Goal: Task Accomplishment & Management: Use online tool/utility

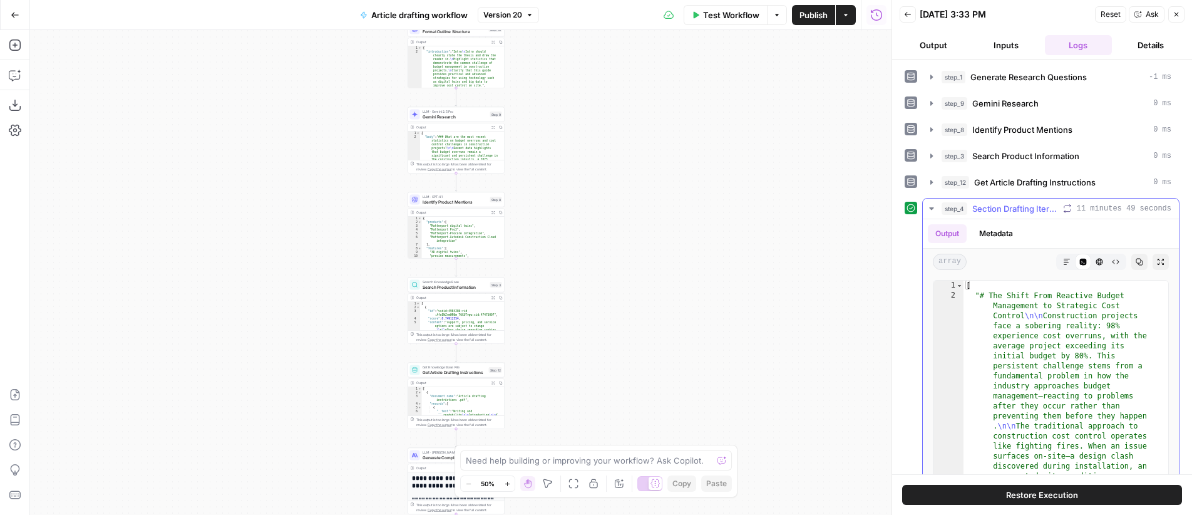
click at [931, 209] on icon "button" at bounding box center [931, 208] width 4 height 3
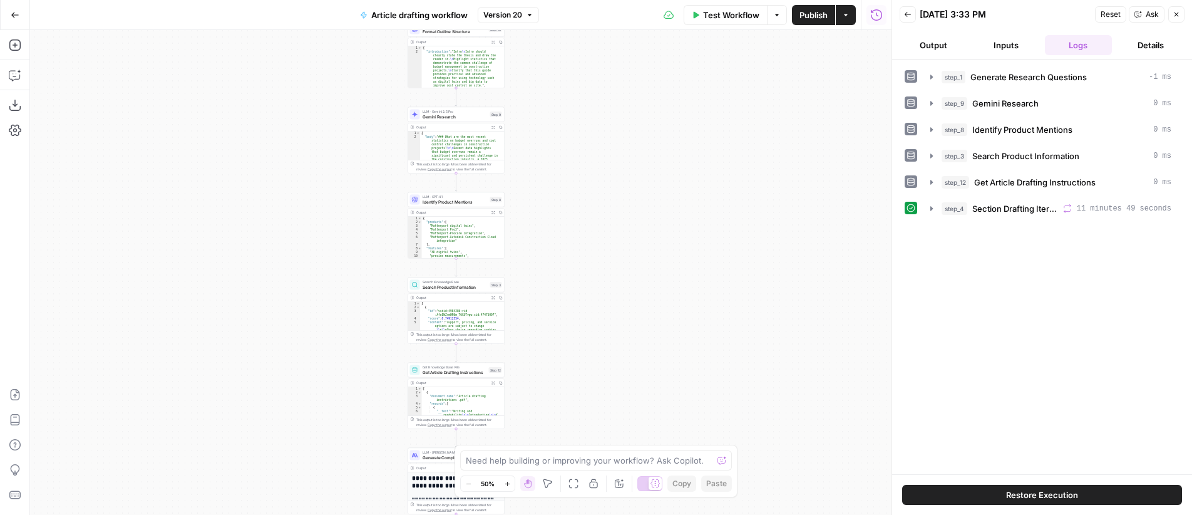
click at [852, 18] on button "Actions" at bounding box center [846, 15] width 20 height 20
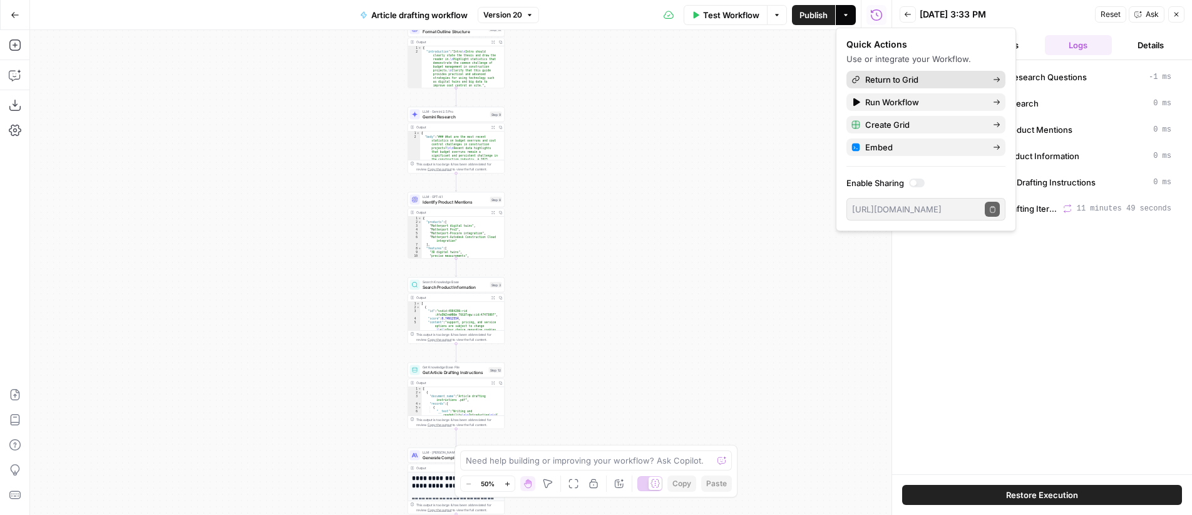
click at [906, 80] on span "Return to Grid" at bounding box center [924, 79] width 118 height 13
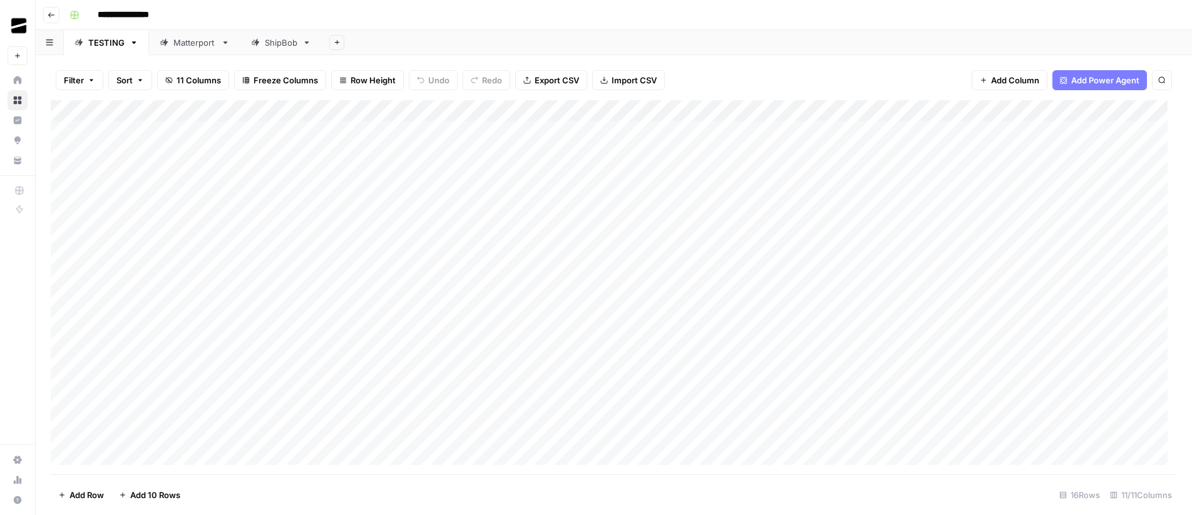
click at [278, 43] on div "ShipBob" at bounding box center [281, 42] width 33 height 13
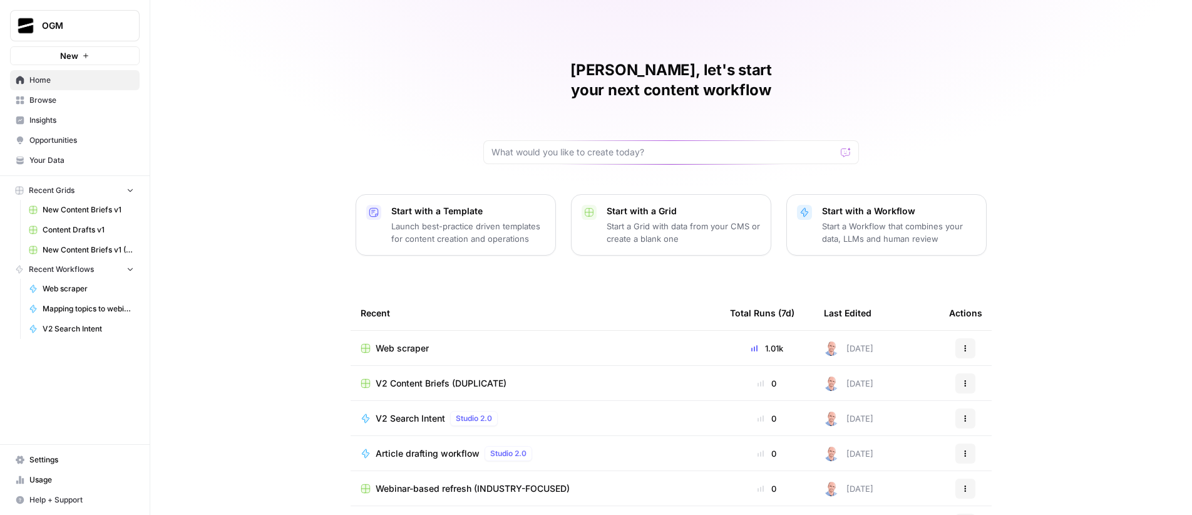
click at [61, 158] on span "Your Data" at bounding box center [81, 160] width 105 height 11
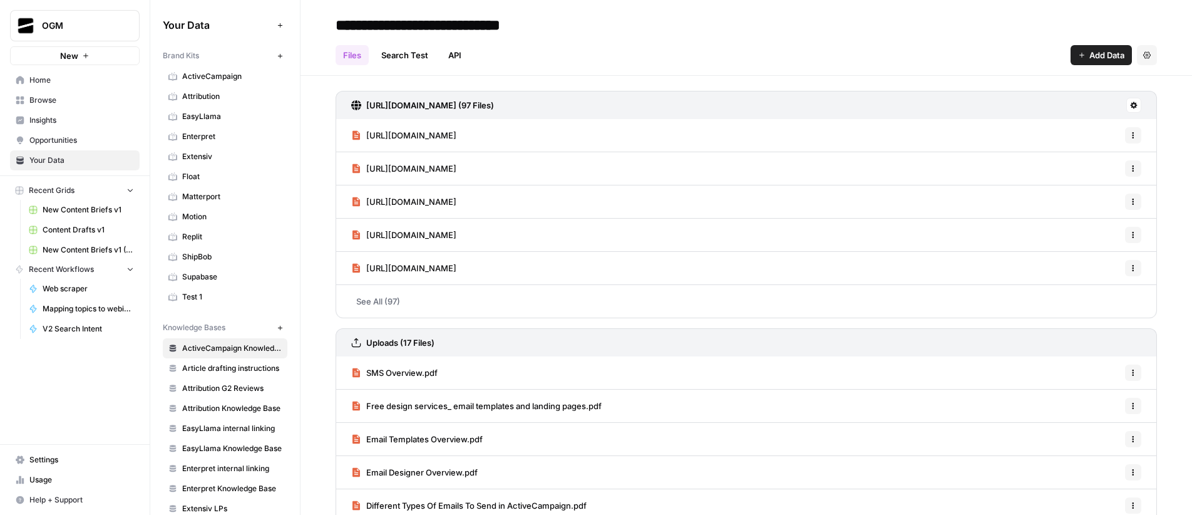
click at [211, 254] on span "ShipBob" at bounding box center [232, 256] width 100 height 11
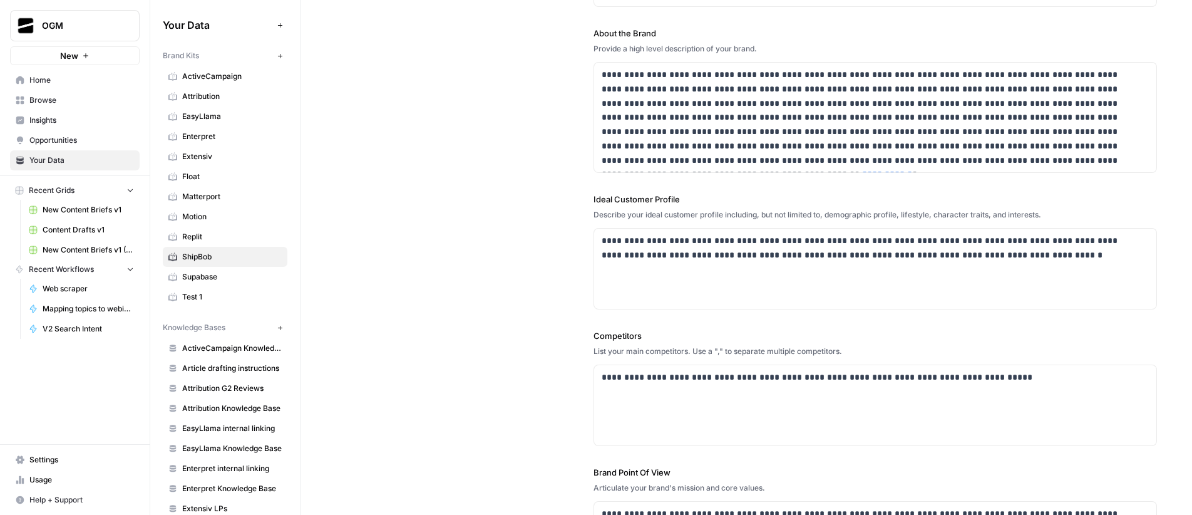
scroll to position [141, 0]
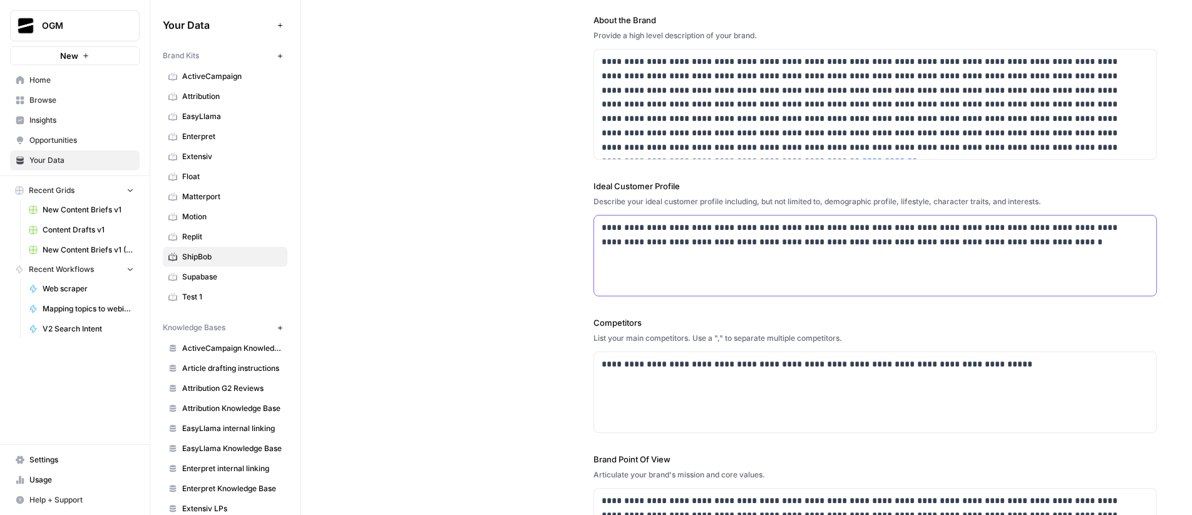
click at [1023, 244] on p "**********" at bounding box center [872, 234] width 540 height 29
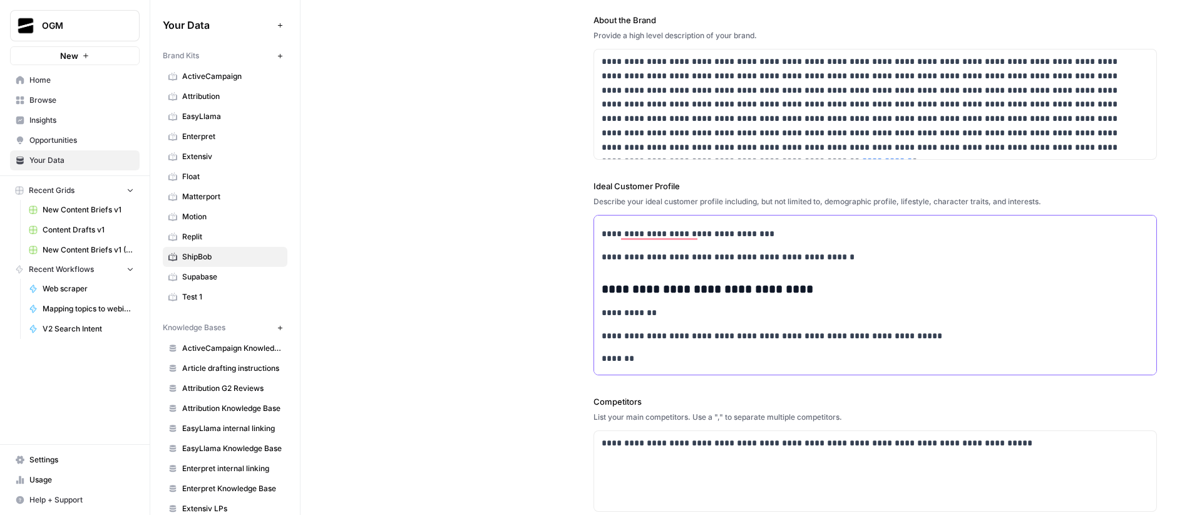
scroll to position [0, 0]
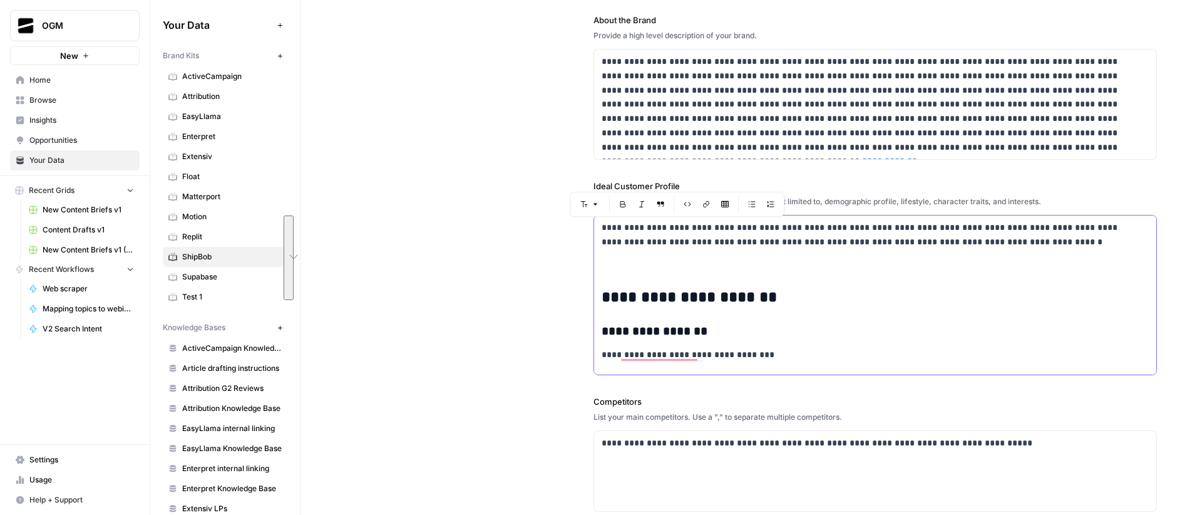
drag, startPoint x: 777, startPoint y: 305, endPoint x: 558, endPoint y: 226, distance: 232.4
click at [558, 226] on div "**********" at bounding box center [747, 292] width 822 height 764
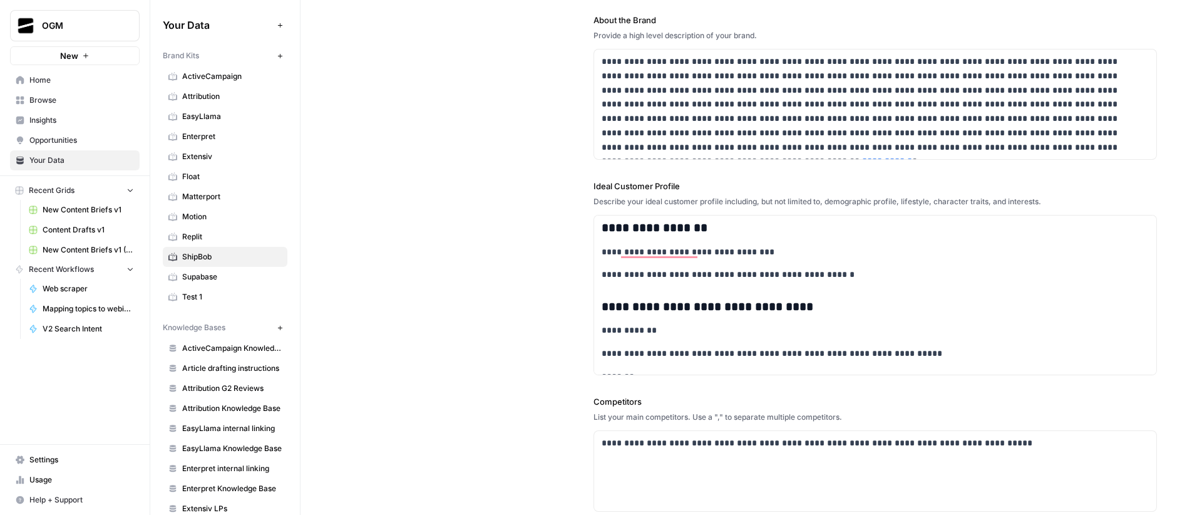
click at [552, 175] on div "**********" at bounding box center [747, 292] width 822 height 764
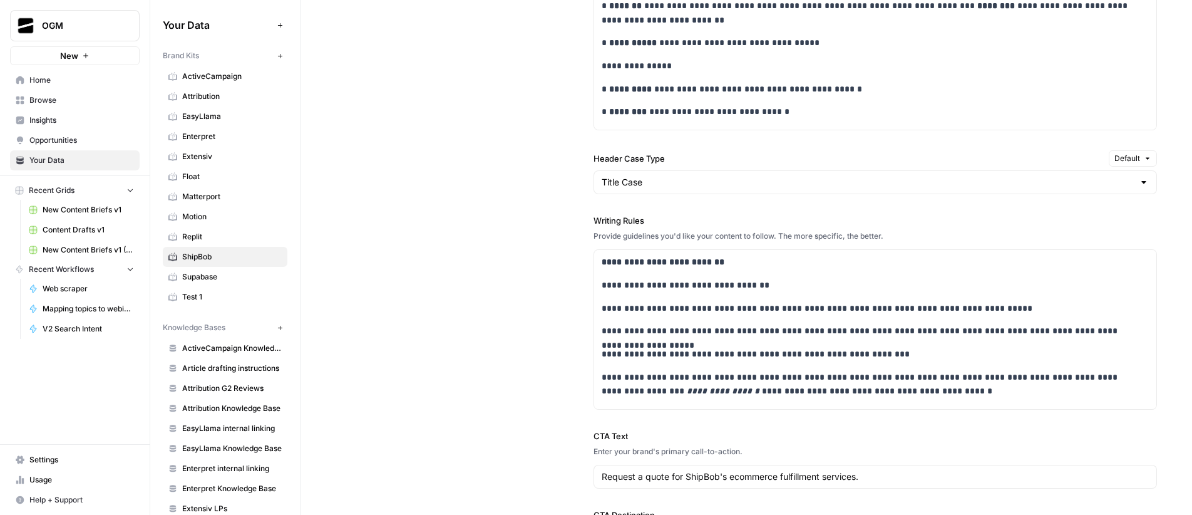
scroll to position [1046, 0]
click at [651, 183] on input "Header Case Type" at bounding box center [868, 182] width 532 height 13
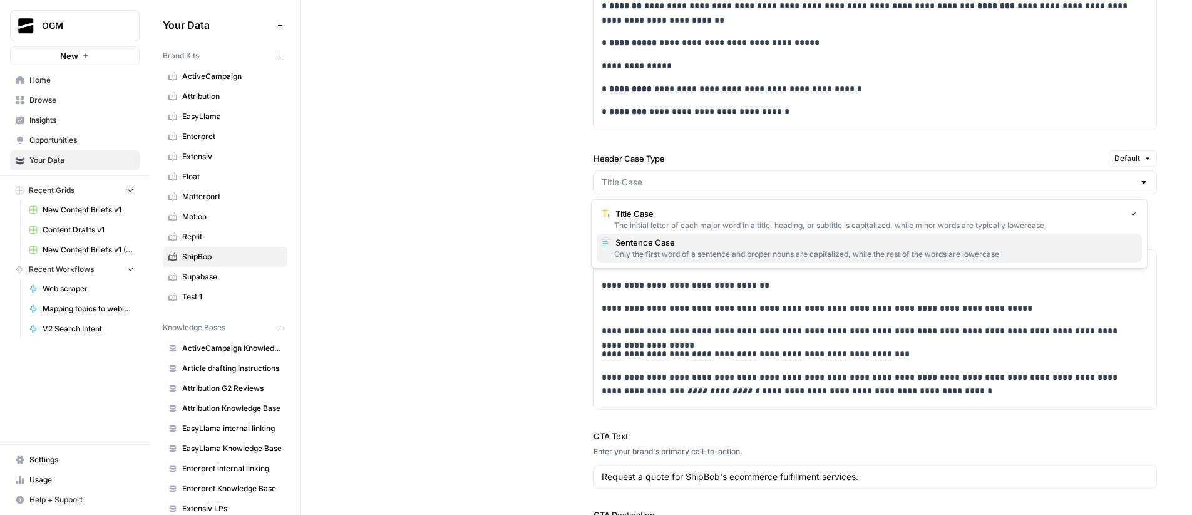
drag, startPoint x: 679, startPoint y: 256, endPoint x: 531, endPoint y: 228, distance: 150.3
click at [679, 256] on div "Only the first word of a sentence and proper nouns are capitalized, while the r…" at bounding box center [869, 254] width 535 height 11
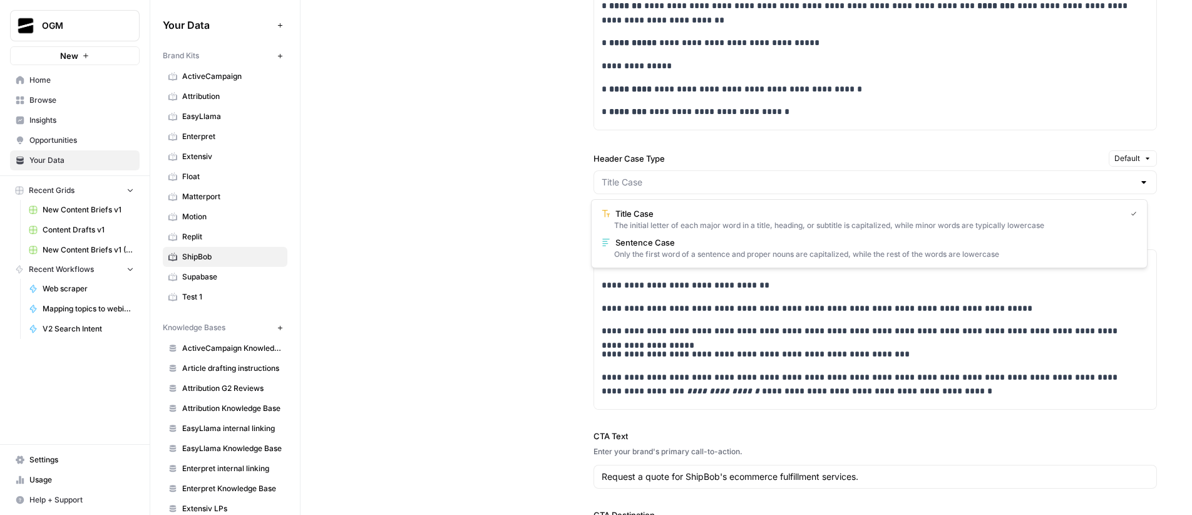
type input "Sentence Case"
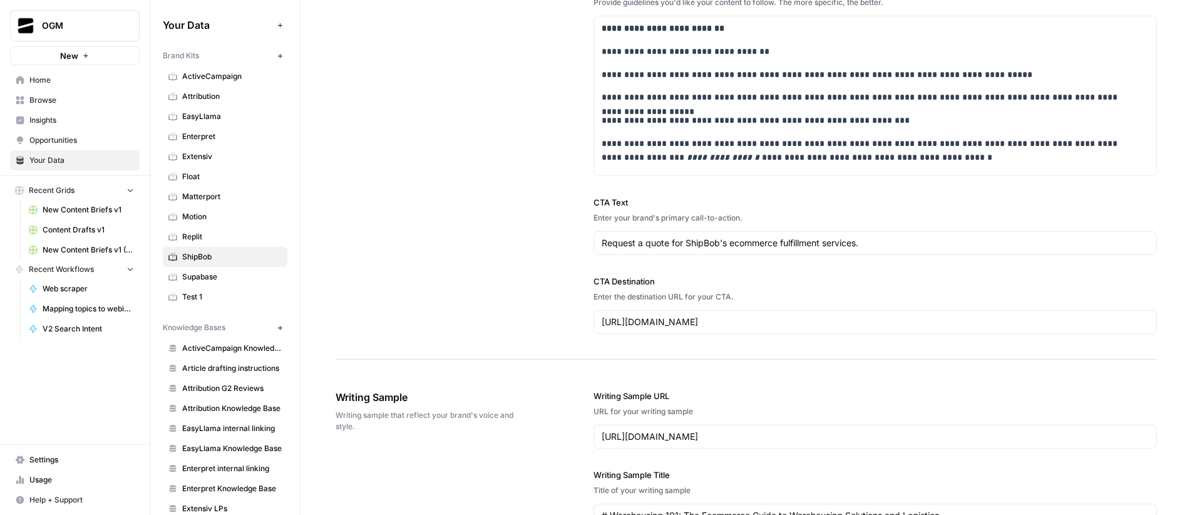
scroll to position [1362, 0]
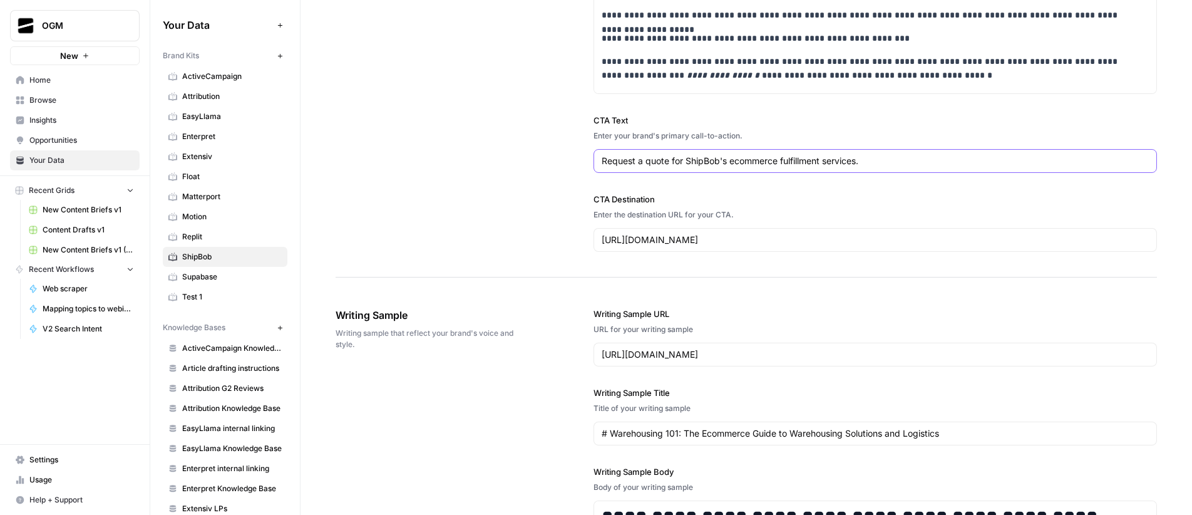
click at [748, 160] on input "Request a quote for ShipBob's ecommerce fulfillment services." at bounding box center [875, 161] width 547 height 13
click at [666, 159] on input "Request a quote for ShipBob's ecommerce fulfillment services." at bounding box center [875, 161] width 547 height 13
paste input "Interested in leveraging ShipBob as your fulfillment provider? Connect with our…"
click at [662, 162] on input "Interested in leveraging ShipBob as your fulfillment provider? Connect with our…" at bounding box center [875, 161] width 547 height 13
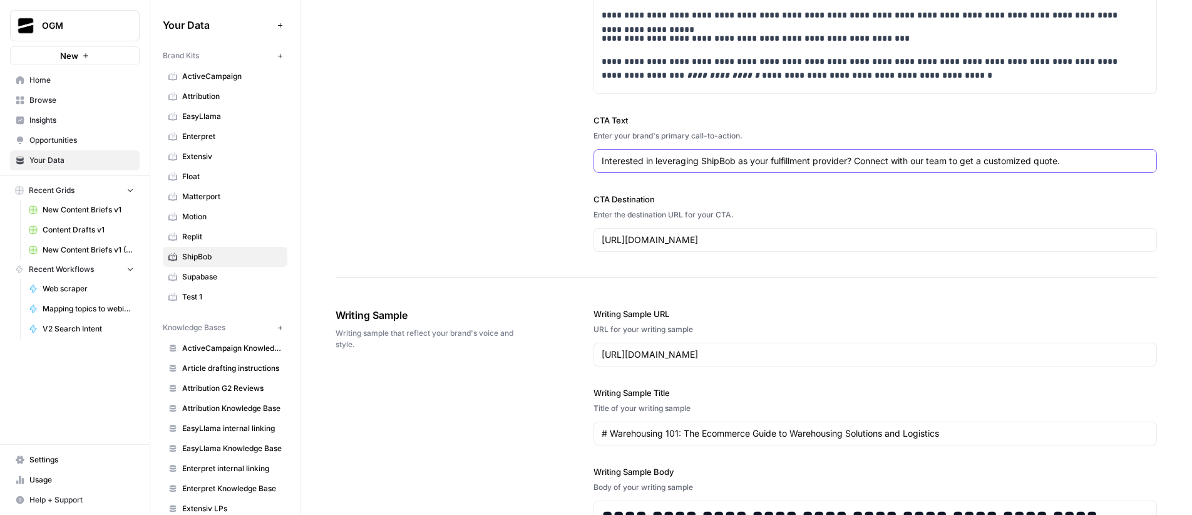
click at [662, 162] on input "Interested in leveraging ShipBob as your fulfillment provider? Connect with our…" at bounding box center [875, 161] width 547 height 13
click at [821, 160] on input "Interested in leveraging ShipBob as your fulfillment provider? Connect with our…" at bounding box center [875, 161] width 547 height 13
click at [658, 166] on input "Interested in leveraging ShipBob as your fulfillment provider? Connect with our…" at bounding box center [875, 161] width 547 height 13
drag, startPoint x: 653, startPoint y: 163, endPoint x: 767, endPoint y: 162, distance: 114.0
click at [767, 162] on input "Interested in leveraging ShipBob as your fulfillment provider? Connect with our…" at bounding box center [875, 161] width 547 height 13
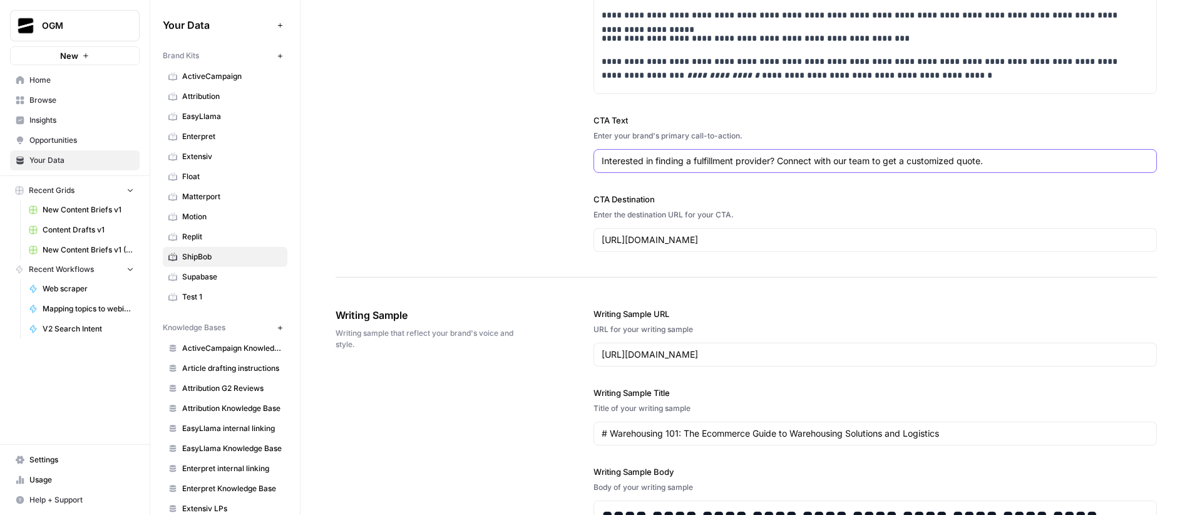
drag, startPoint x: 666, startPoint y: 161, endPoint x: 568, endPoint y: 155, distance: 97.9
type input "Need a fulfillment provider? Connect with our team to get a customized quote."
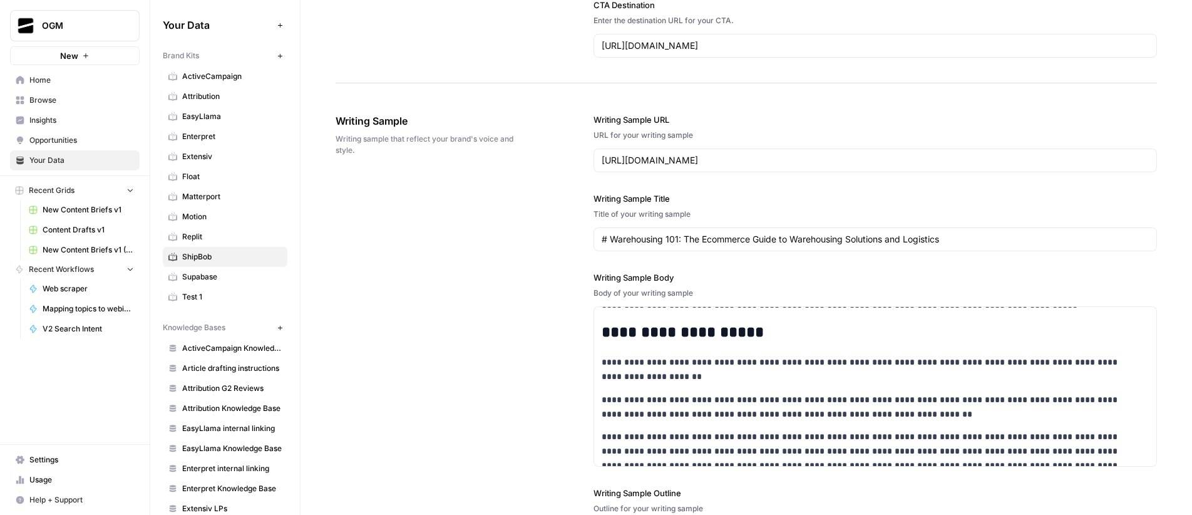
scroll to position [0, 0]
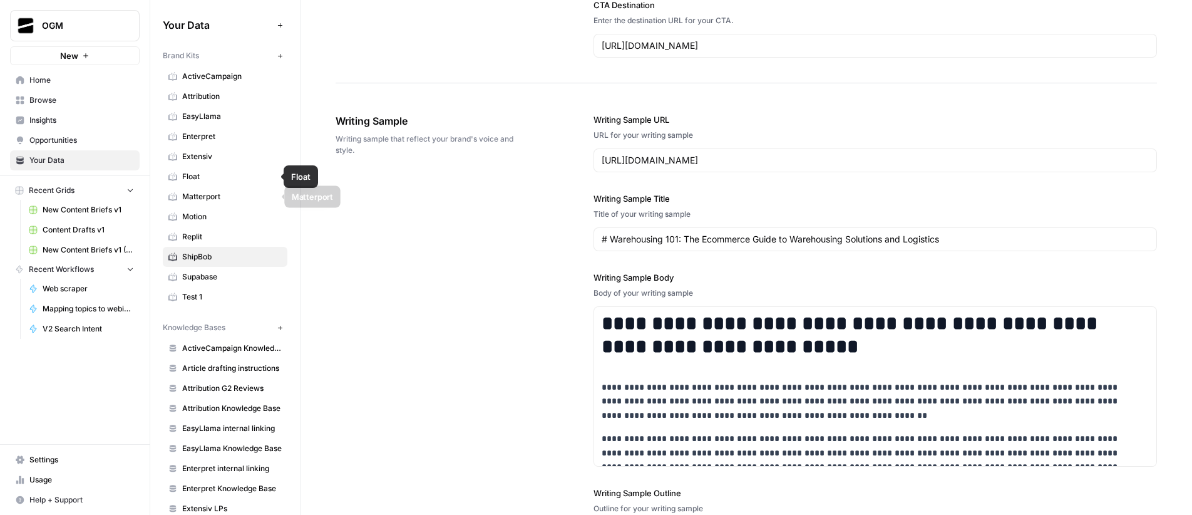
click at [223, 197] on span "Matterport" at bounding box center [232, 196] width 100 height 11
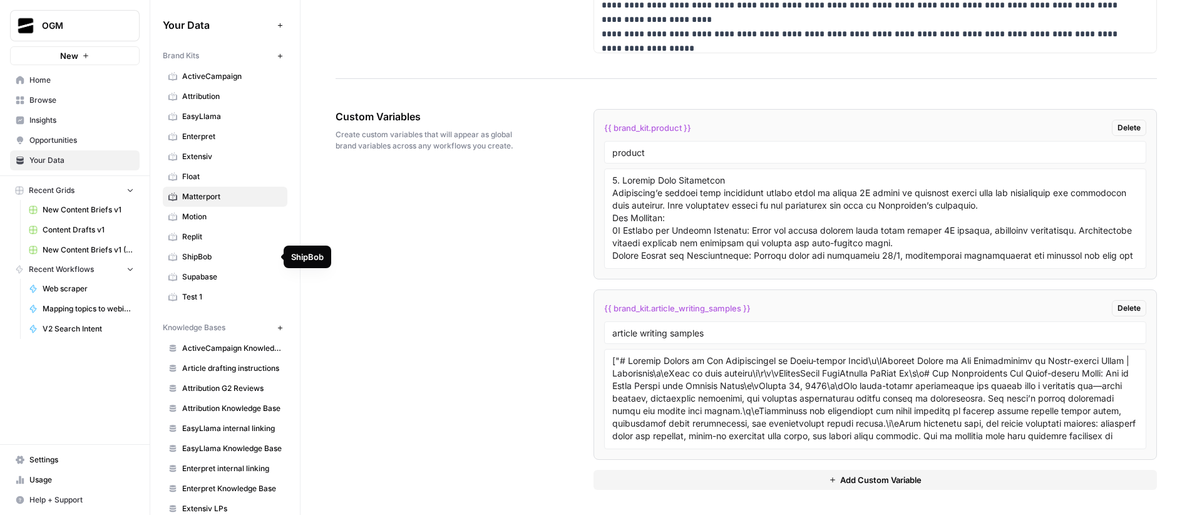
click at [203, 260] on span "ShipBob" at bounding box center [232, 256] width 100 height 11
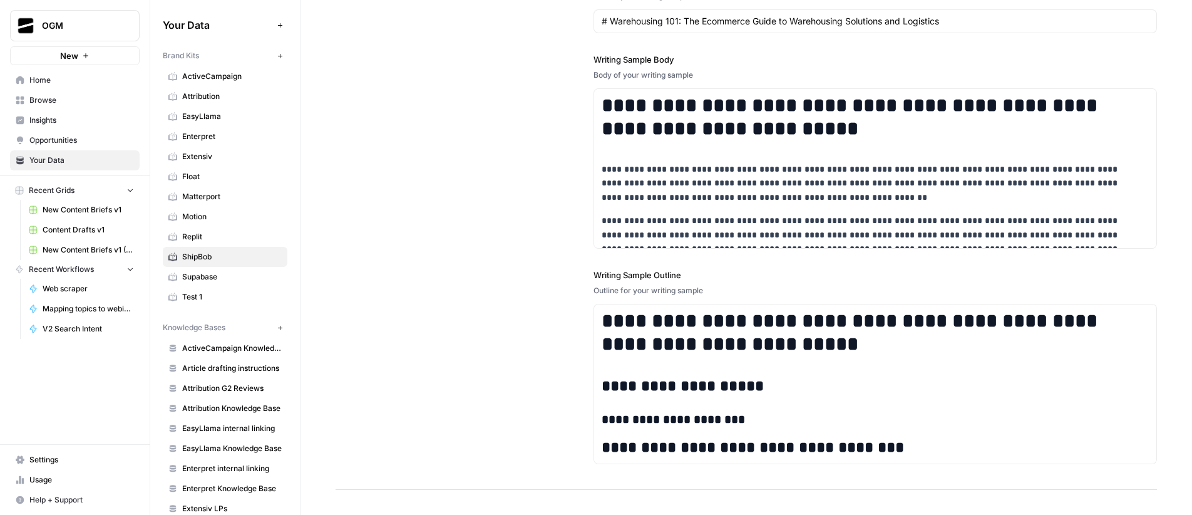
scroll to position [1847, 0]
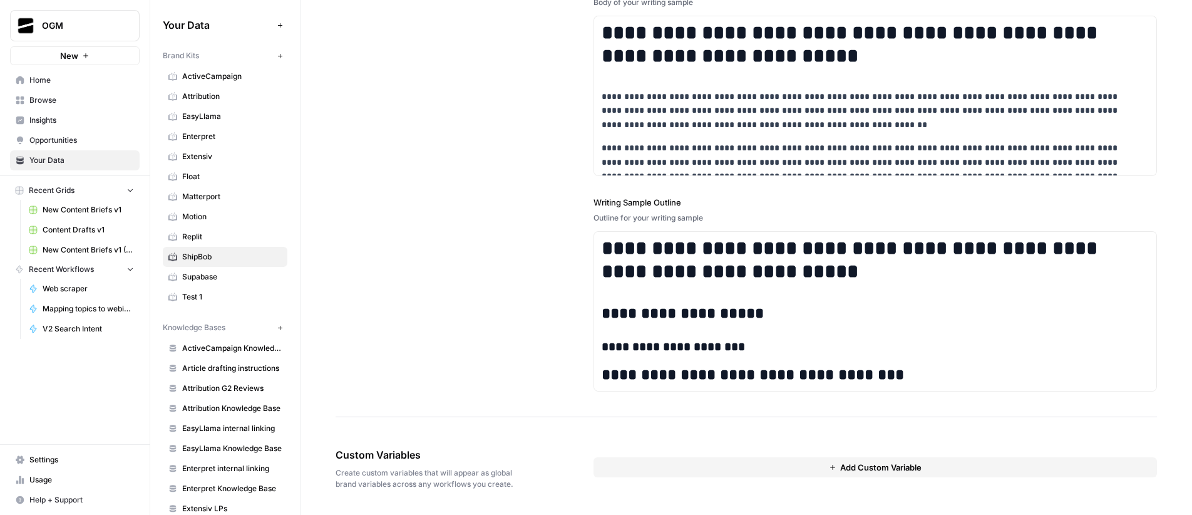
click at [840, 471] on span "Add Custom Variable" at bounding box center [880, 467] width 81 height 13
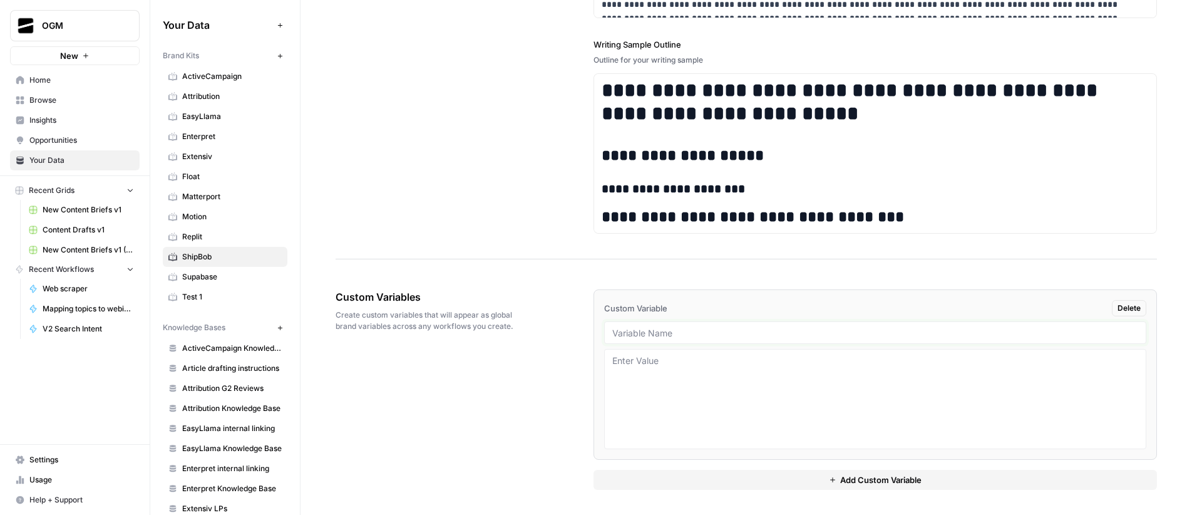
click at [682, 333] on input "text" at bounding box center [875, 332] width 526 height 11
type input "article writing samples"
click at [710, 379] on textarea at bounding box center [875, 398] width 526 height 89
paste textarea "["# Temperature-Controlled Warehousing: Complete Guide to Storing Sensitive Pro…"
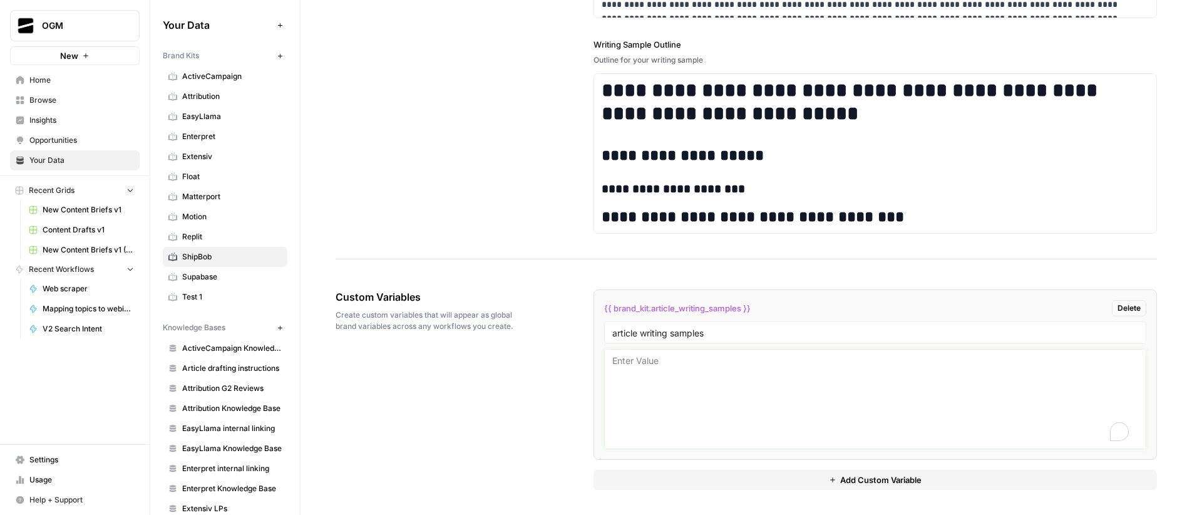
type textarea "["# Temperature-Controlled Warehousing: Complete Guide to Storing Sensitive Pro…"
click at [720, 382] on textarea "To enrich screen reader interactions, please activate Accessibility in Grammarl…" at bounding box center [875, 398] width 526 height 89
paste textarea "Temperature-Controlled Warehousing: Complete Guide to Storing Sensitive Product…"
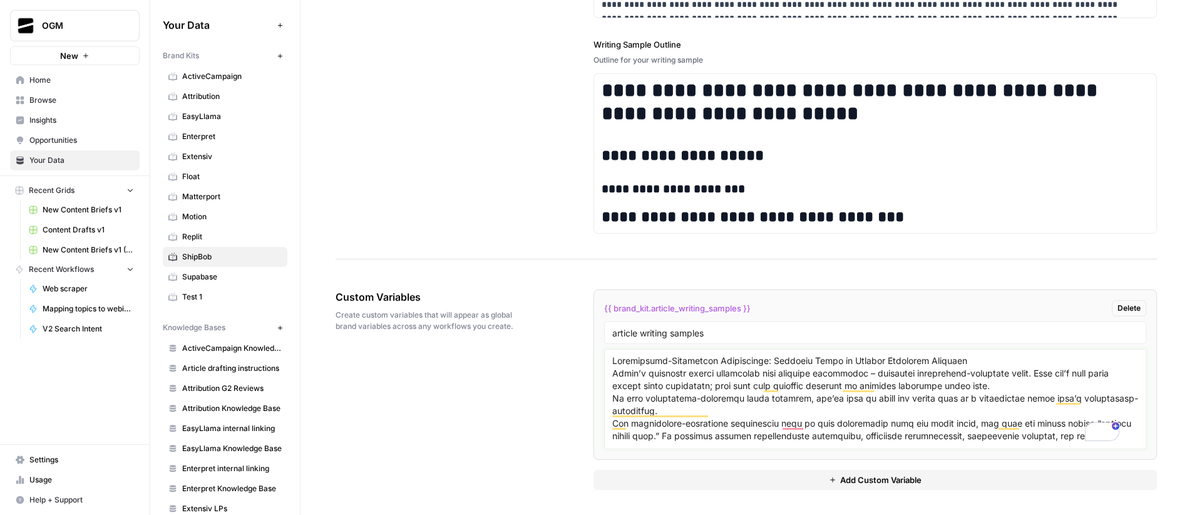
type textarea "Temperature-Controlled Warehousing: Complete Guide to Storing Sensitive Product…"
click at [790, 391] on textarea "To enrich screen reader interactions, please activate Accessibility in Grammarl…" at bounding box center [875, 398] width 526 height 89
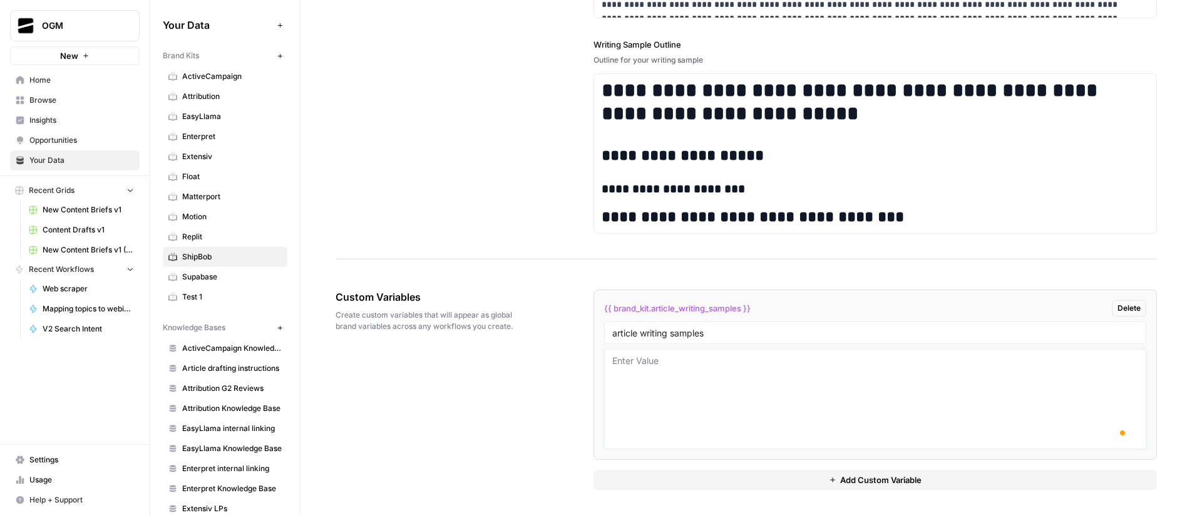
paste textarea "["# Temperature-Controlled Warehousing: Complete Guide to Storing Sensitive Pro…"
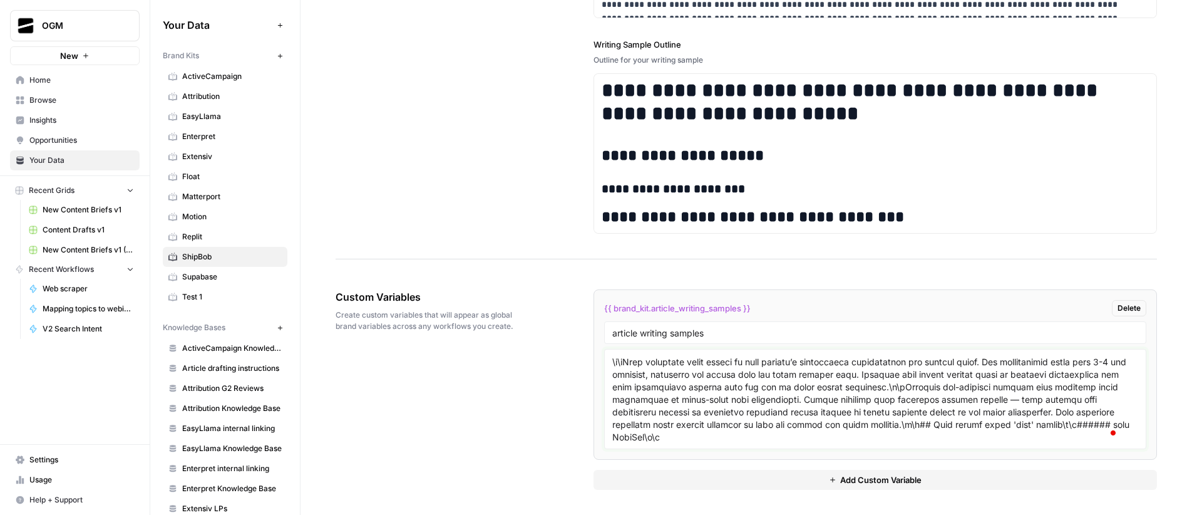
scroll to position [3831, 0]
paste textarea "["# What Is Anticipatory Shipping & Why Does It Matter? Guide to Amazon's Paten…"
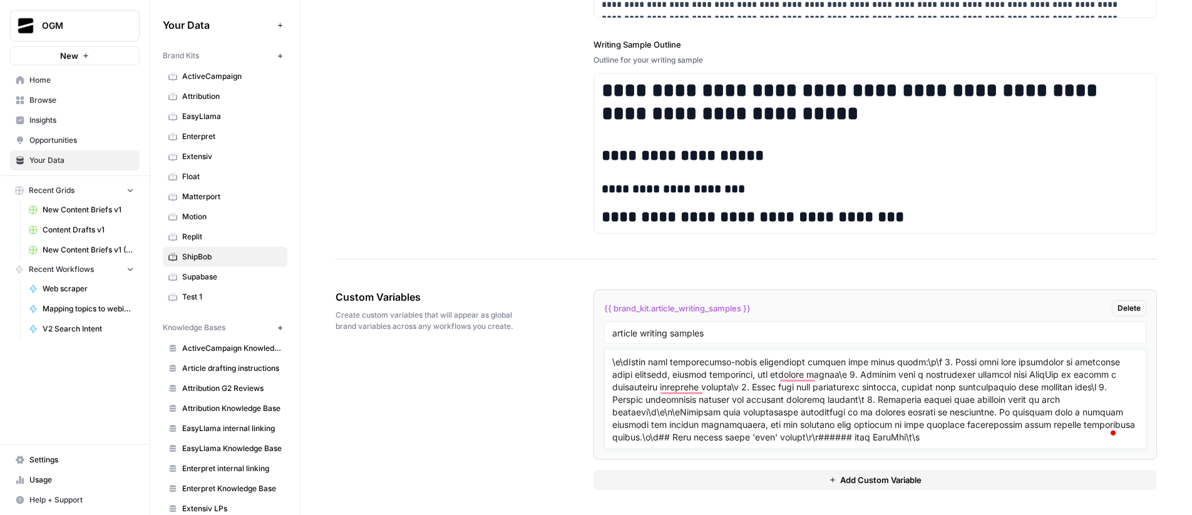
scroll to position [6837, 0]
paste textarea "["# No More $800 Duty-Free Imports: How to Pivot Your Post-De Minimis Fulfillme…"
type textarea "["# Temperature-Controlled Warehousing: Complete Guide to Storing Sensitive Pro…"
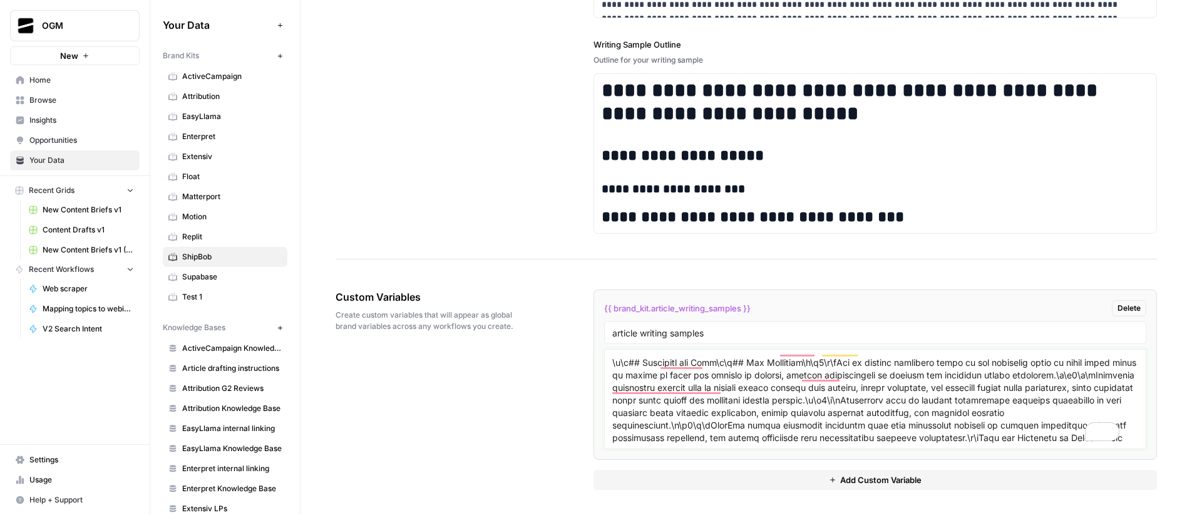
scroll to position [9129, 0]
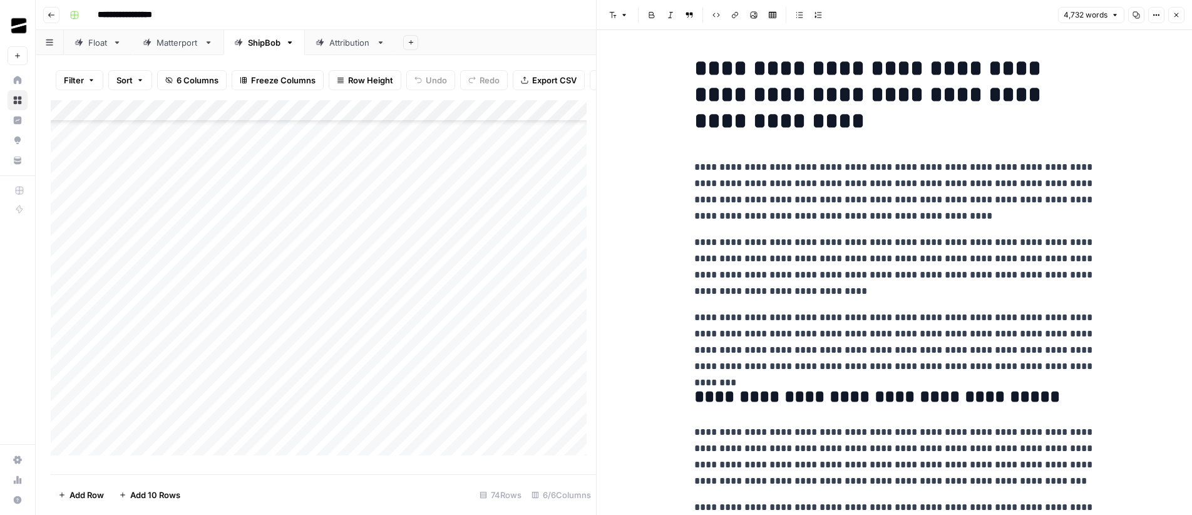
click at [1176, 16] on icon "button" at bounding box center [1177, 15] width 8 height 8
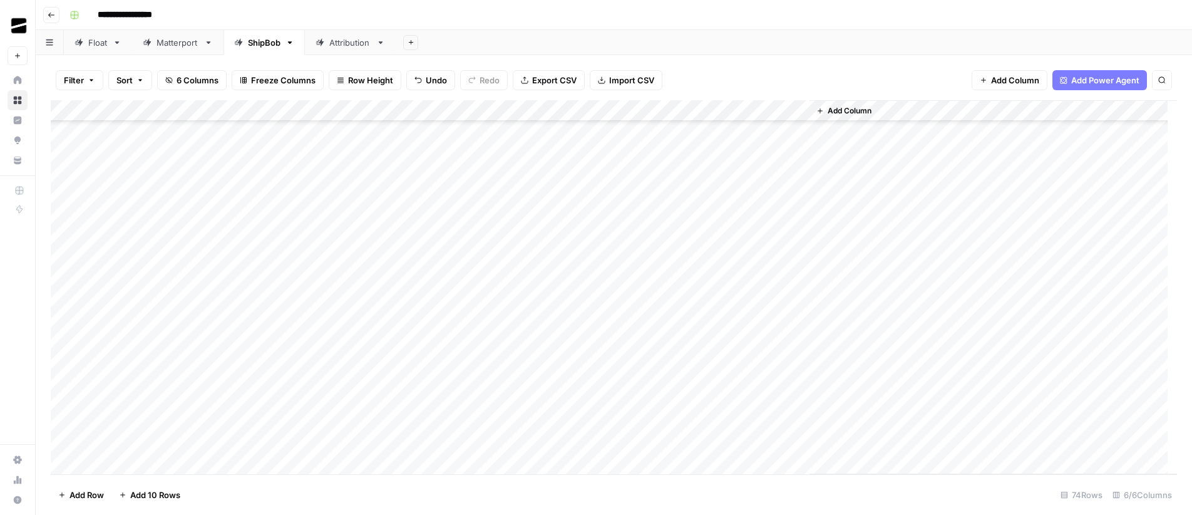
click at [713, 28] on header "**********" at bounding box center [614, 15] width 1157 height 30
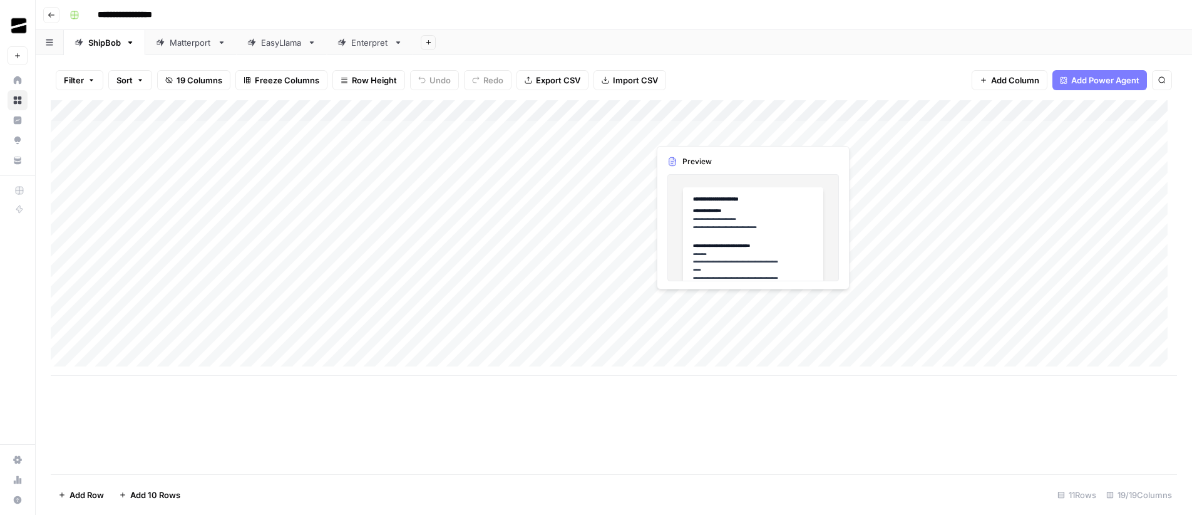
click at [714, 128] on div "Add Column" at bounding box center [614, 238] width 1127 height 276
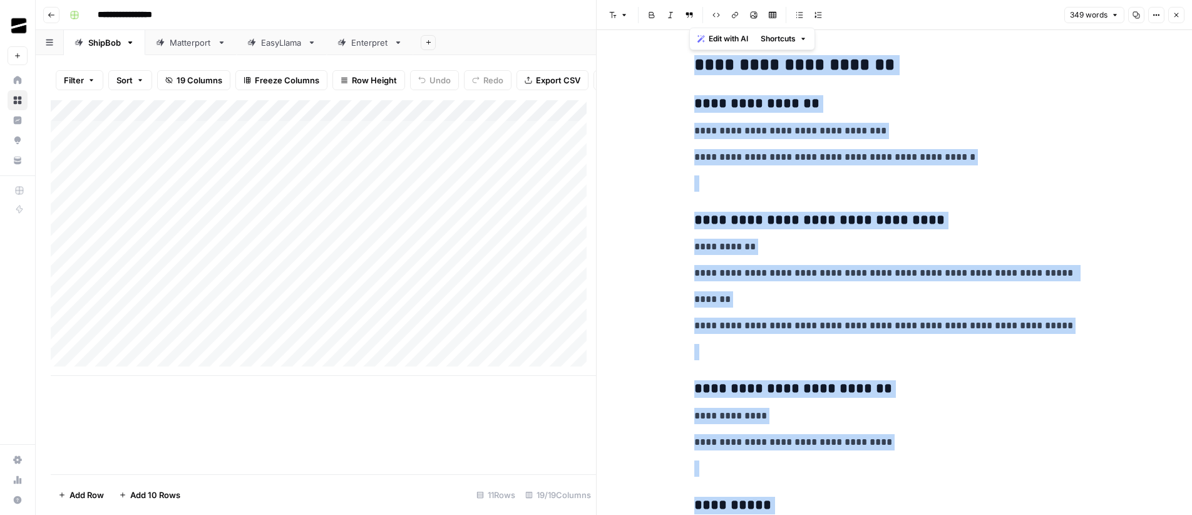
copy div "**********"
click at [1177, 19] on button "Close" at bounding box center [1177, 15] width 16 height 16
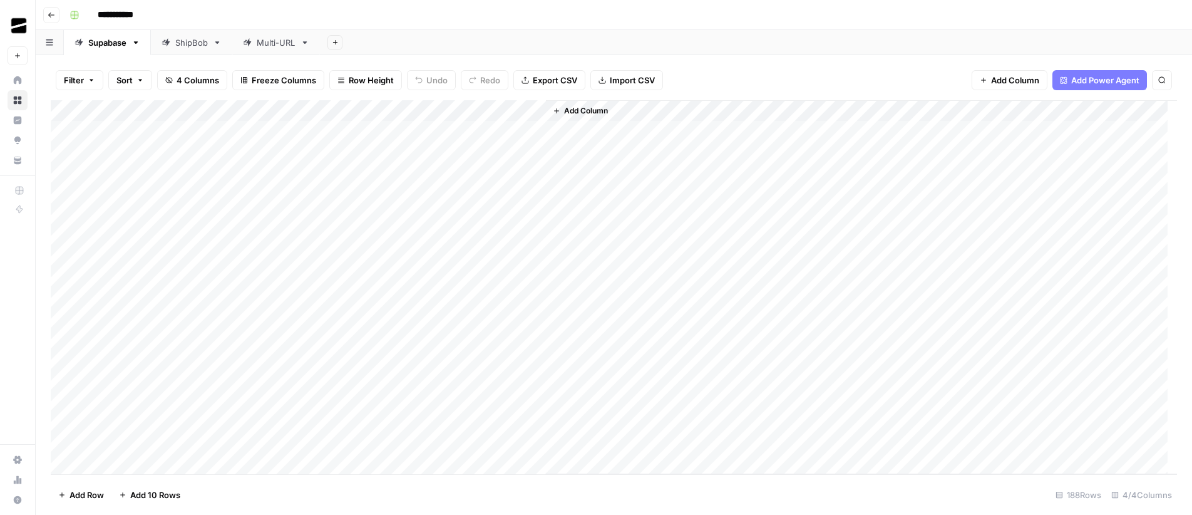
click at [289, 42] on div "Multi-URL" at bounding box center [276, 42] width 39 height 13
click at [147, 354] on div "Add Column" at bounding box center [614, 287] width 1127 height 374
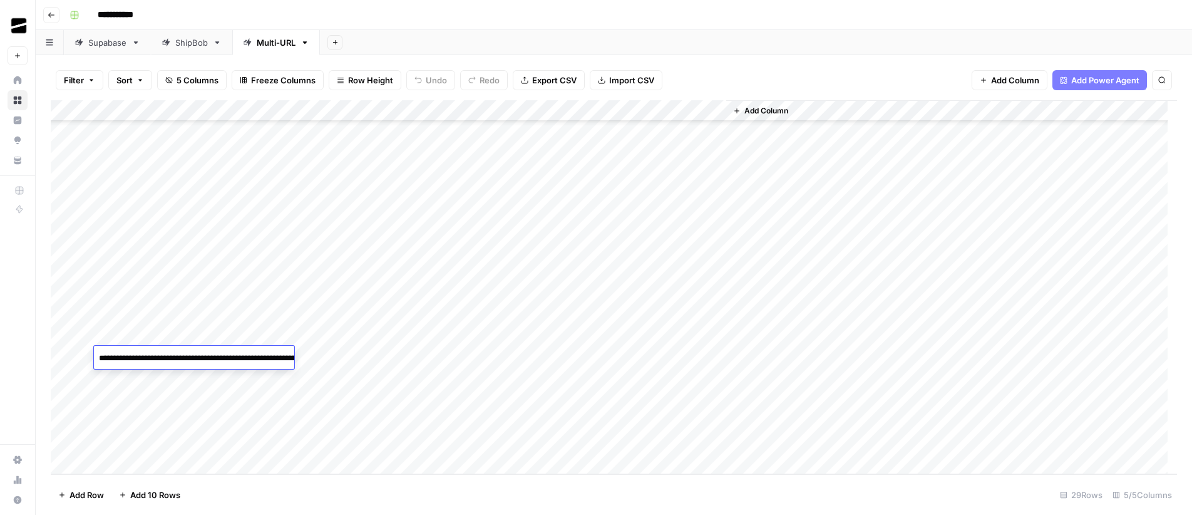
type textarea "**********"
click at [136, 383] on div "Add Column" at bounding box center [614, 287] width 1127 height 374
click at [140, 380] on div "Add Column" at bounding box center [614, 287] width 1127 height 374
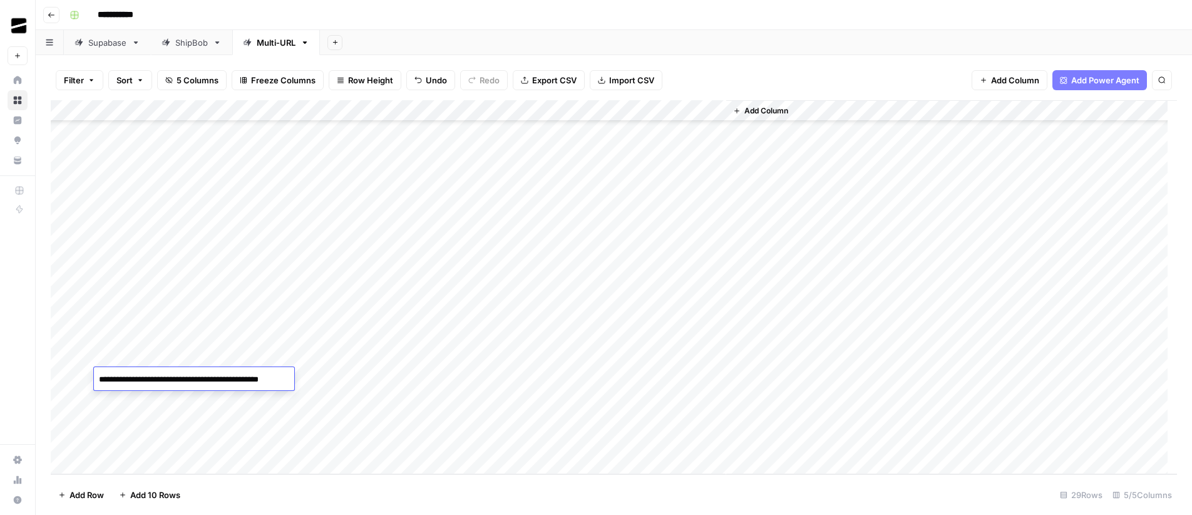
type textarea "**********"
click at [145, 402] on div "Add Column" at bounding box center [614, 287] width 1127 height 374
type textarea "**********"
click at [860, 351] on div "Add Column" at bounding box center [951, 287] width 451 height 374
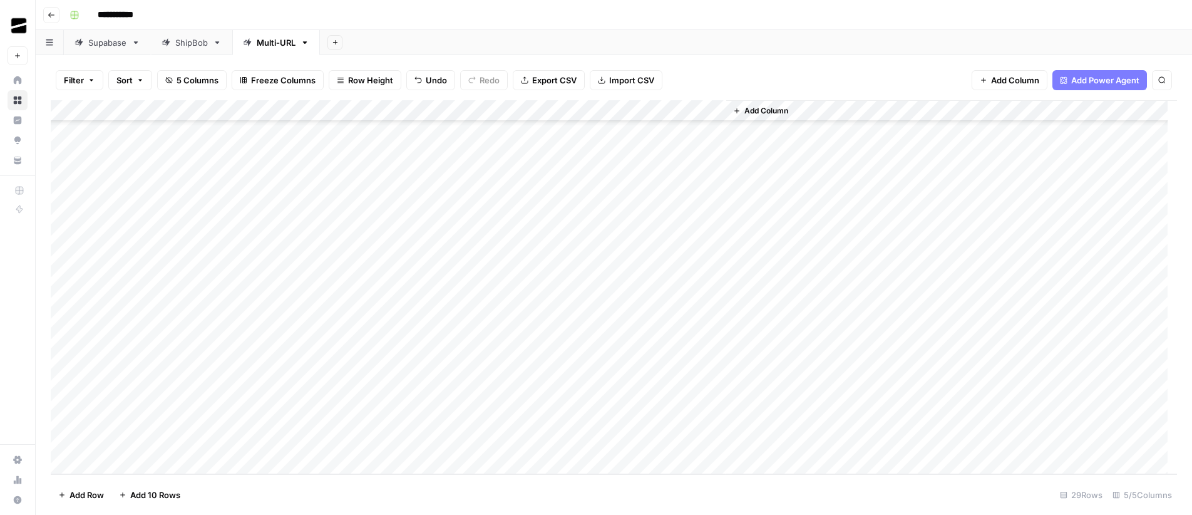
click at [536, 110] on div "Add Column" at bounding box center [614, 287] width 1127 height 374
click at [744, 31] on div "Add Sheet" at bounding box center [756, 42] width 872 height 25
click at [378, 358] on div "Add Column" at bounding box center [614, 287] width 1127 height 374
click at [382, 379] on div "Add Column" at bounding box center [614, 287] width 1127 height 374
click at [379, 399] on div "Add Column" at bounding box center [614, 287] width 1127 height 374
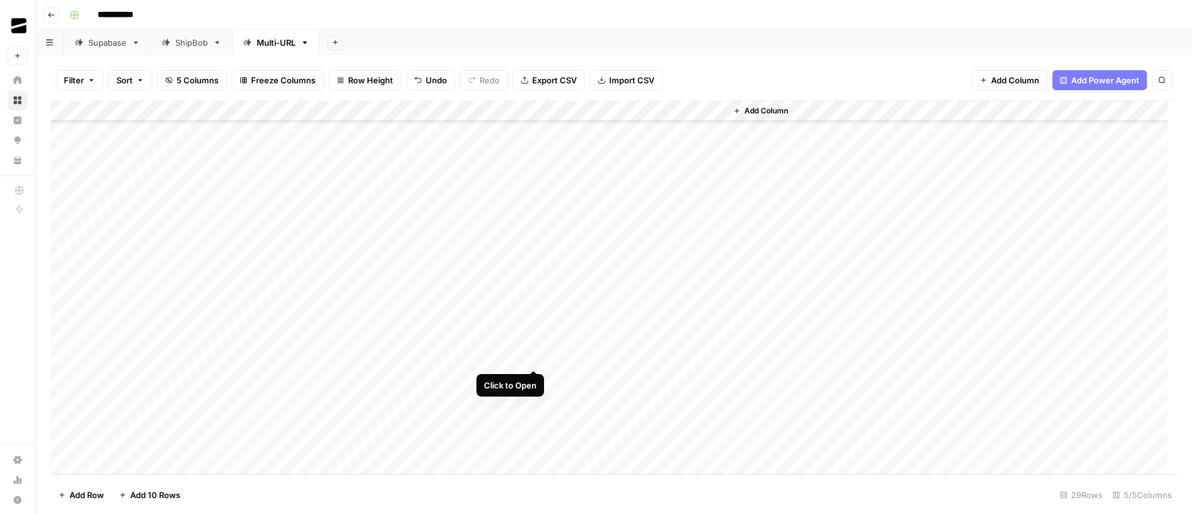
click at [532, 359] on div "Add Column" at bounding box center [614, 287] width 1127 height 374
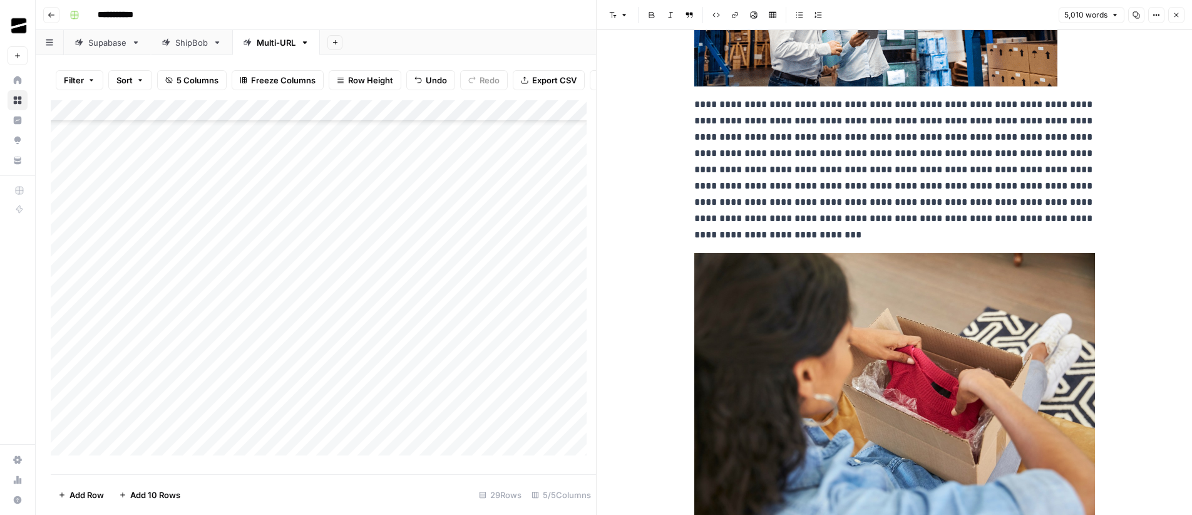
scroll to position [3060, 0]
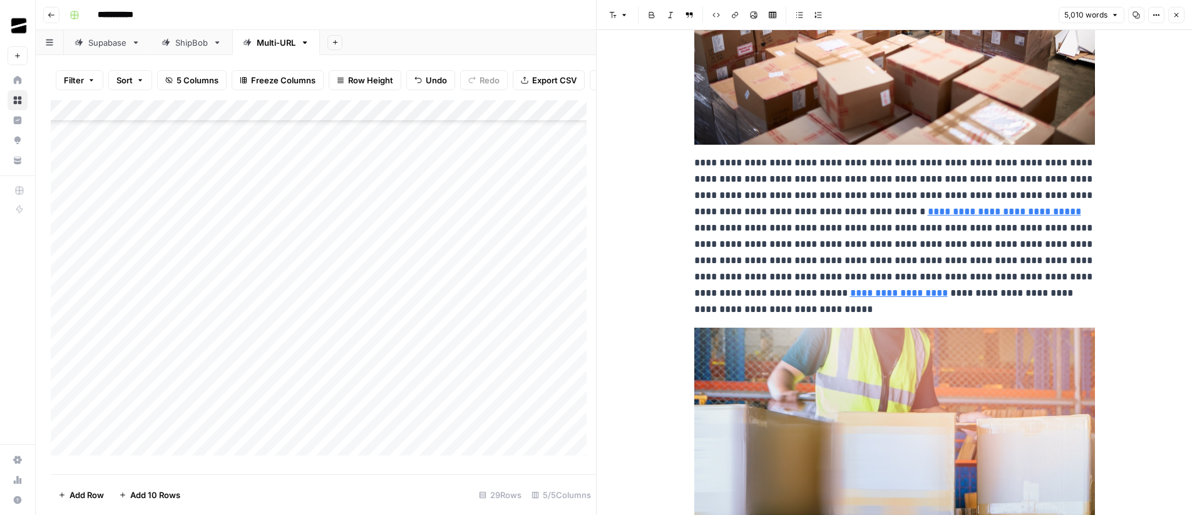
click at [1180, 10] on button "Close" at bounding box center [1177, 15] width 16 height 16
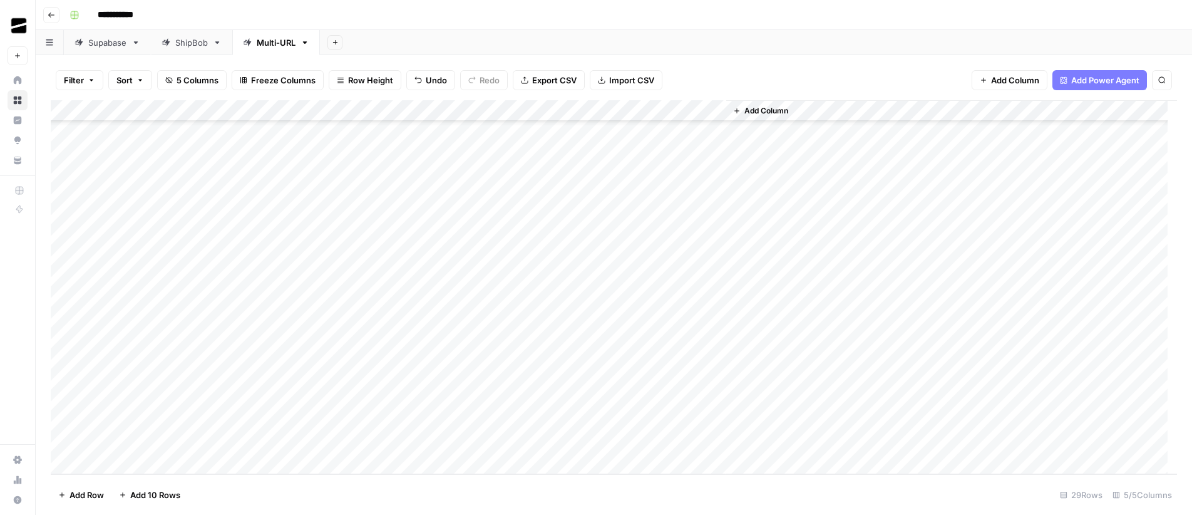
click at [532, 113] on div "Add Column" at bounding box center [614, 287] width 1127 height 374
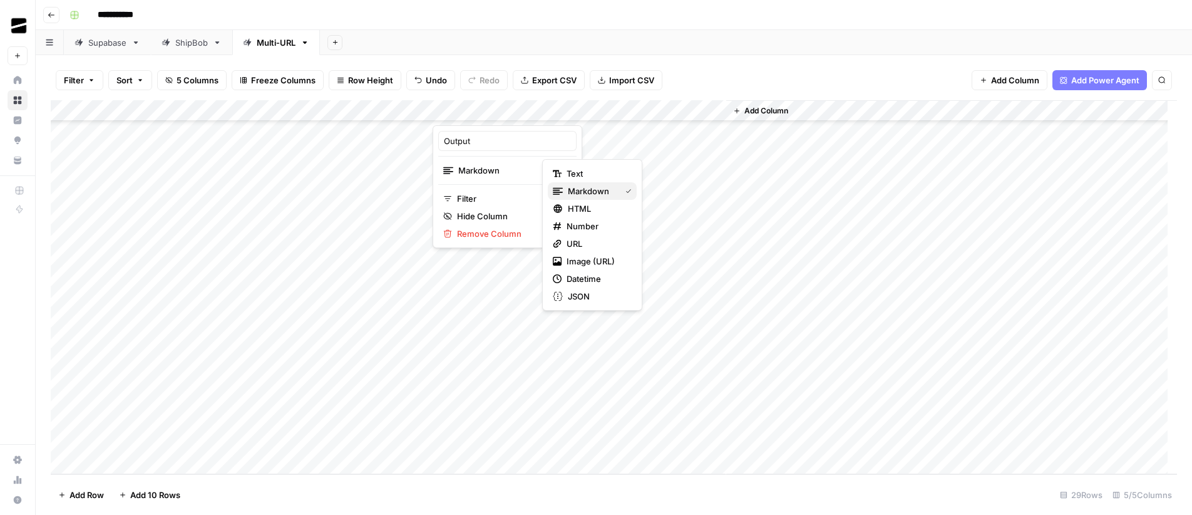
click at [613, 190] on span "Markdown" at bounding box center [592, 191] width 48 height 13
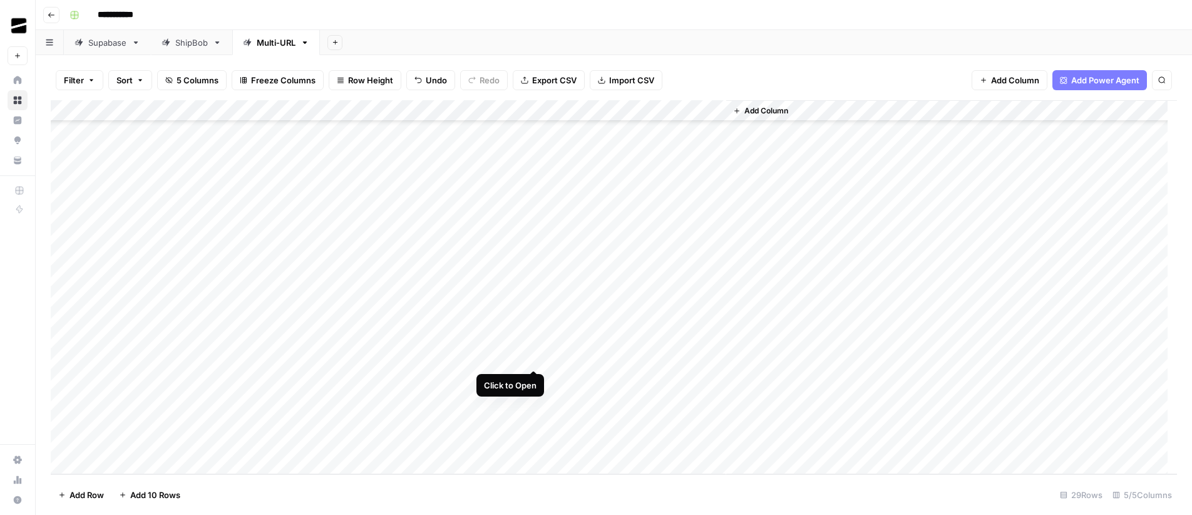
click at [537, 358] on div "Add Column" at bounding box center [614, 287] width 1127 height 374
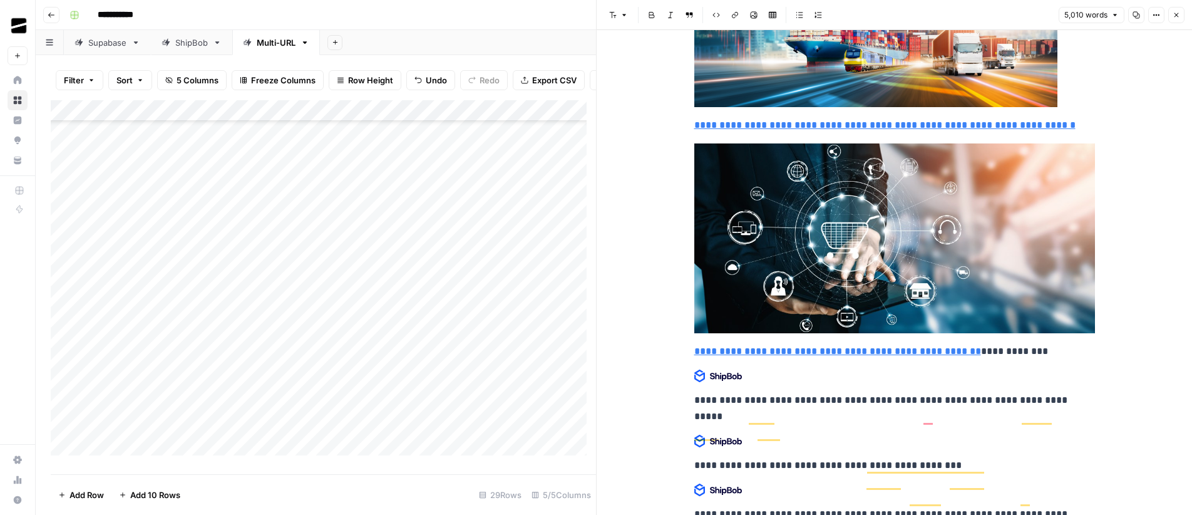
scroll to position [14304, 0]
type input "https://www.shipbob.com/blog/omnichannel-supply-chain/"
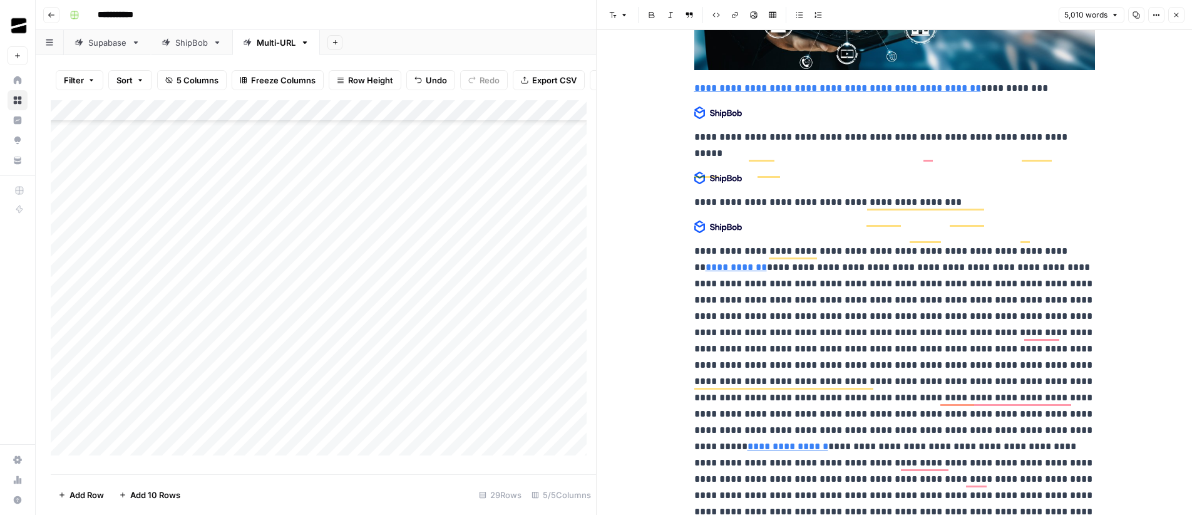
scroll to position [14567, 0]
click at [1152, 15] on span "Options" at bounding box center [1152, 15] width 1 height 1
click at [1145, 43] on div "button" at bounding box center [1141, 42] width 16 height 9
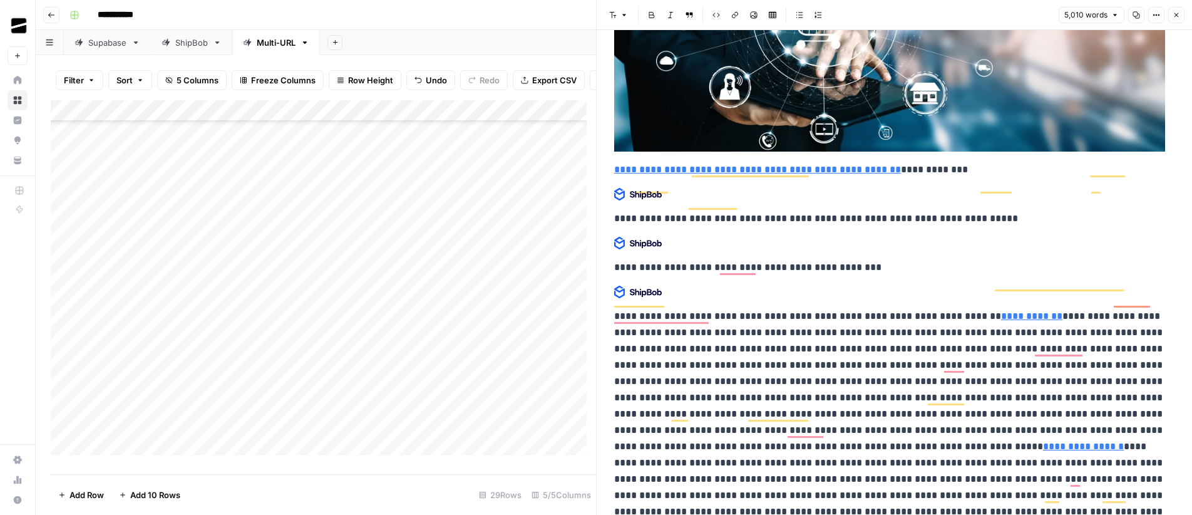
click at [1160, 16] on button "Options" at bounding box center [1157, 15] width 16 height 16
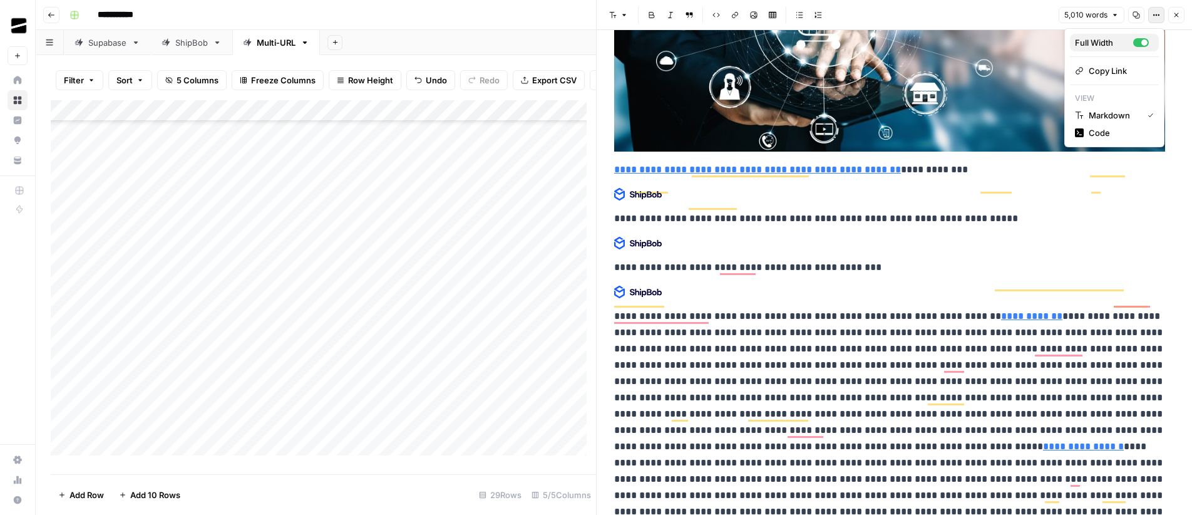
click at [1138, 44] on div "button" at bounding box center [1141, 42] width 16 height 9
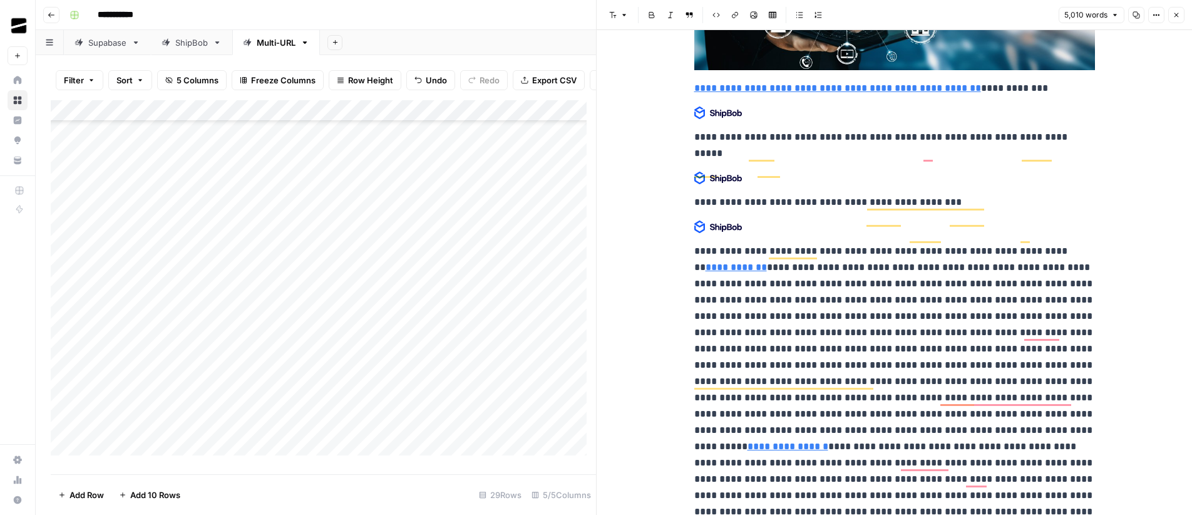
scroll to position [13553, 0]
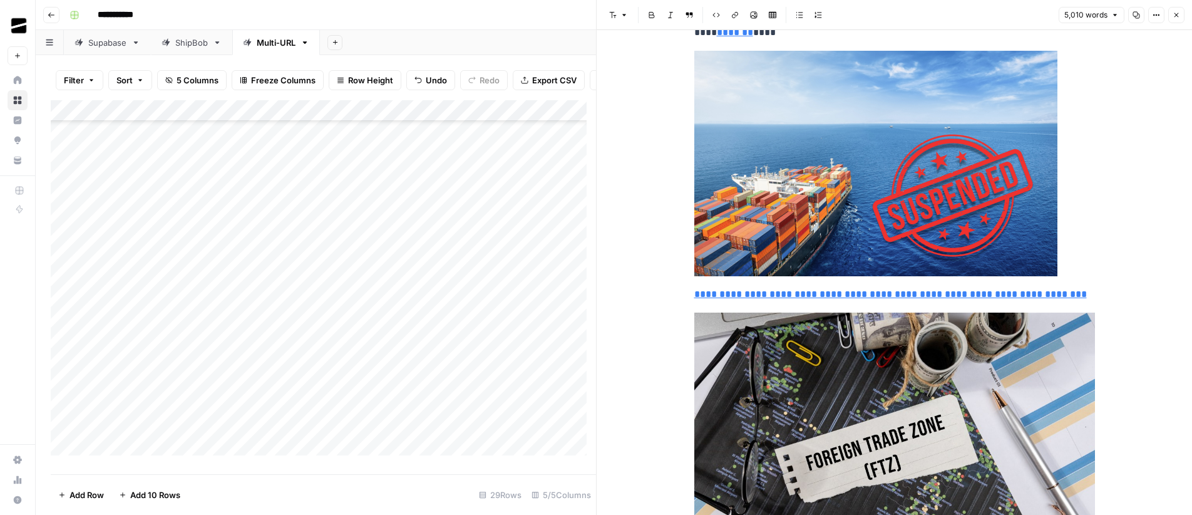
type input "https://www.shipbob.com/blog/section-321/"
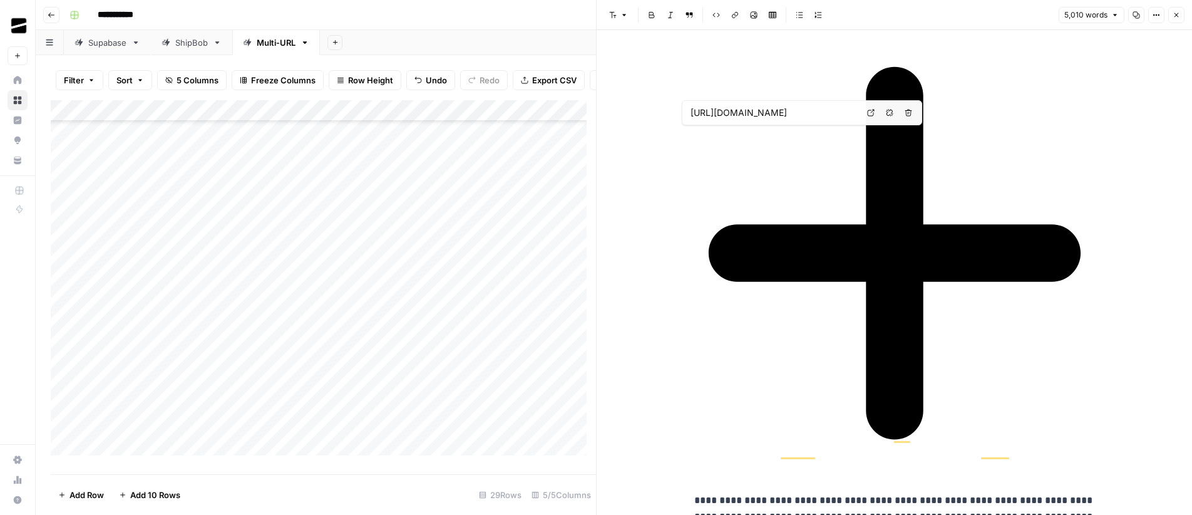
scroll to position [0, 0]
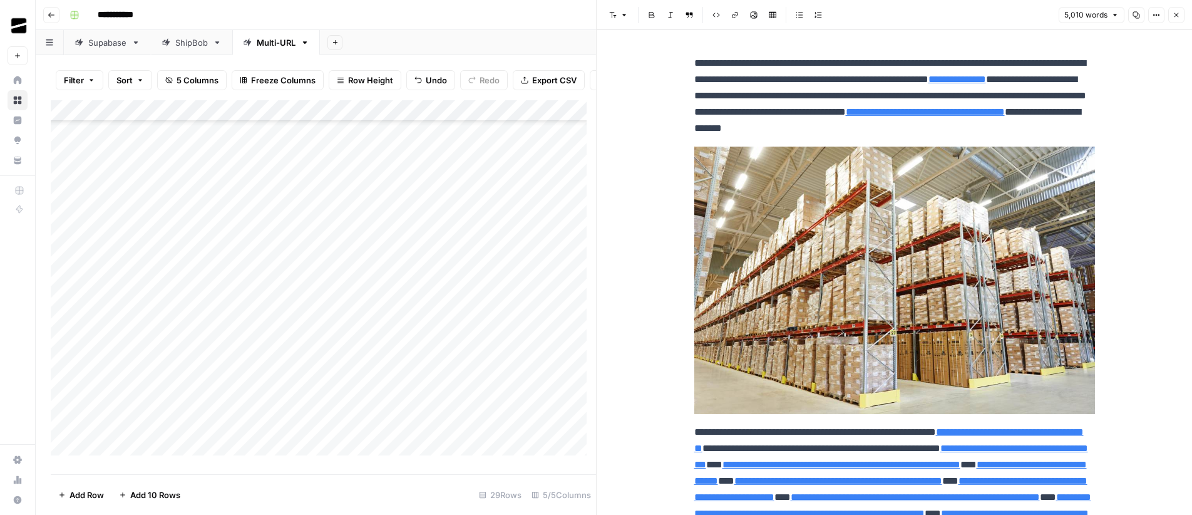
click at [618, 15] on button "Font style" at bounding box center [618, 15] width 29 height 16
click at [1112, 14] on icon "button" at bounding box center [1116, 15] width 8 height 8
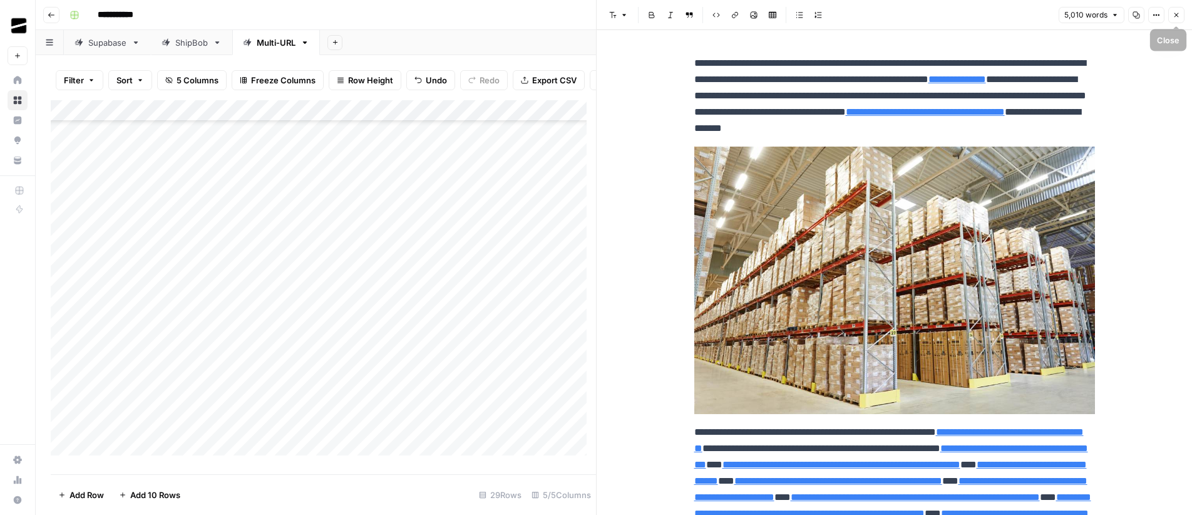
click at [1180, 18] on button "Close" at bounding box center [1177, 15] width 16 height 16
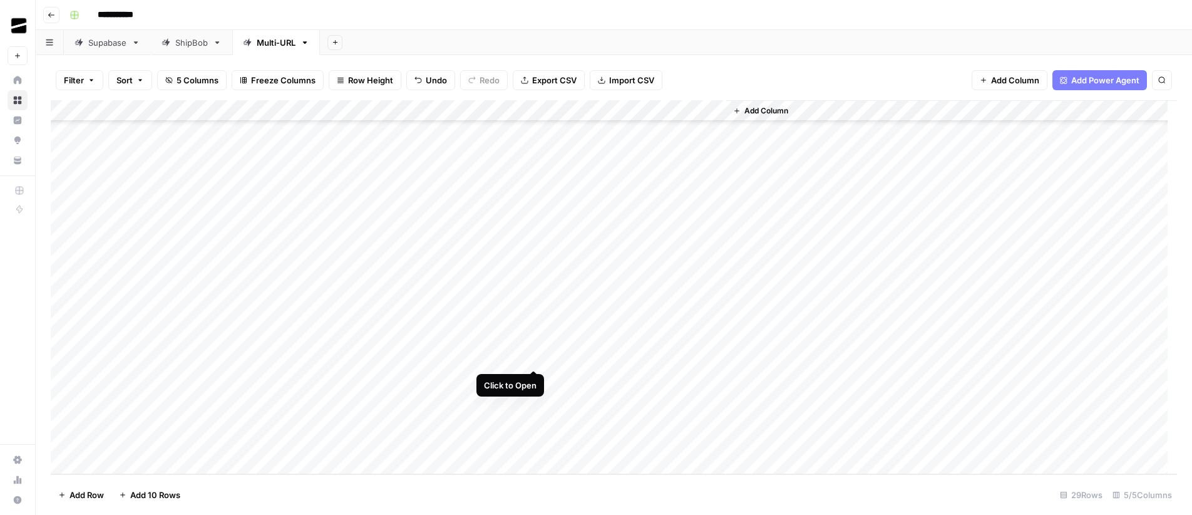
click at [535, 357] on div "Add Column" at bounding box center [614, 287] width 1127 height 374
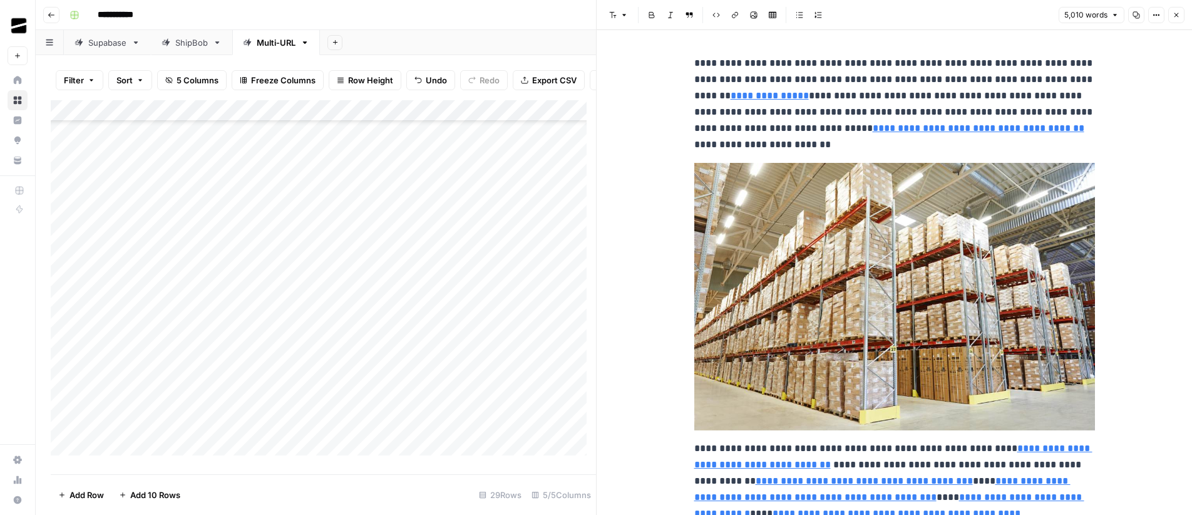
click at [1139, 19] on button "Copy" at bounding box center [1136, 15] width 16 height 16
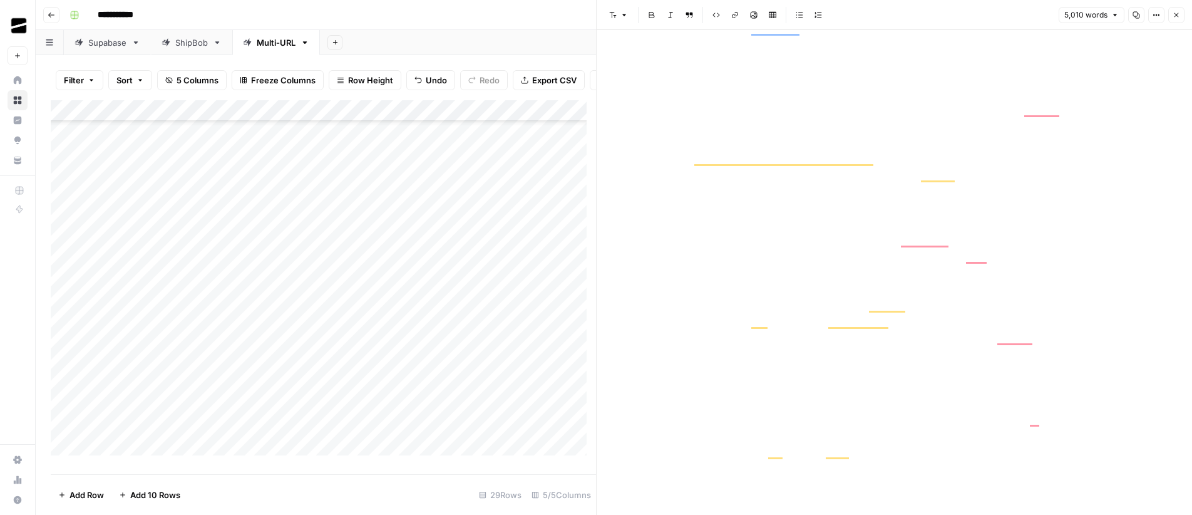
scroll to position [14313, 0]
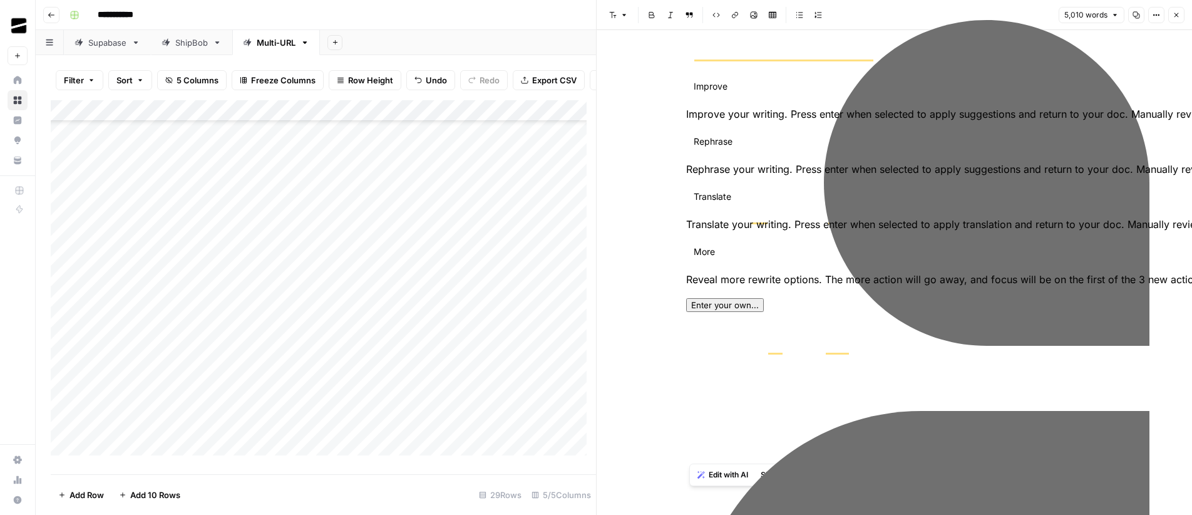
drag, startPoint x: 755, startPoint y: 453, endPoint x: 765, endPoint y: 267, distance: 185.7
click at [765, 267] on html "**********" at bounding box center [596, 257] width 1192 height 515
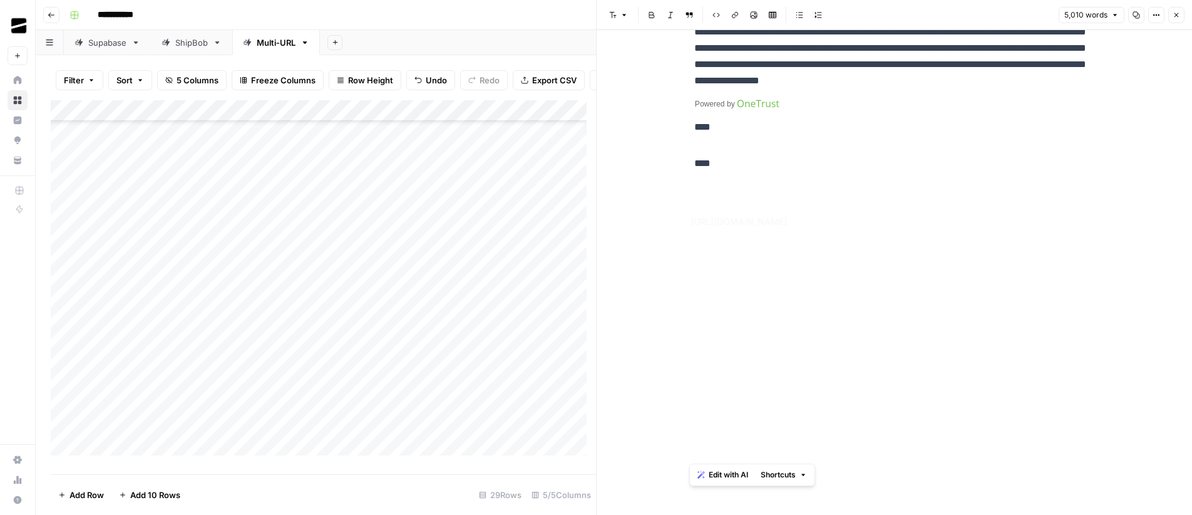
type input "https://www.shipbob.com/blog/section-321/"
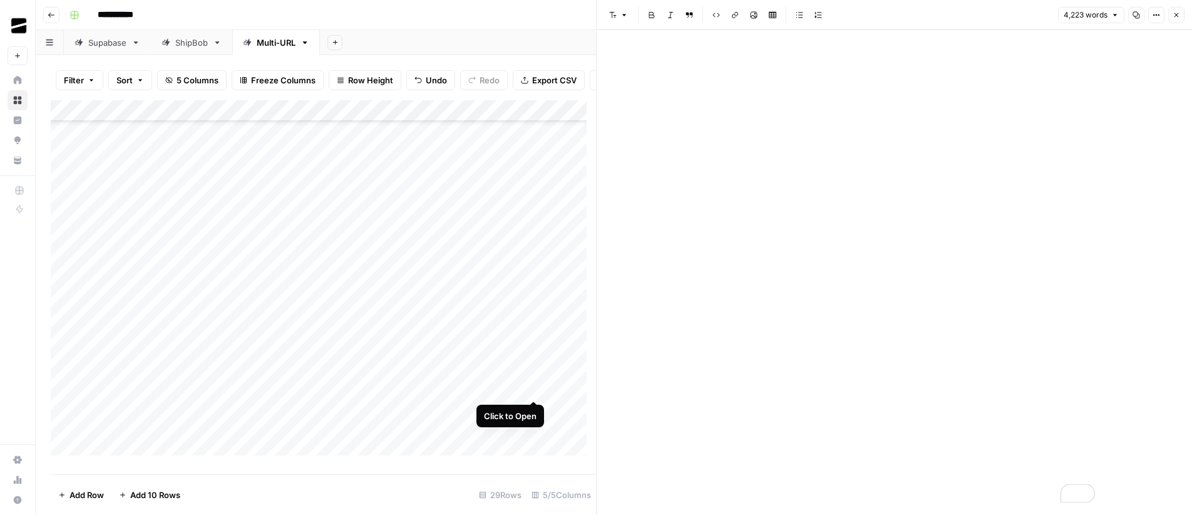
click at [532, 388] on div "Add Column" at bounding box center [323, 282] width 545 height 364
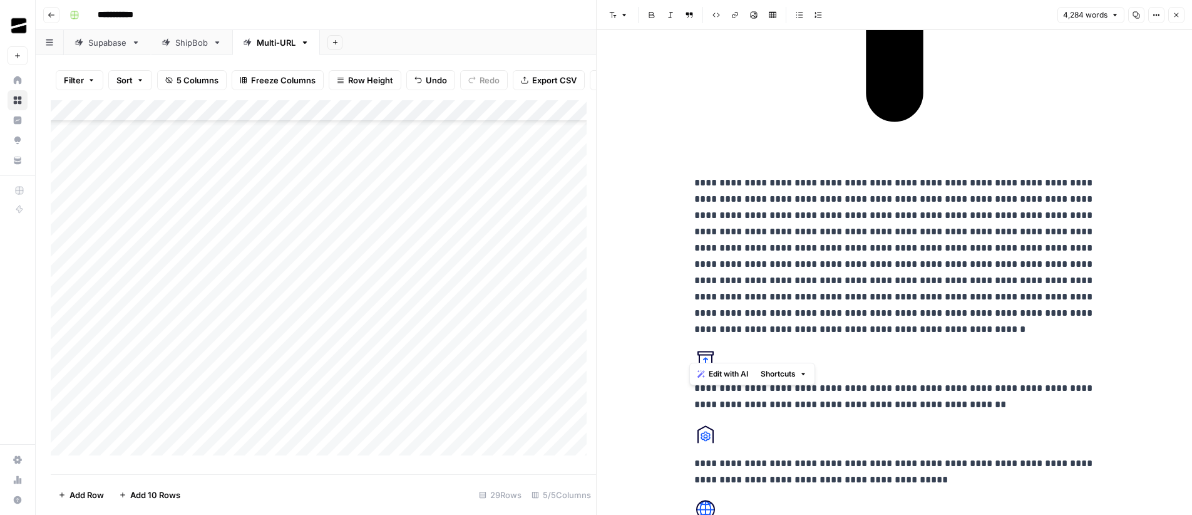
drag, startPoint x: 897, startPoint y: 202, endPoint x: 947, endPoint y: 365, distance: 170.4
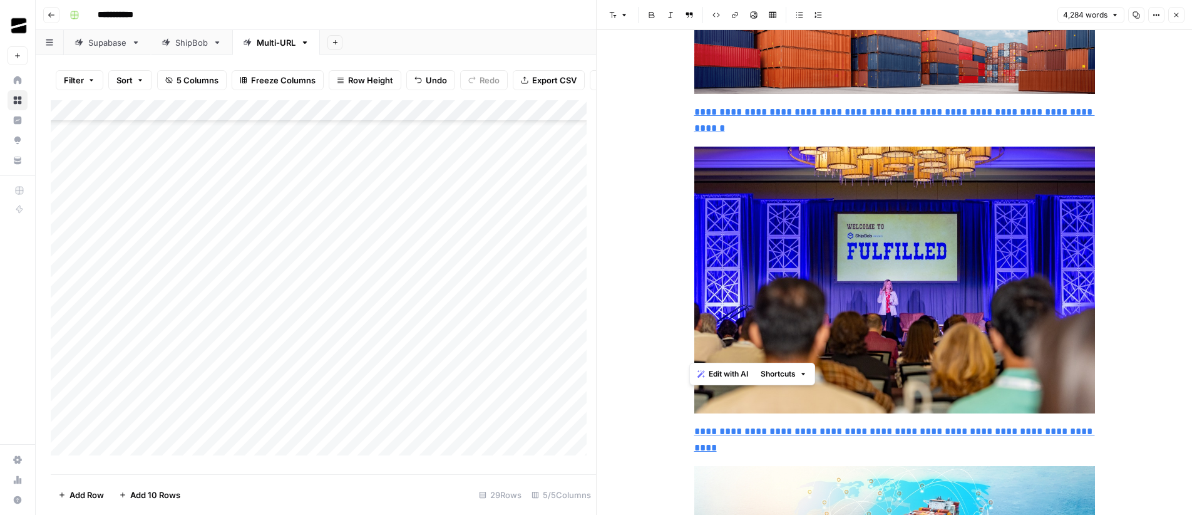
type input "https://www.shipbob.com/blog/sourcify-china-plus-one/"
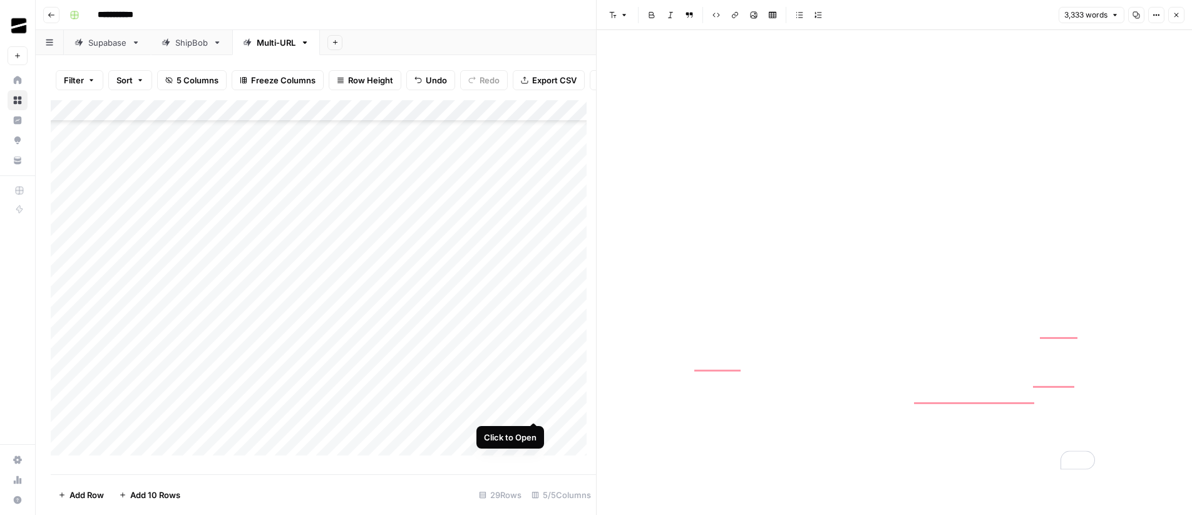
click at [535, 410] on div "Add Column" at bounding box center [323, 282] width 545 height 364
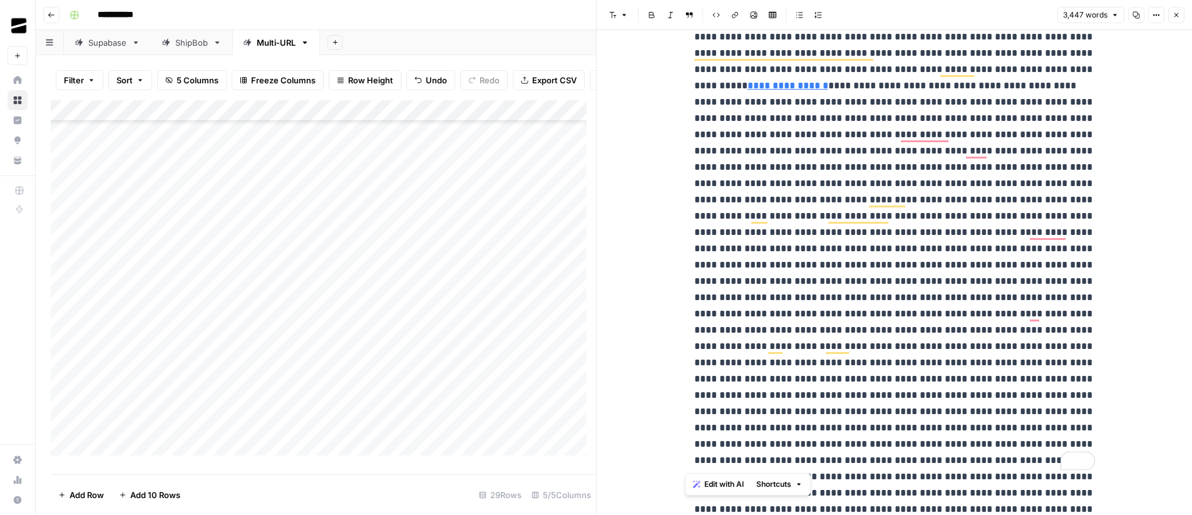
scroll to position [12141, 0]
drag, startPoint x: 934, startPoint y: 216, endPoint x: 998, endPoint y: 496, distance: 287.1
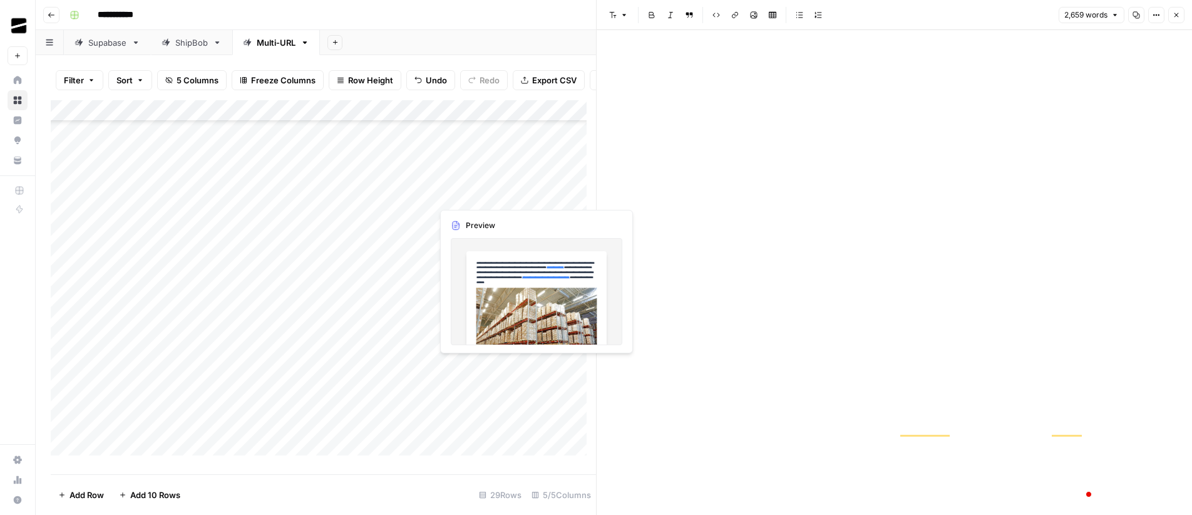
scroll to position [9513, 0]
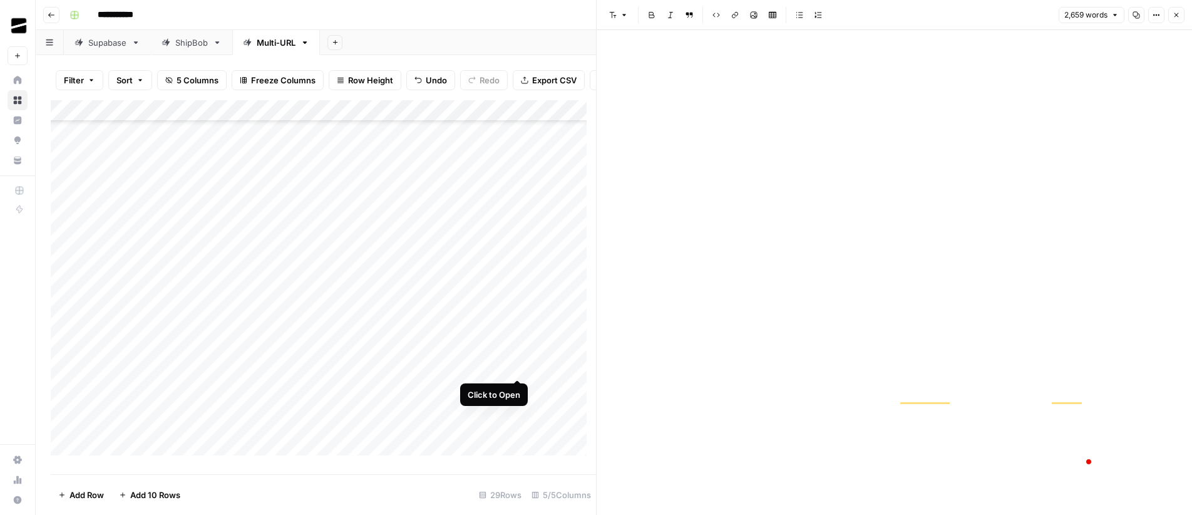
click at [518, 368] on div "Add Column" at bounding box center [323, 282] width 545 height 364
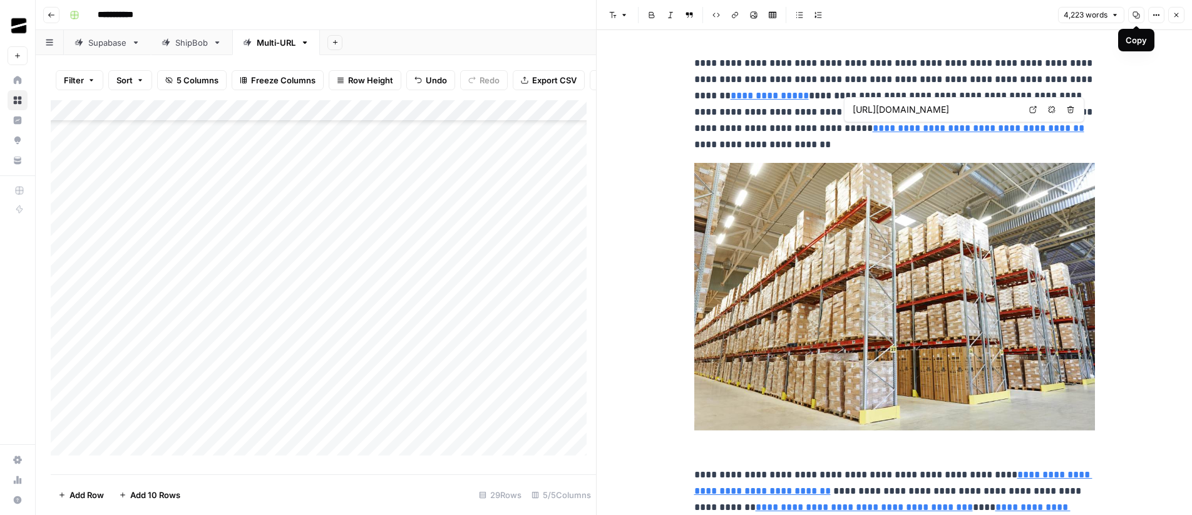
click at [1139, 18] on icon "button" at bounding box center [1136, 15] width 7 height 7
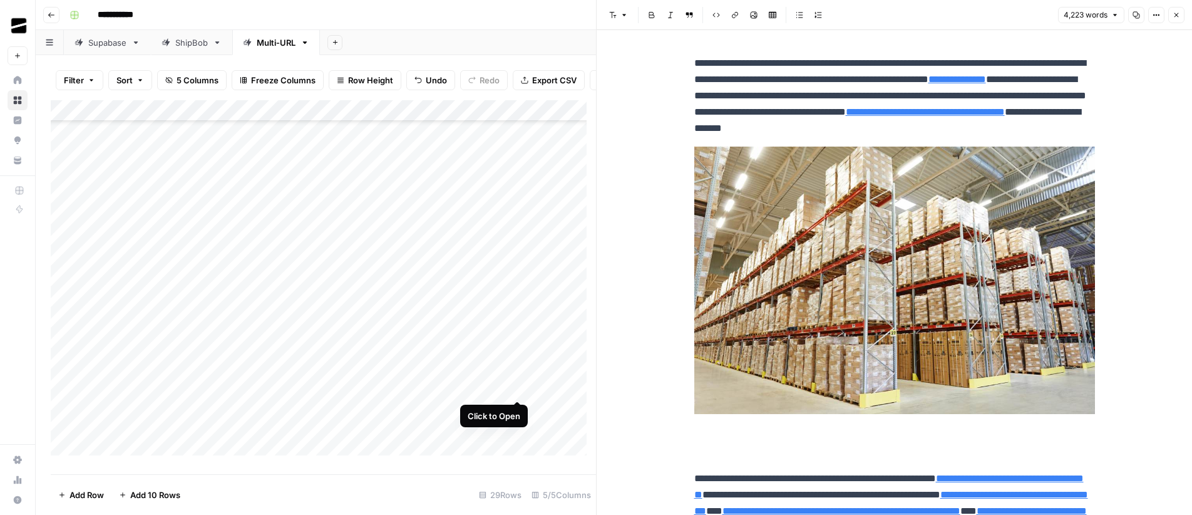
click at [519, 390] on div "Add Column" at bounding box center [323, 282] width 545 height 364
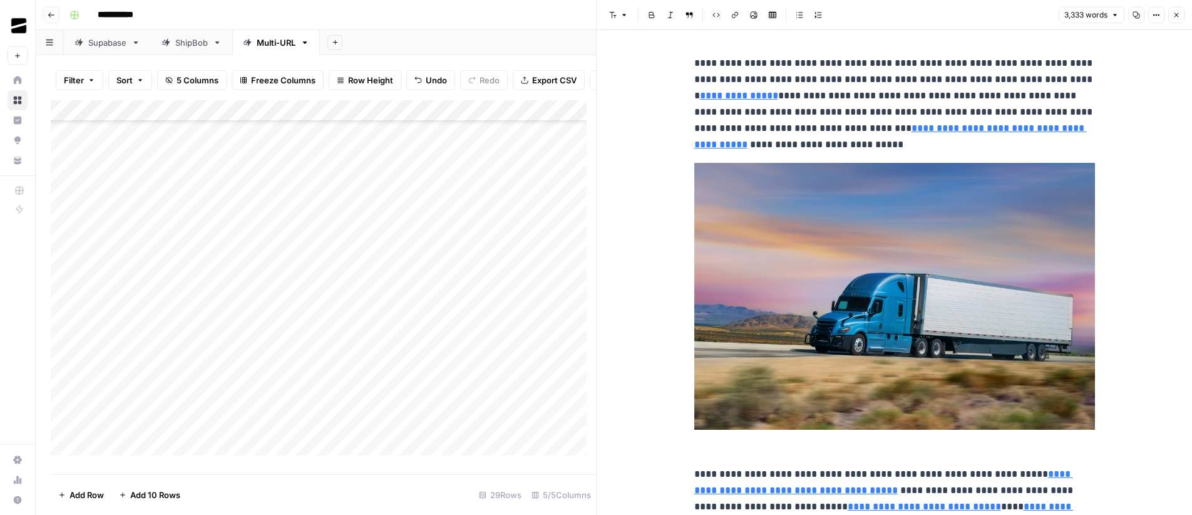
click at [1140, 16] on icon "button" at bounding box center [1137, 15] width 8 height 8
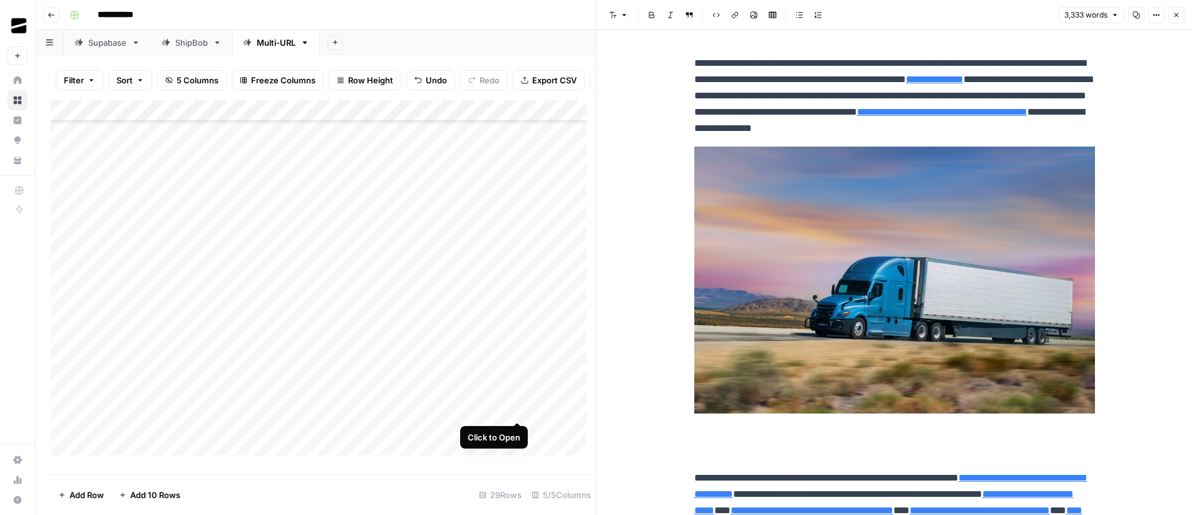
click at [519, 410] on div "Add Column" at bounding box center [323, 282] width 545 height 364
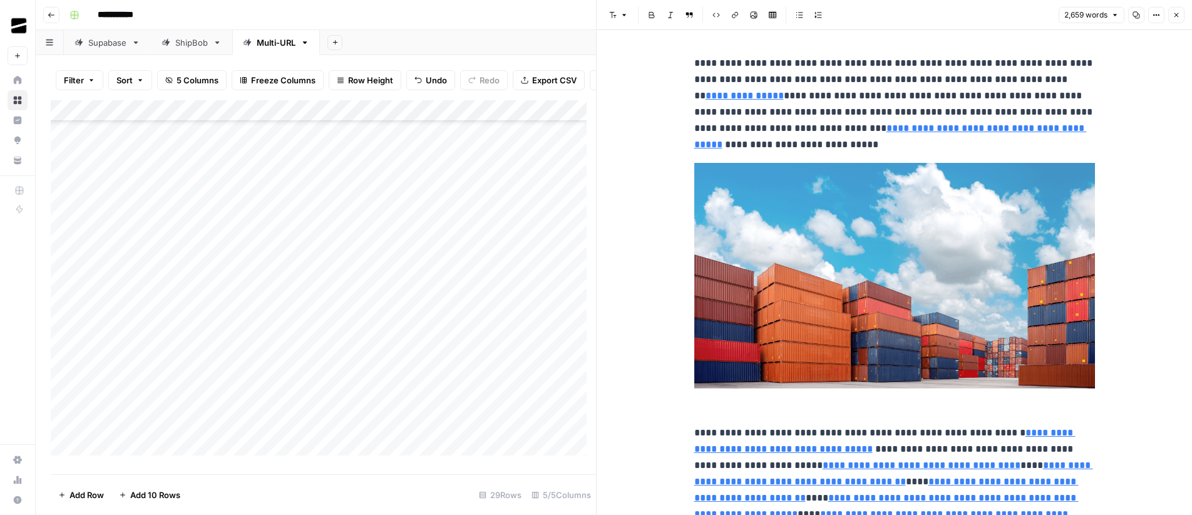
click at [1138, 19] on button "Copy" at bounding box center [1136, 15] width 16 height 16
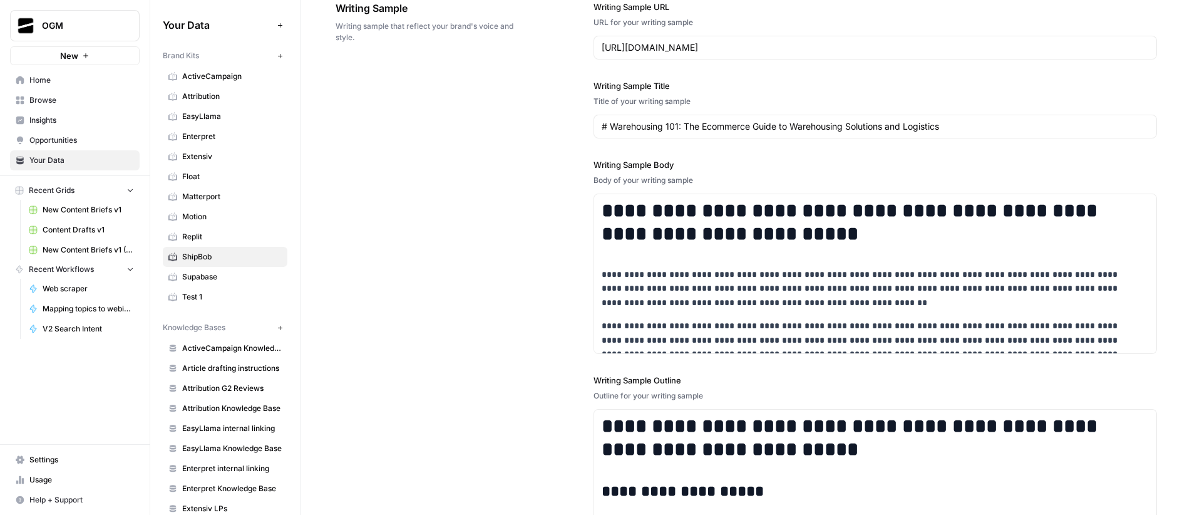
scroll to position [1679, 0]
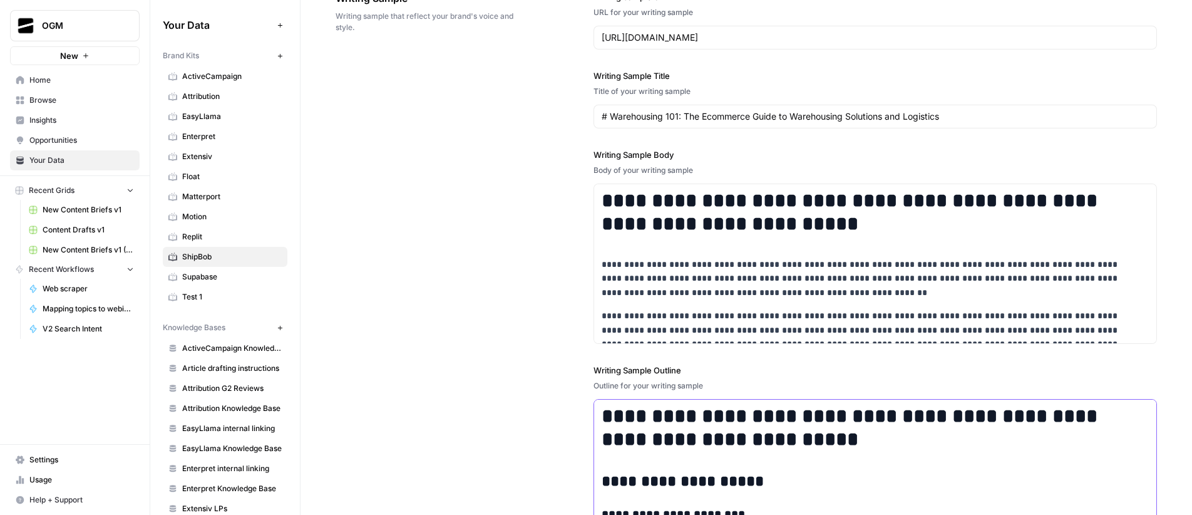
click at [735, 434] on h1 "**********" at bounding box center [867, 428] width 531 height 46
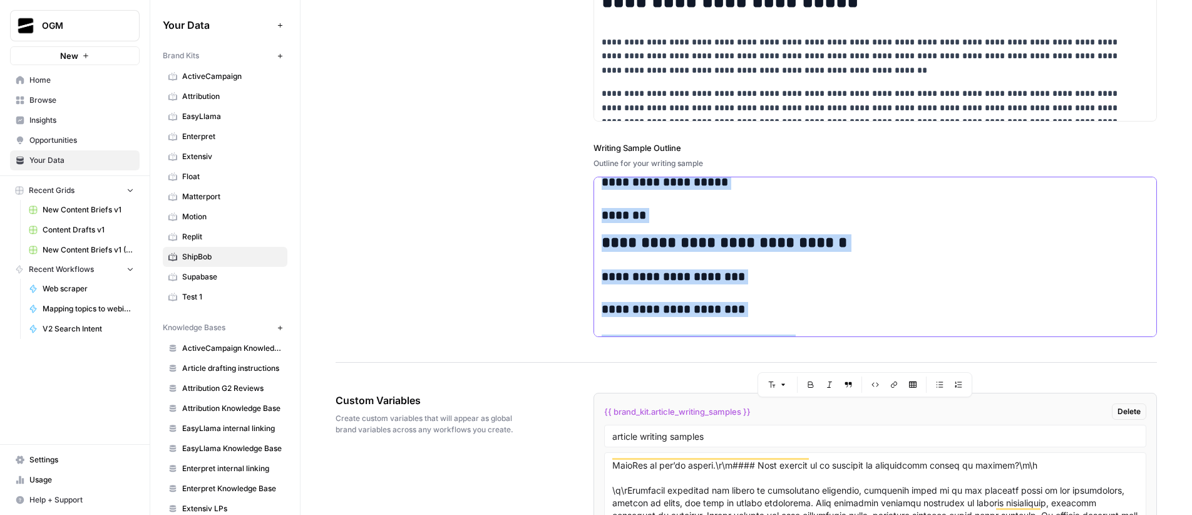
scroll to position [0, 0]
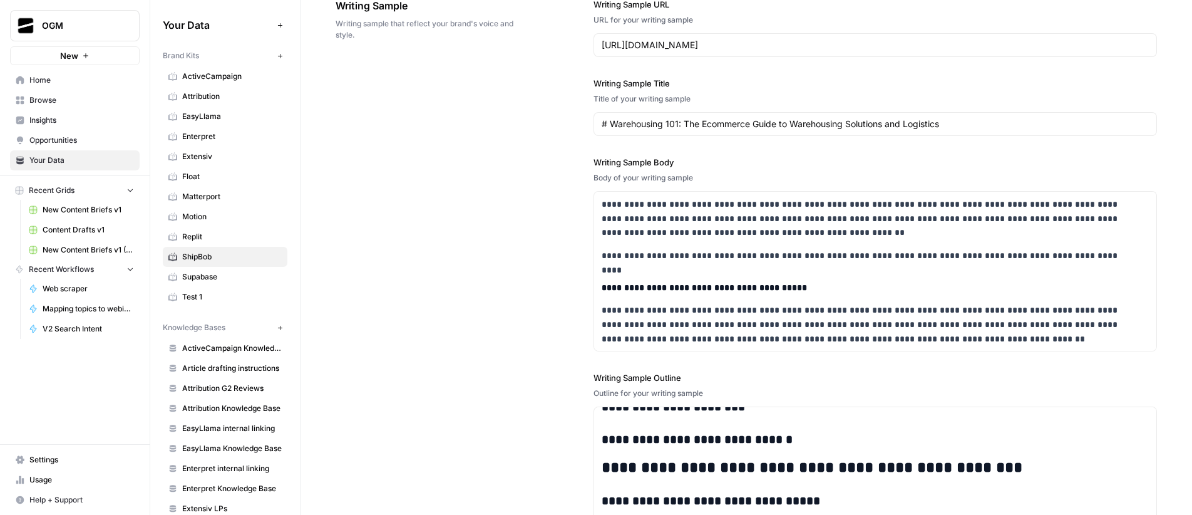
click at [764, 162] on label "Writing Sample Body" at bounding box center [876, 162] width 564 height 13
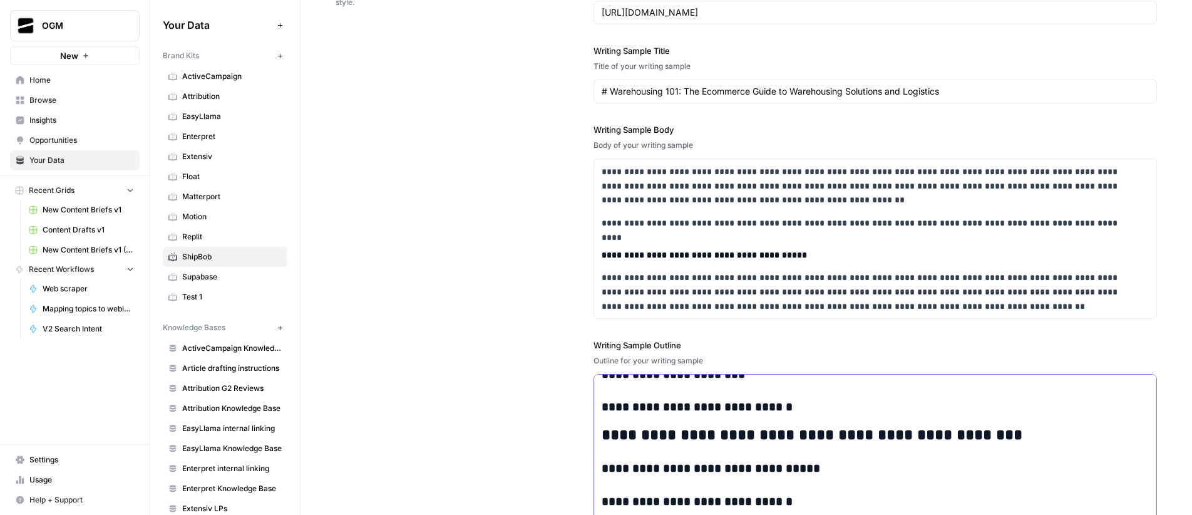
click at [750, 419] on div "**********" at bounding box center [875, 438] width 562 height 932
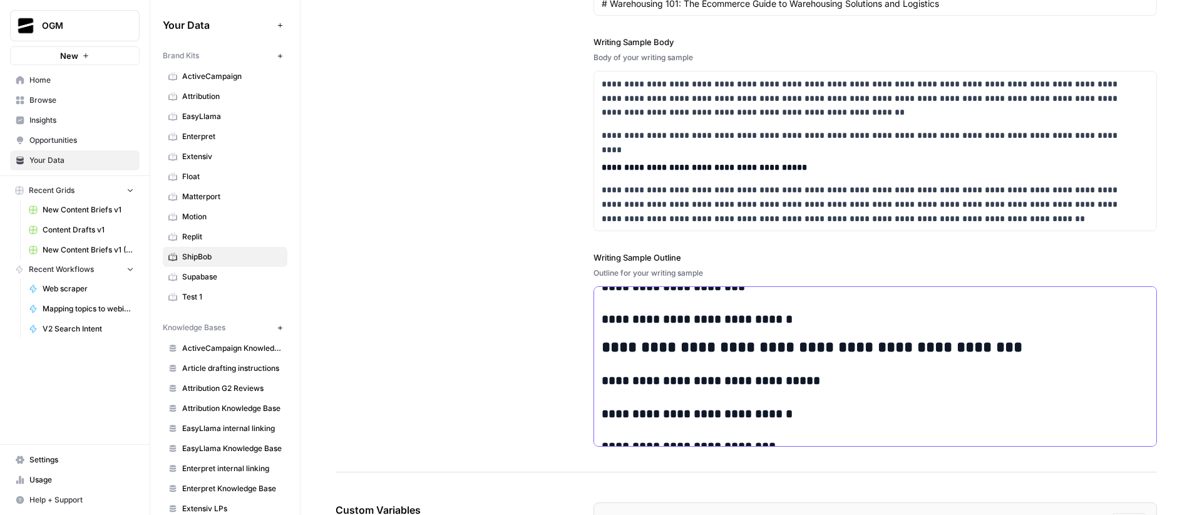
click at [723, 370] on div "**********" at bounding box center [875, 351] width 562 height 932
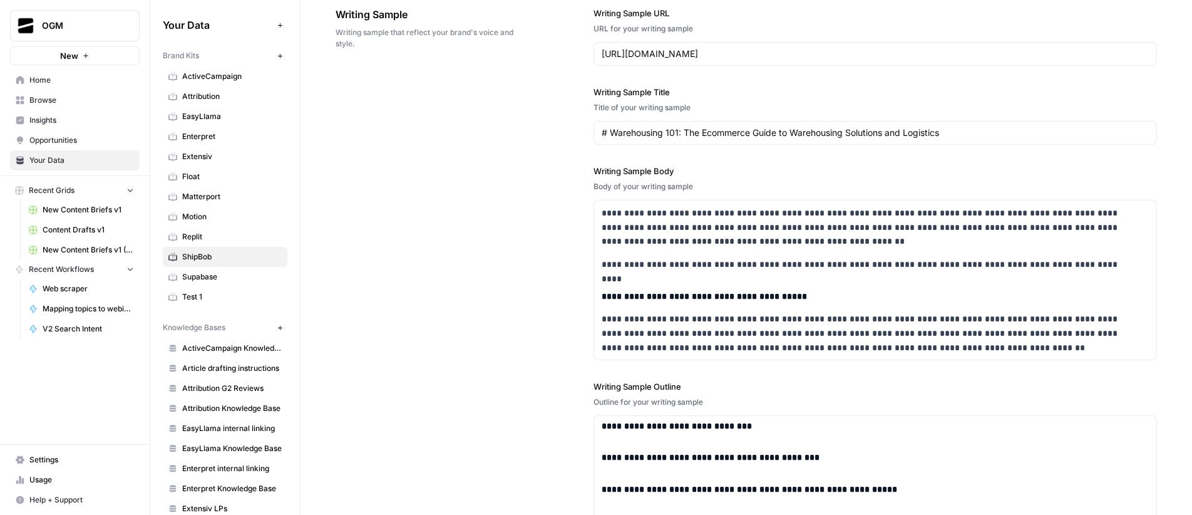
click at [701, 61] on div "https://www.shipbob.com/blog/warehousing/" at bounding box center [876, 54] width 564 height 24
click at [701, 53] on input "https://www.shipbob.com/blog/warehousing/" at bounding box center [875, 54] width 547 height 13
click at [664, 134] on input "# Warehousing 101: The Ecommerce Guide to Warehousing Solutions and Logistics" at bounding box center [875, 132] width 547 height 13
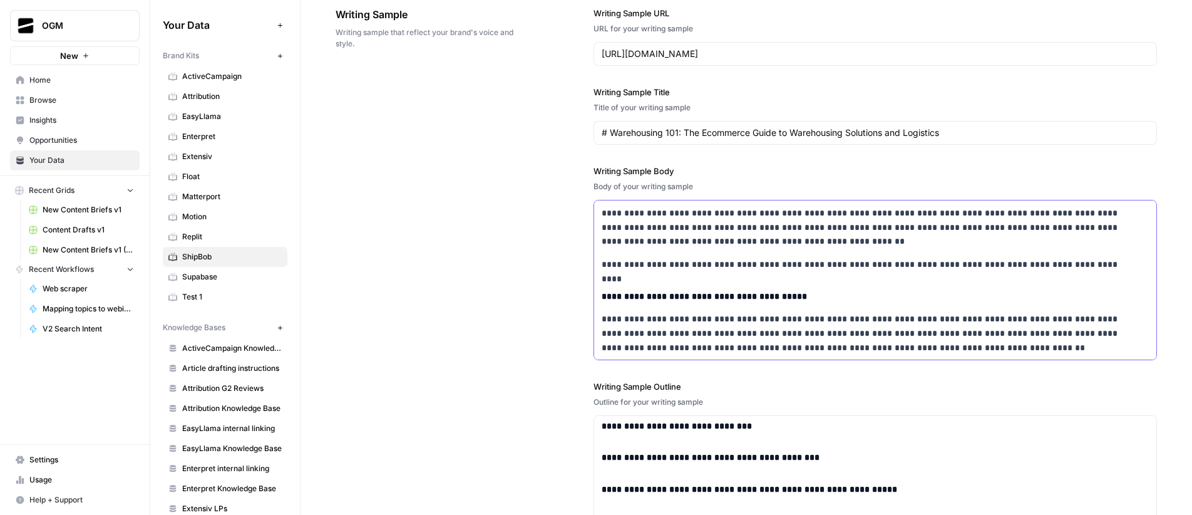
click at [720, 233] on p "**********" at bounding box center [867, 227] width 531 height 43
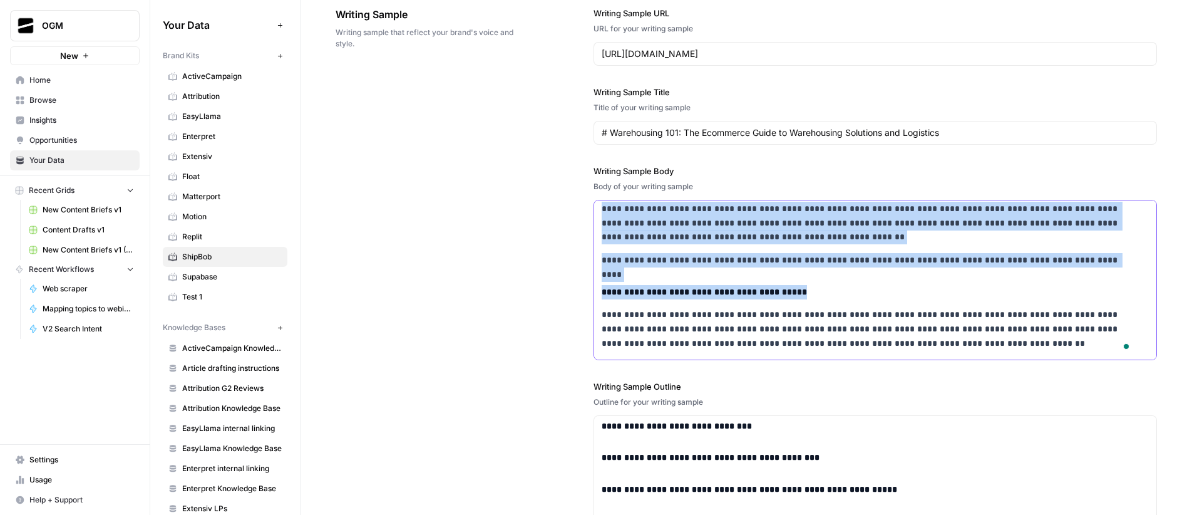
copy div "**********"
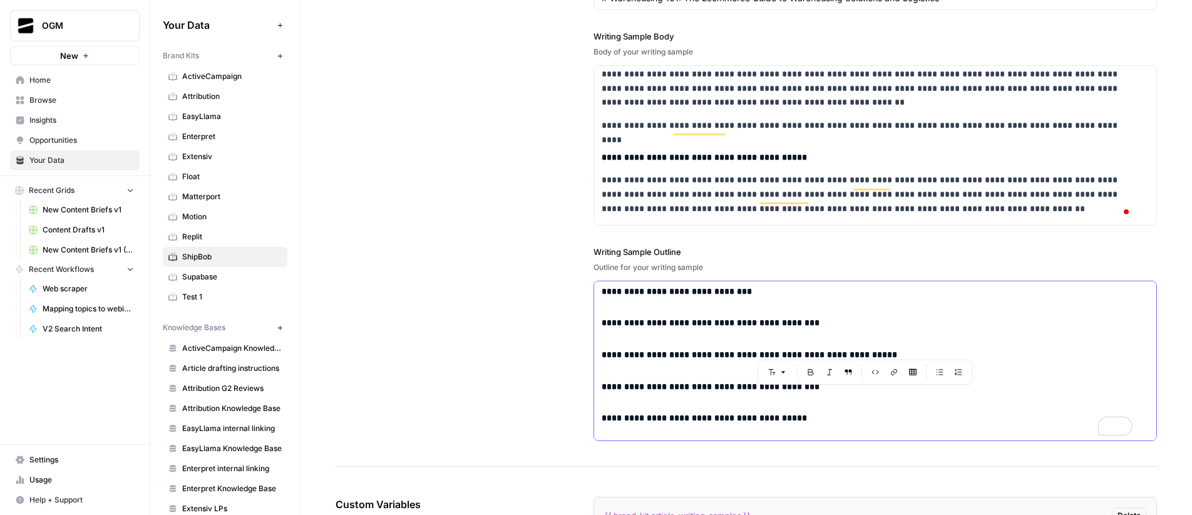
click at [706, 320] on h4 "**********" at bounding box center [867, 323] width 531 height 14
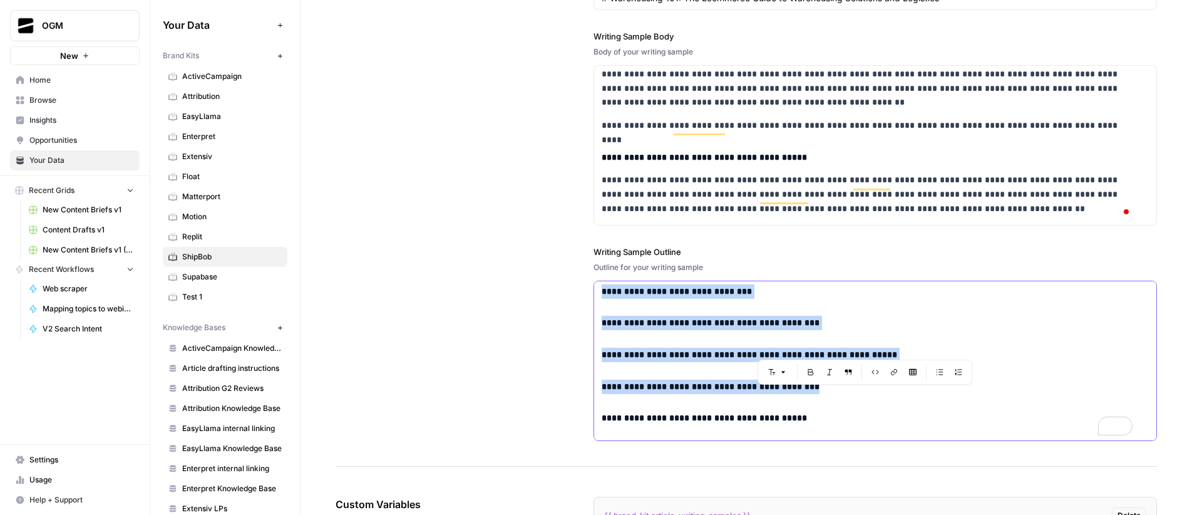
copy div "**********"
click at [726, 329] on h4 "**********" at bounding box center [867, 323] width 531 height 14
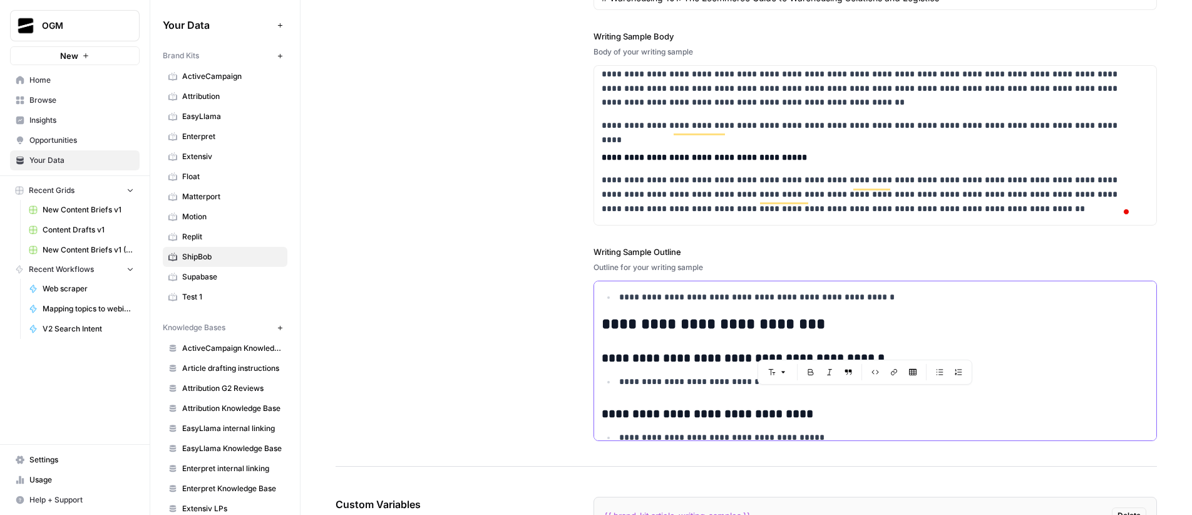
scroll to position [1550, 0]
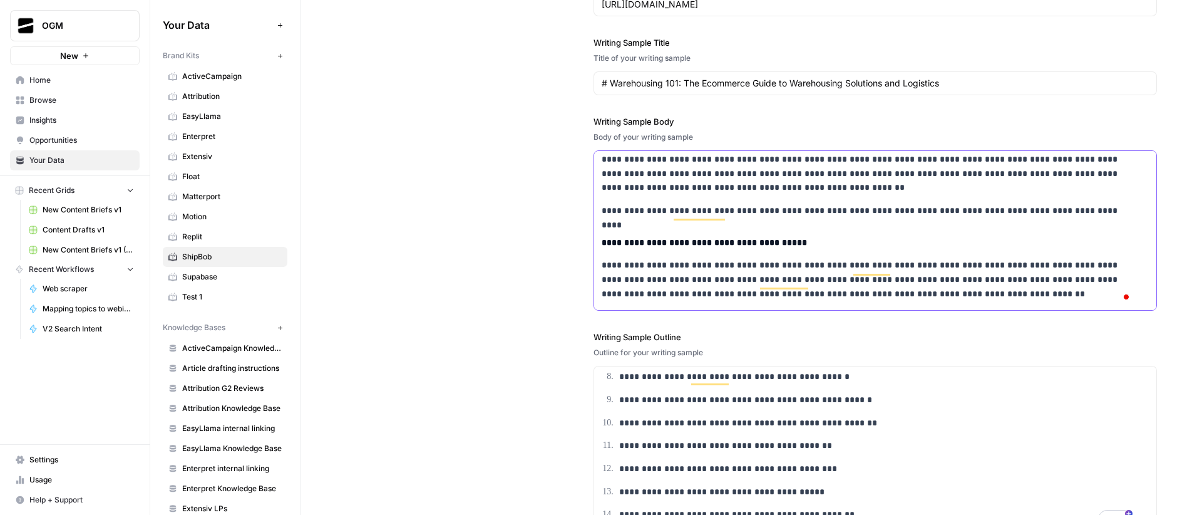
click at [755, 195] on p "**********" at bounding box center [867, 173] width 531 height 43
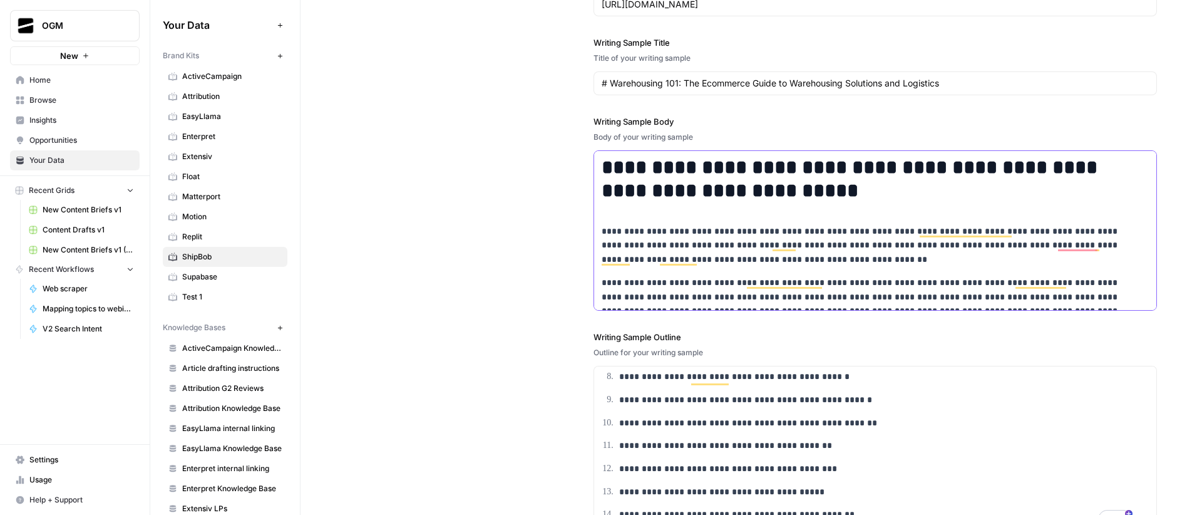
click at [792, 232] on p "**********" at bounding box center [867, 245] width 531 height 43
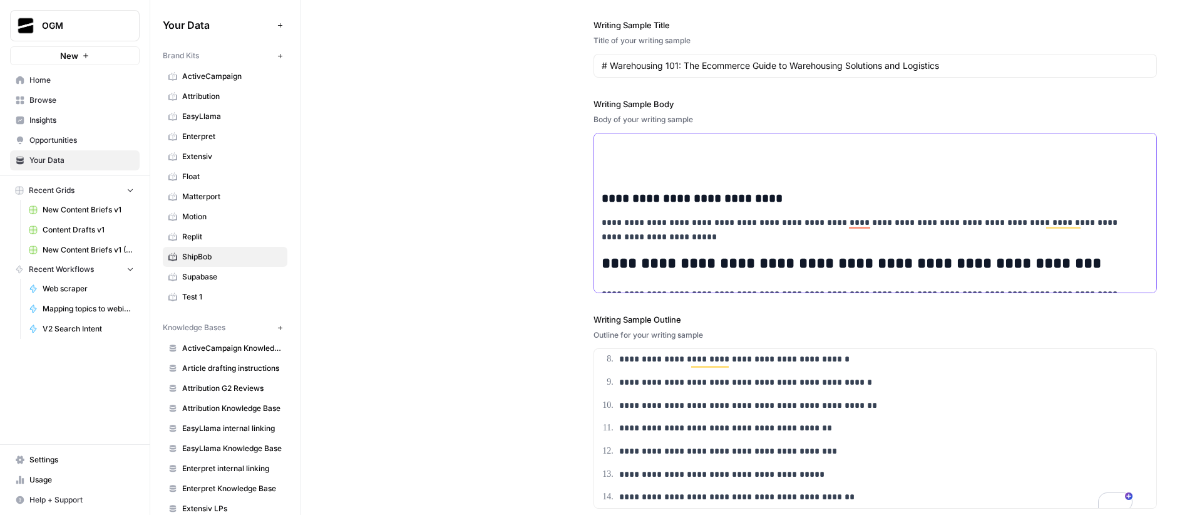
click at [692, 160] on p "To enrich screen reader interactions, please activate Accessibility in Grammarl…" at bounding box center [875, 167] width 547 height 14
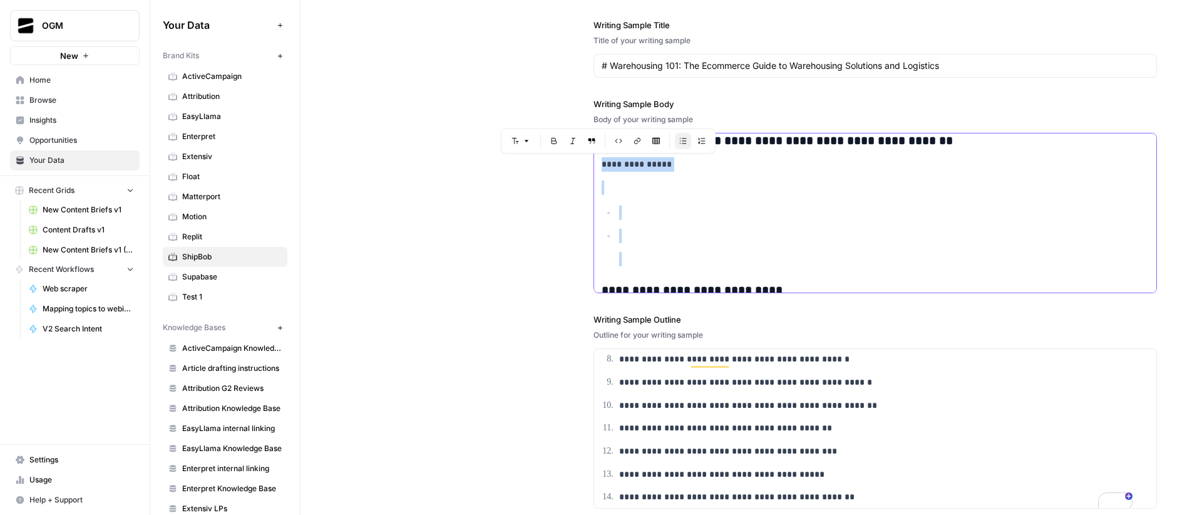
drag, startPoint x: 623, startPoint y: 258, endPoint x: 596, endPoint y: 163, distance: 98.3
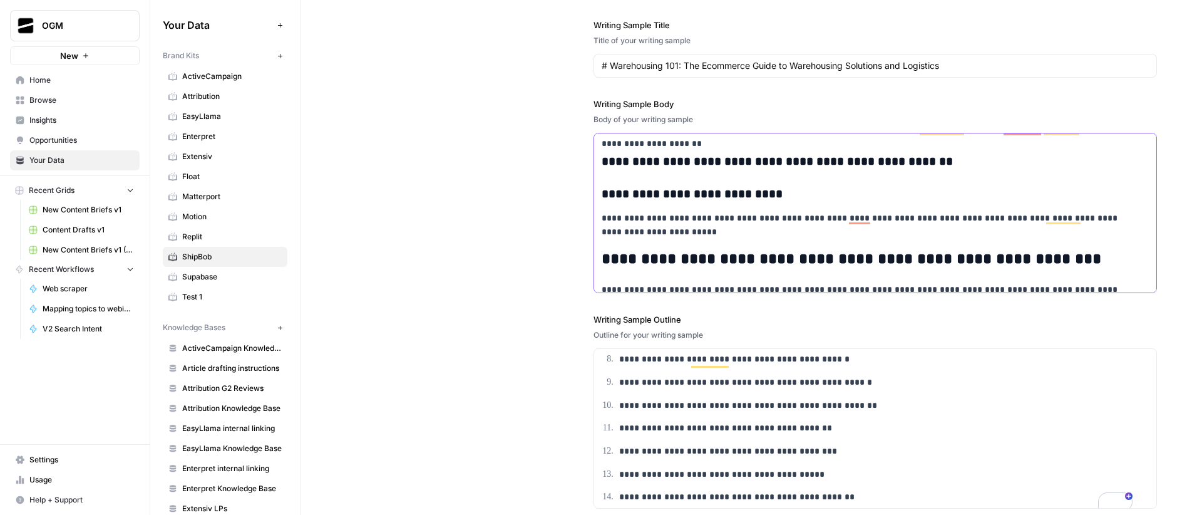
scroll to position [1730, 0]
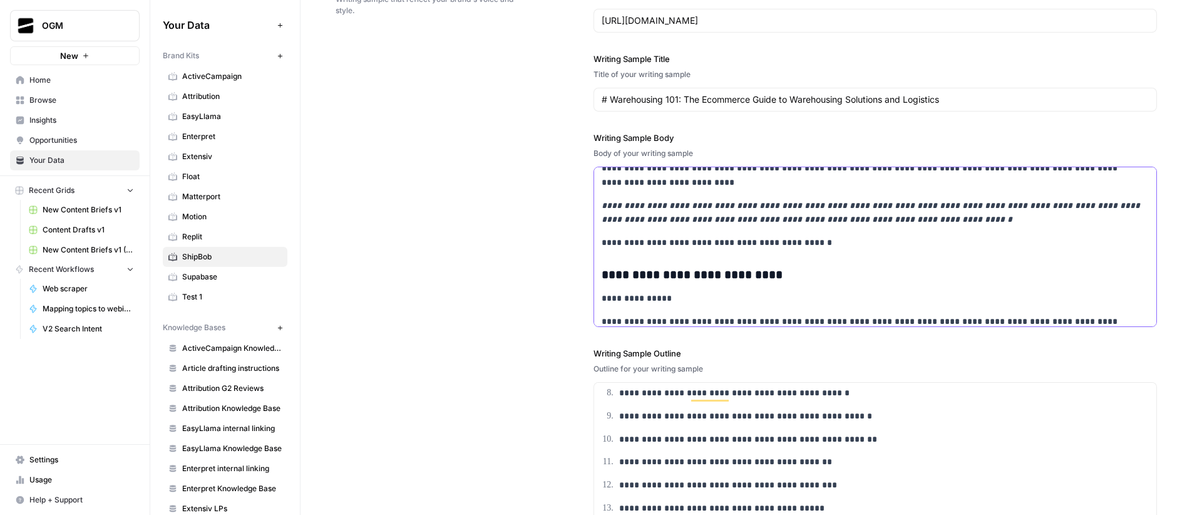
scroll to position [2828, 0]
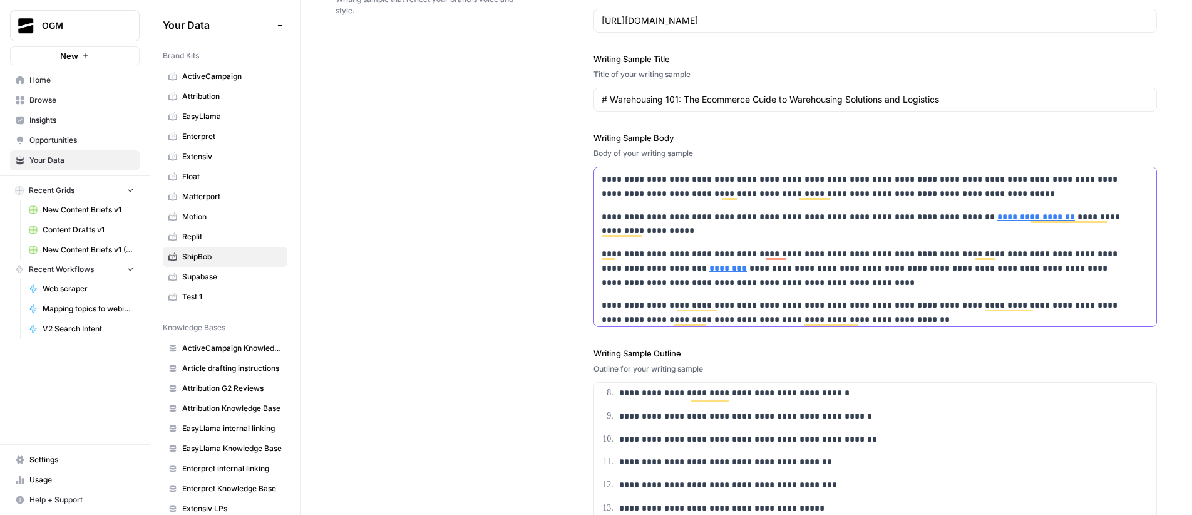
click at [602, 178] on p "**********" at bounding box center [867, 186] width 531 height 29
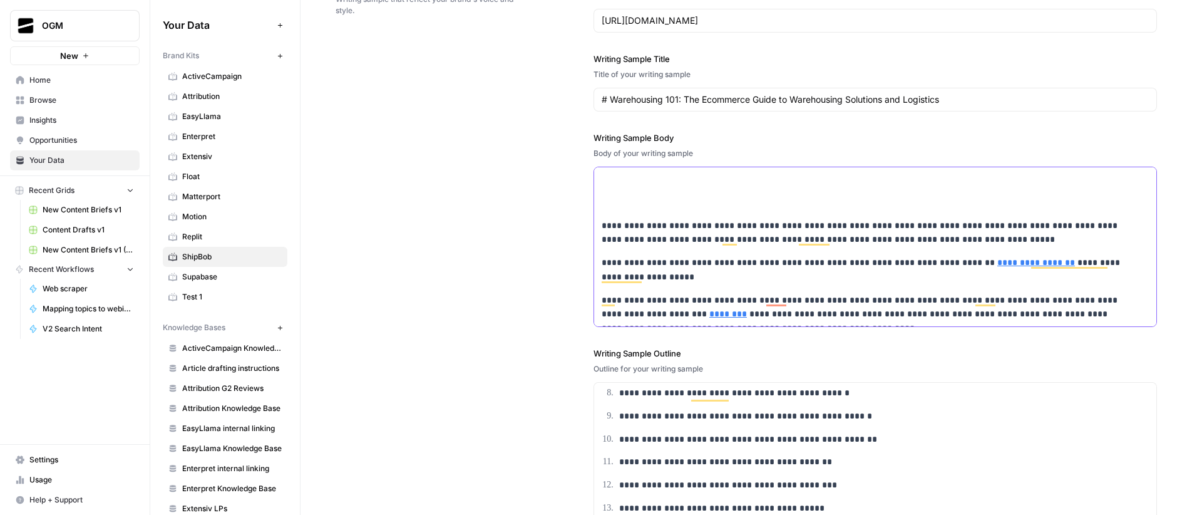
paste div "To enrich screen reader interactions, please activate Accessibility in Grammarl…"
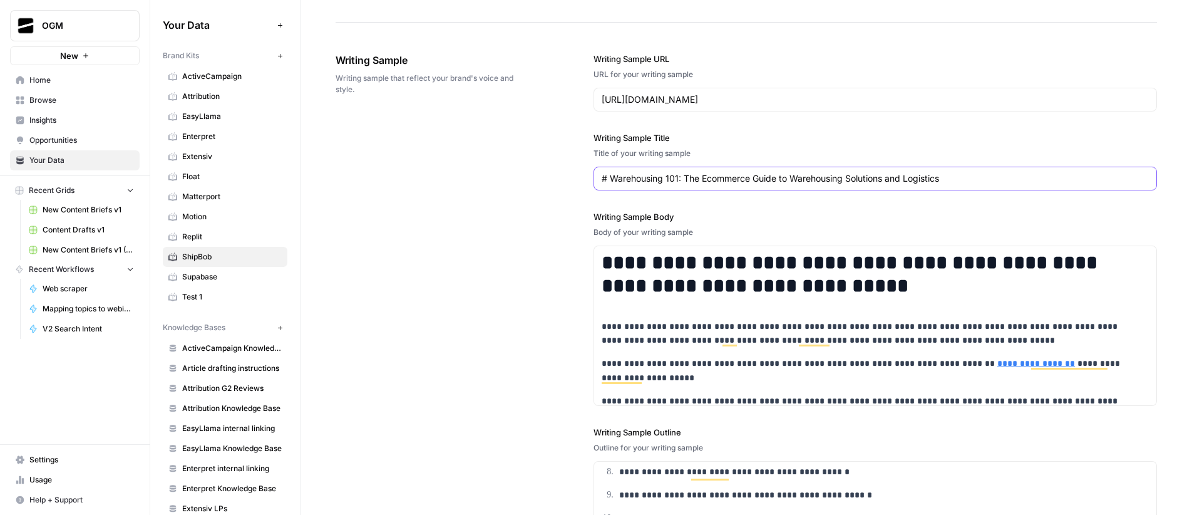
click at [716, 175] on input "# Warehousing 101: The Ecommerce Guide to Warehousing Solutions and Logistics" at bounding box center [875, 178] width 547 height 13
paste input "Temperature-Controlled Warehousing: Complete Guide to Storing Sensitive Products"
type input "Temperature-Controlled Warehousing: Complete Guide to Storing Sensitive Products"
click at [767, 94] on input "https://www.shipbob.com/blog/warehousing/" at bounding box center [875, 99] width 547 height 13
paste input "temperature-controlled-"
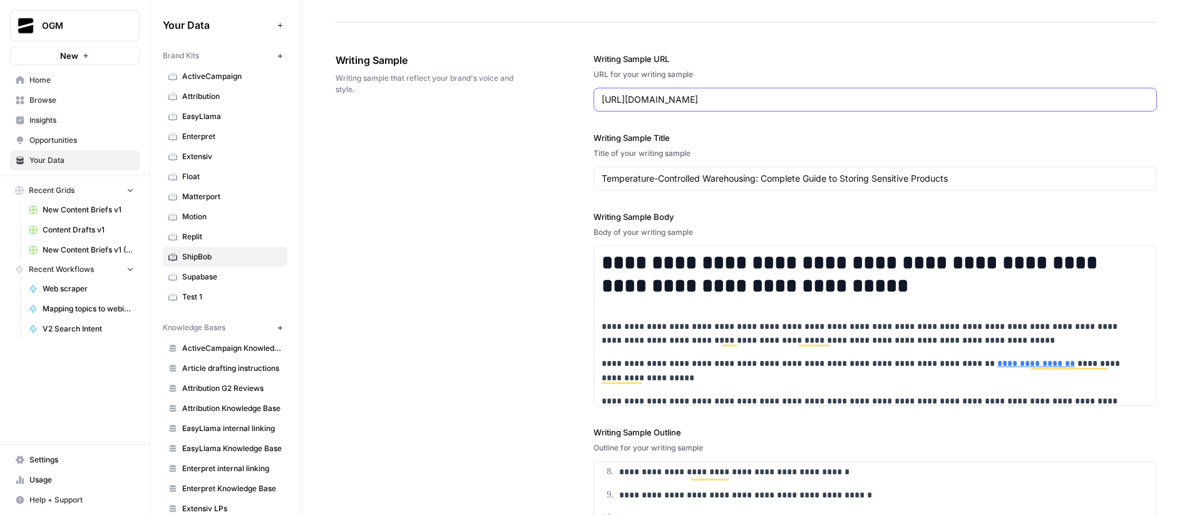
type input "https://www.shipbob.com/blog/temperature-controlled-warehousing/"
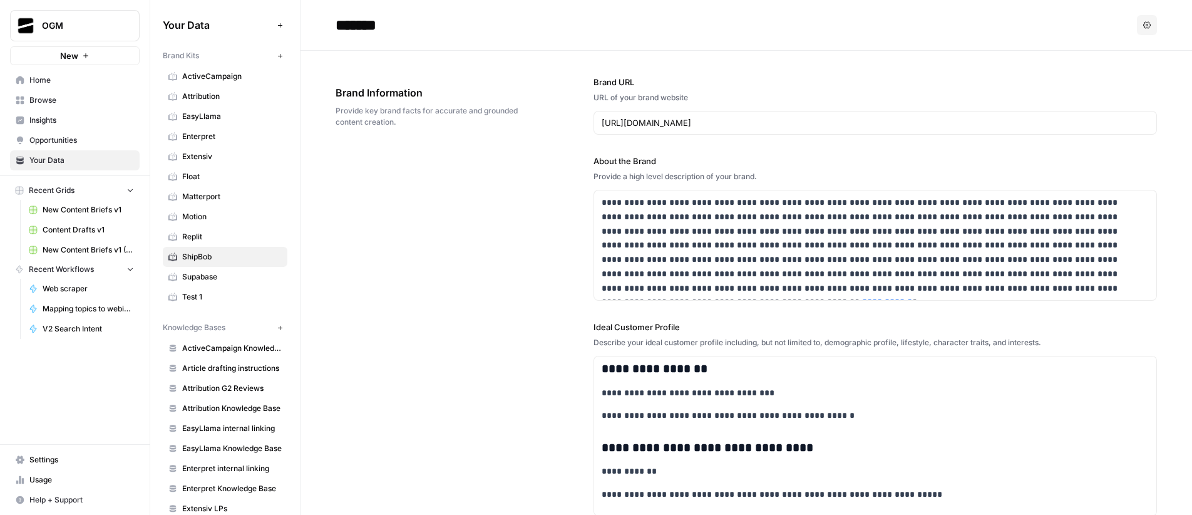
click at [214, 233] on span "Replit" at bounding box center [232, 236] width 100 height 11
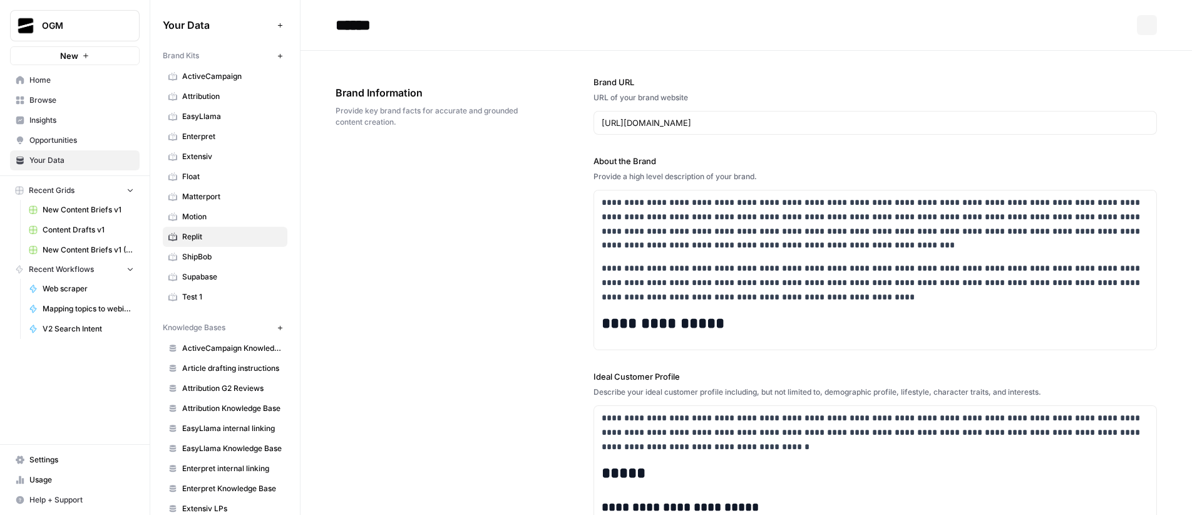
click at [210, 260] on span "ShipBob" at bounding box center [232, 256] width 100 height 11
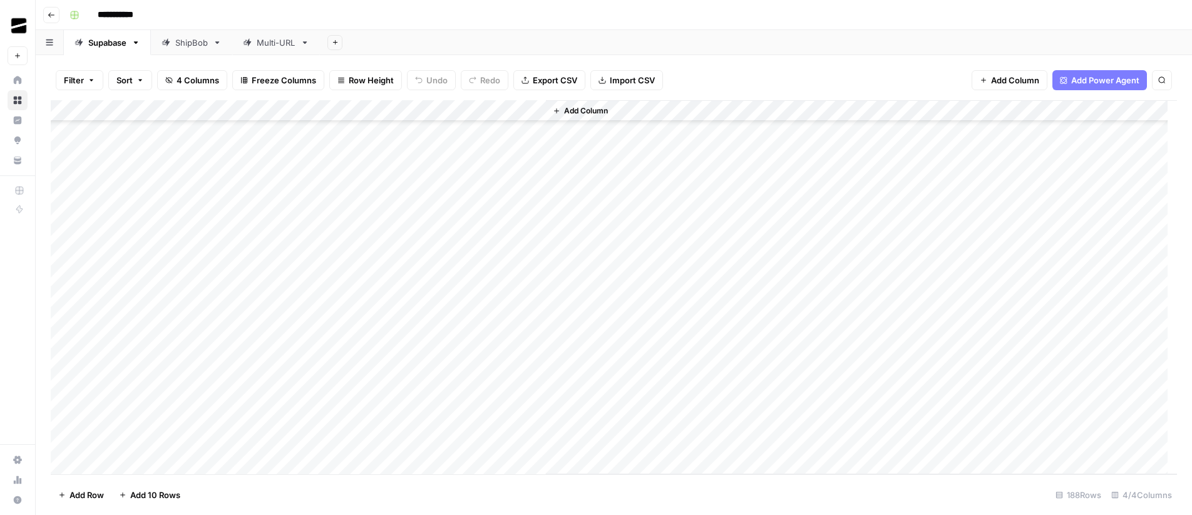
scroll to position [3092, 0]
click at [272, 44] on div "Multi-URL" at bounding box center [276, 42] width 39 height 13
click at [519, 357] on div "Add Column" at bounding box center [614, 287] width 1127 height 374
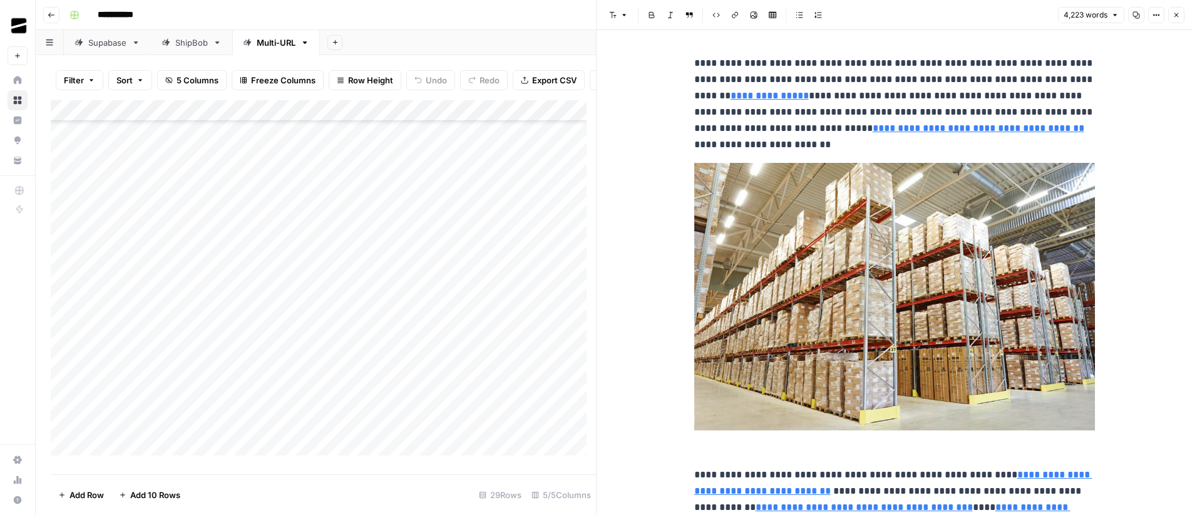
click at [1139, 16] on icon "button" at bounding box center [1137, 15] width 8 height 8
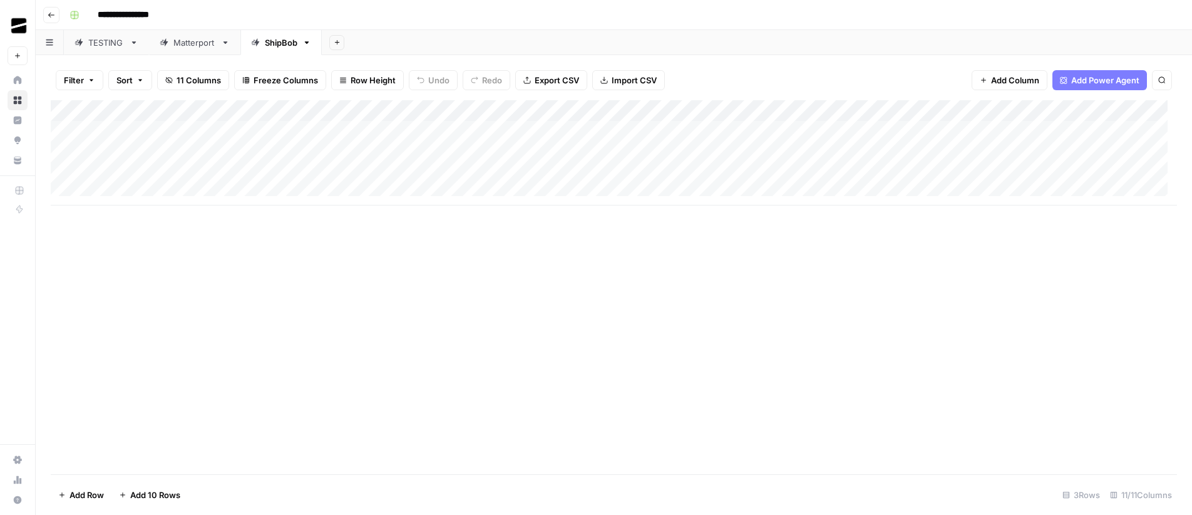
click at [752, 315] on div "Add Column" at bounding box center [614, 287] width 1127 height 374
click at [808, 113] on div "Add Column" at bounding box center [614, 152] width 1127 height 105
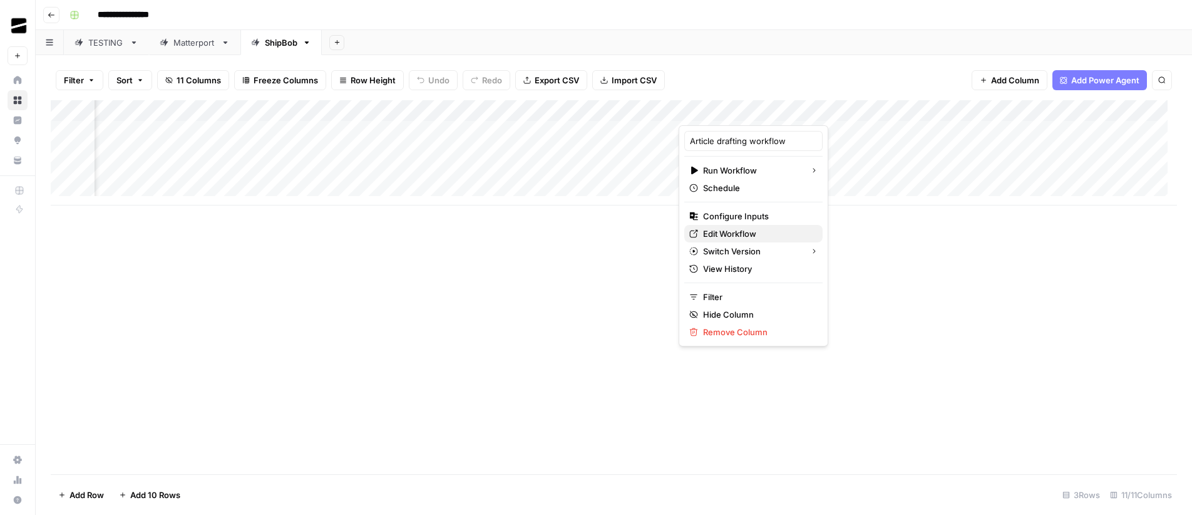
click at [743, 235] on span "Edit Workflow" at bounding box center [758, 233] width 110 height 13
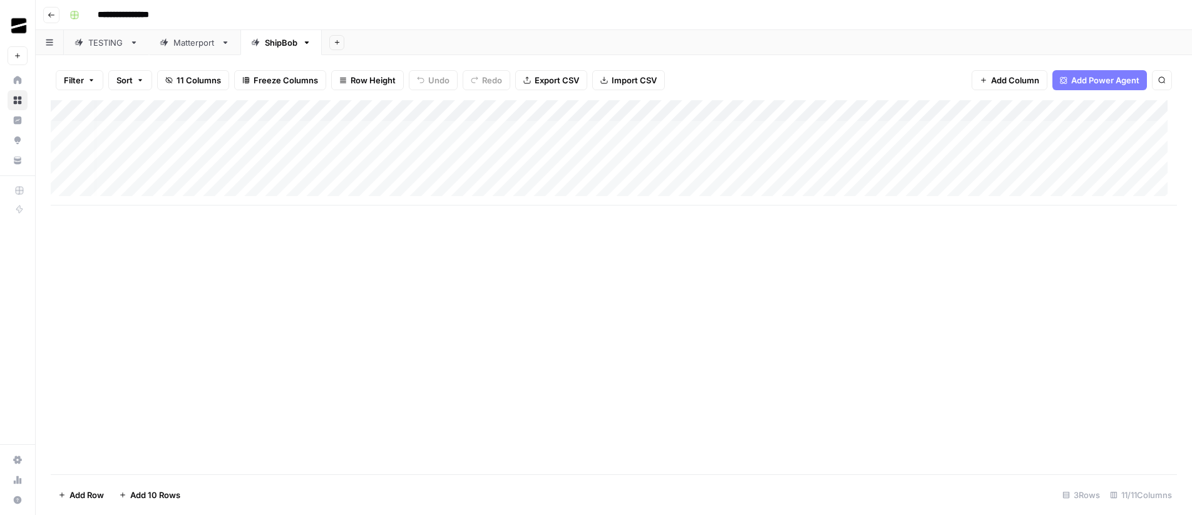
scroll to position [0, 0]
click at [510, 137] on div "Add Column" at bounding box center [614, 152] width 1127 height 105
type textarea "**********"
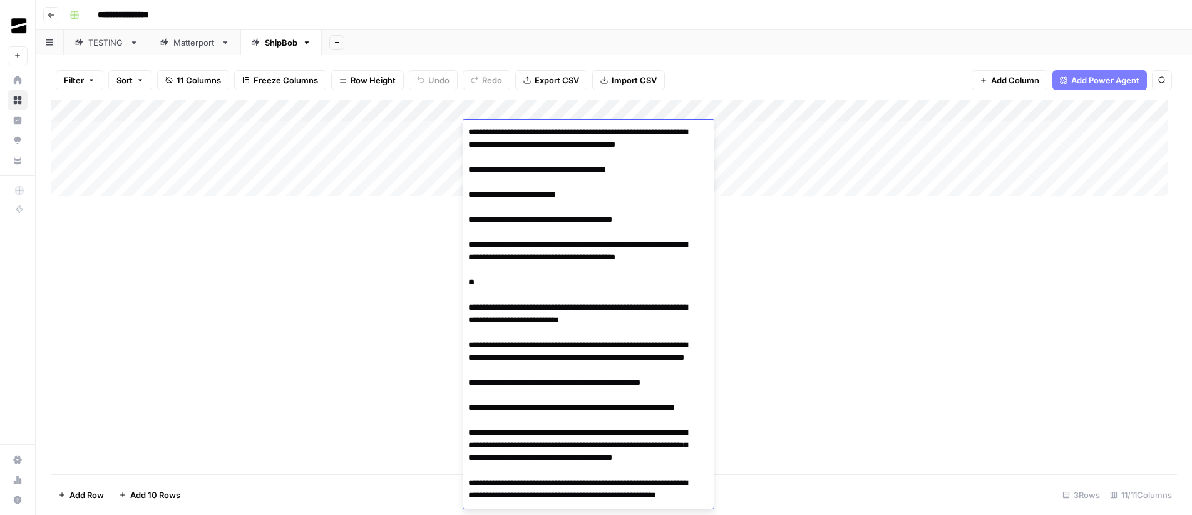
scroll to position [10826, 0]
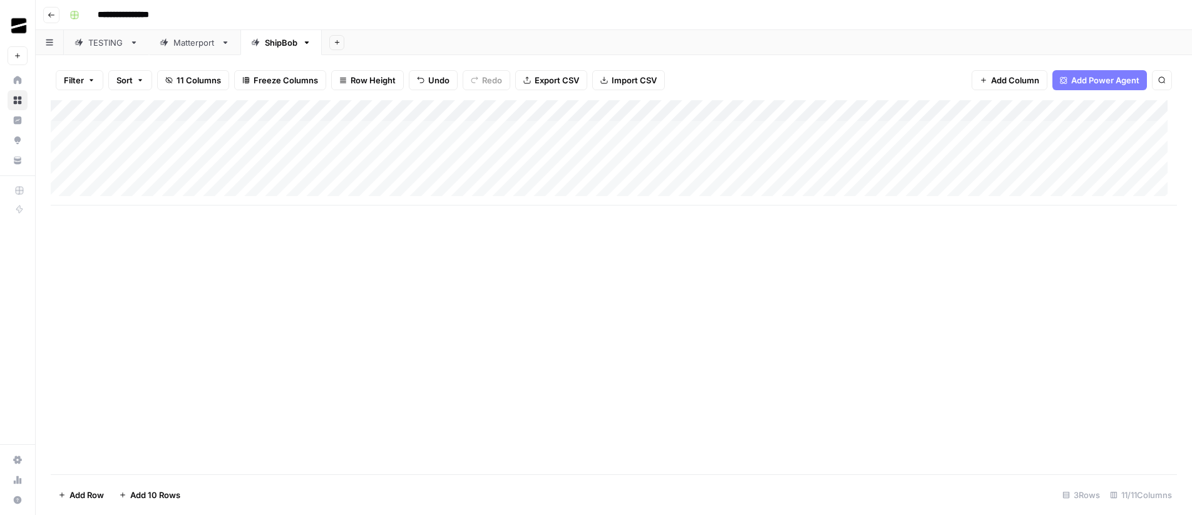
click at [421, 152] on div "Add Column" at bounding box center [614, 152] width 1127 height 105
click at [529, 149] on div "Add Column" at bounding box center [614, 152] width 1127 height 105
type textarea "**********"
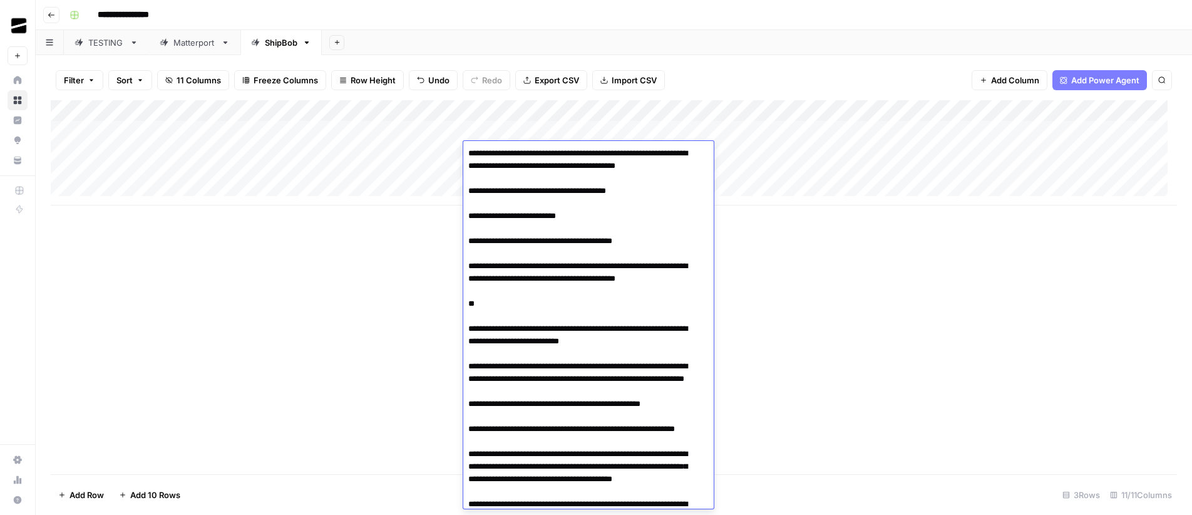
scroll to position [10847, 0]
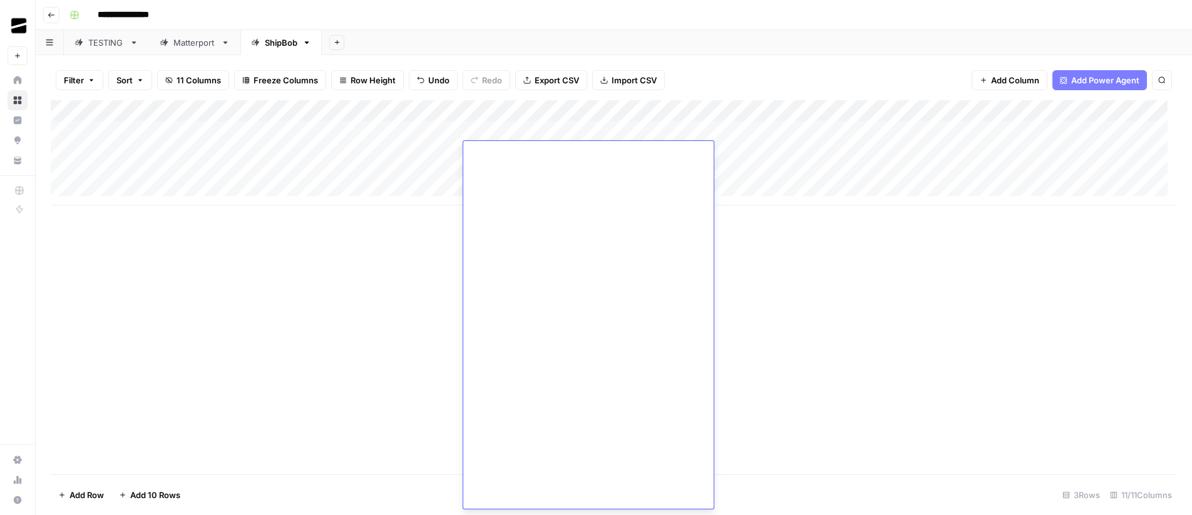
click at [425, 148] on div "Add Column" at bounding box center [614, 152] width 1127 height 105
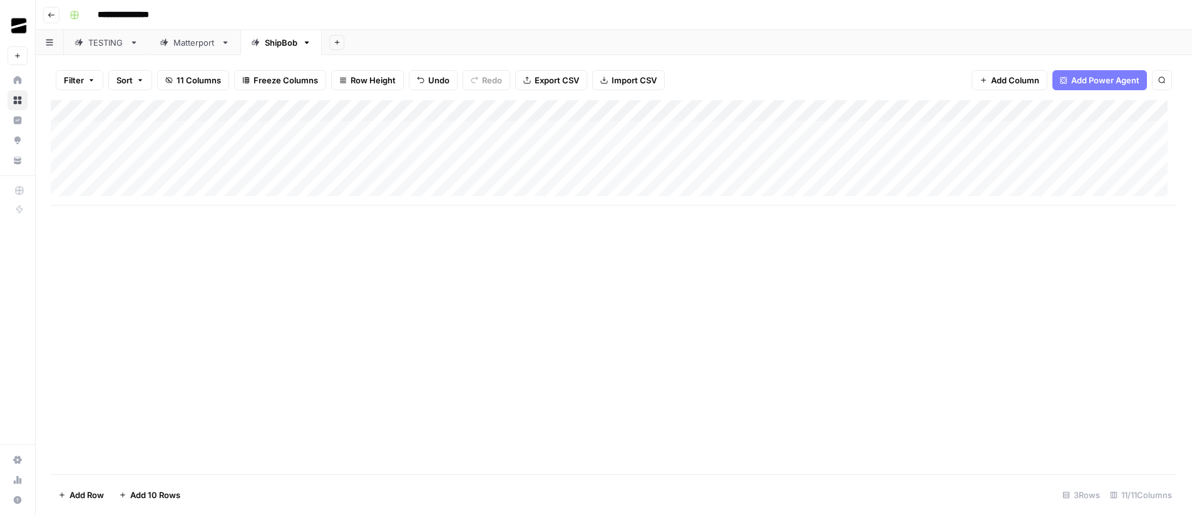
click at [521, 173] on div "Add Column" at bounding box center [614, 152] width 1127 height 105
type textarea "**********"
click at [363, 254] on div "Add Column" at bounding box center [614, 287] width 1127 height 374
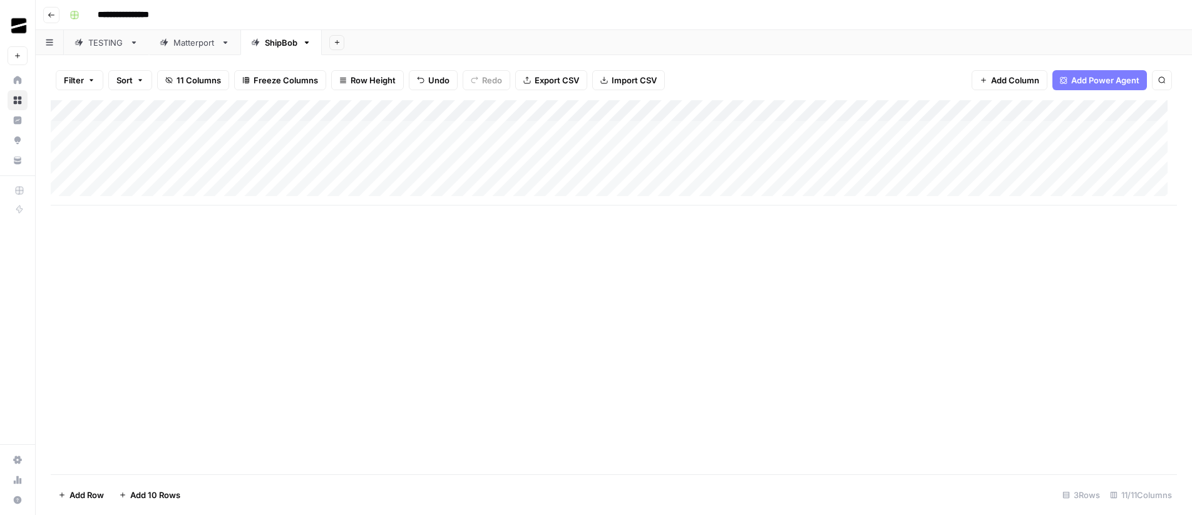
click at [166, 188] on div "Add Column" at bounding box center [614, 152] width 1127 height 105
click at [145, 214] on div "Add Column" at bounding box center [614, 163] width 1127 height 126
click at [155, 227] on div "Add Column" at bounding box center [614, 174] width 1127 height 148
click at [337, 328] on div "Add Column" at bounding box center [614, 287] width 1127 height 374
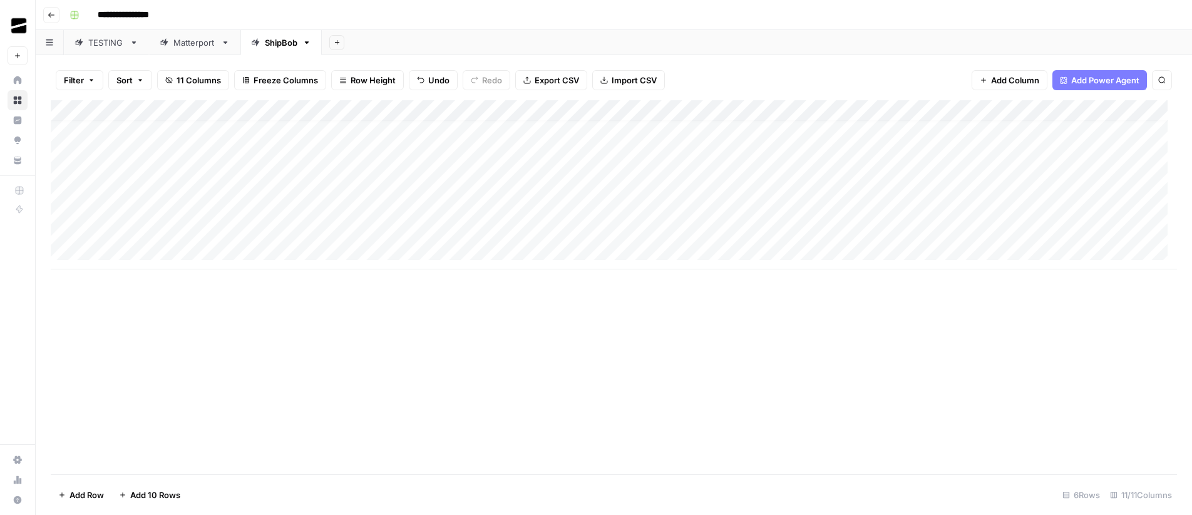
scroll to position [0, 0]
click at [721, 55] on div "Filter Sort 11 Columns Freeze Columns Row Height Undo Redo Export CSV Import CS…" at bounding box center [614, 285] width 1157 height 460
click at [720, 127] on div "Add Column" at bounding box center [614, 184] width 1127 height 169
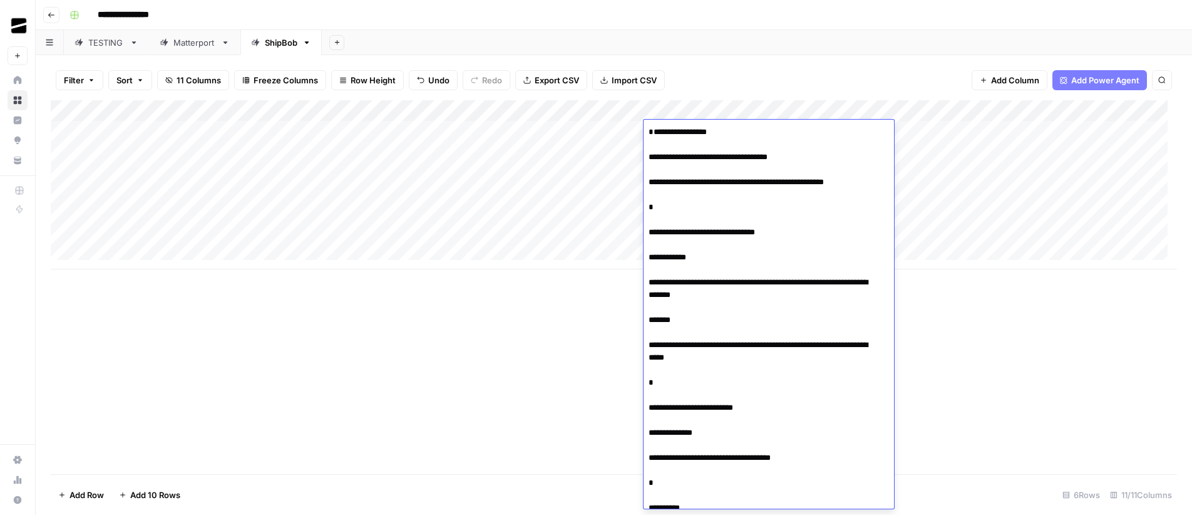
type textarea "**********"
click at [782, 35] on div "Add Sheet" at bounding box center [757, 42] width 870 height 25
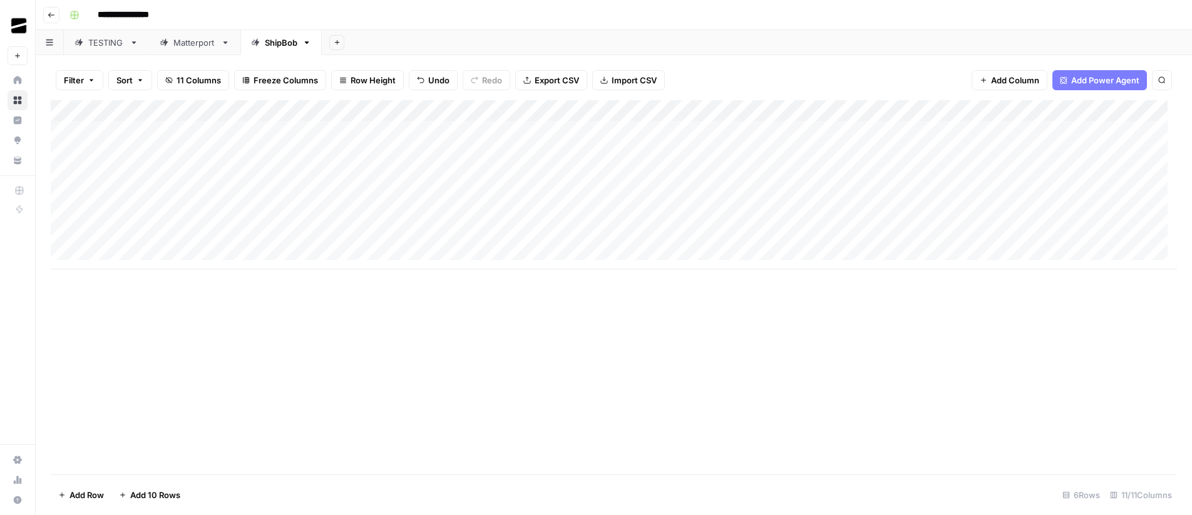
click at [686, 155] on div "Add Column" at bounding box center [614, 184] width 1127 height 169
type textarea "**********"
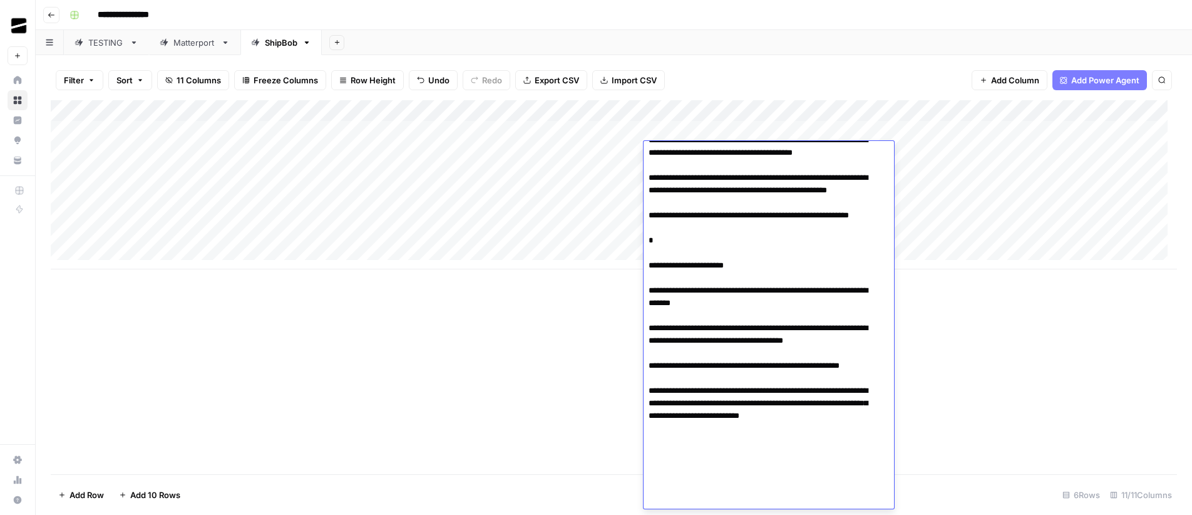
click at [766, 44] on div "Add Sheet" at bounding box center [757, 42] width 870 height 25
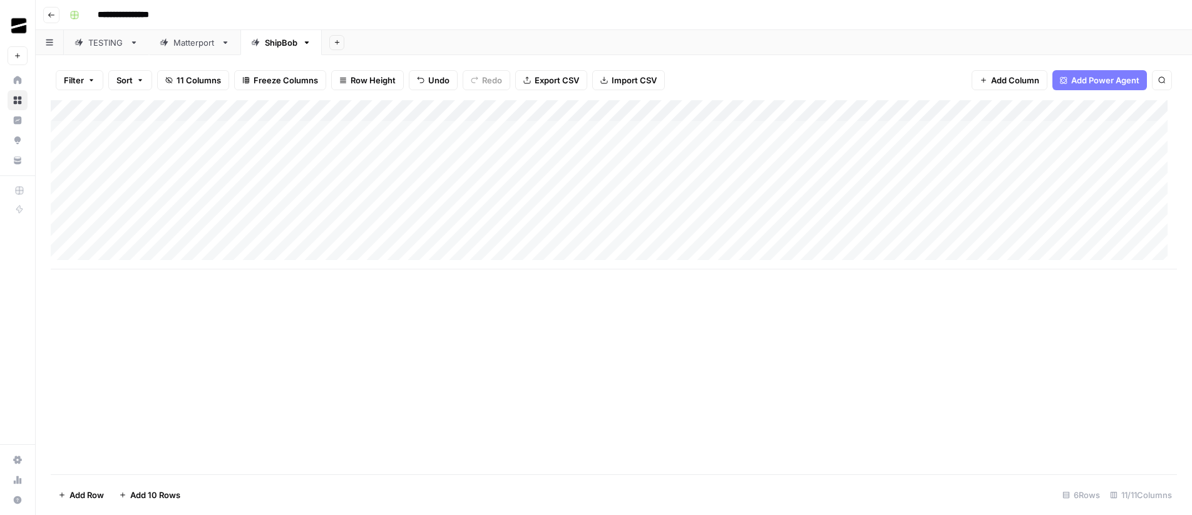
click at [672, 175] on div "Add Column" at bounding box center [614, 184] width 1127 height 169
type textarea "**********"
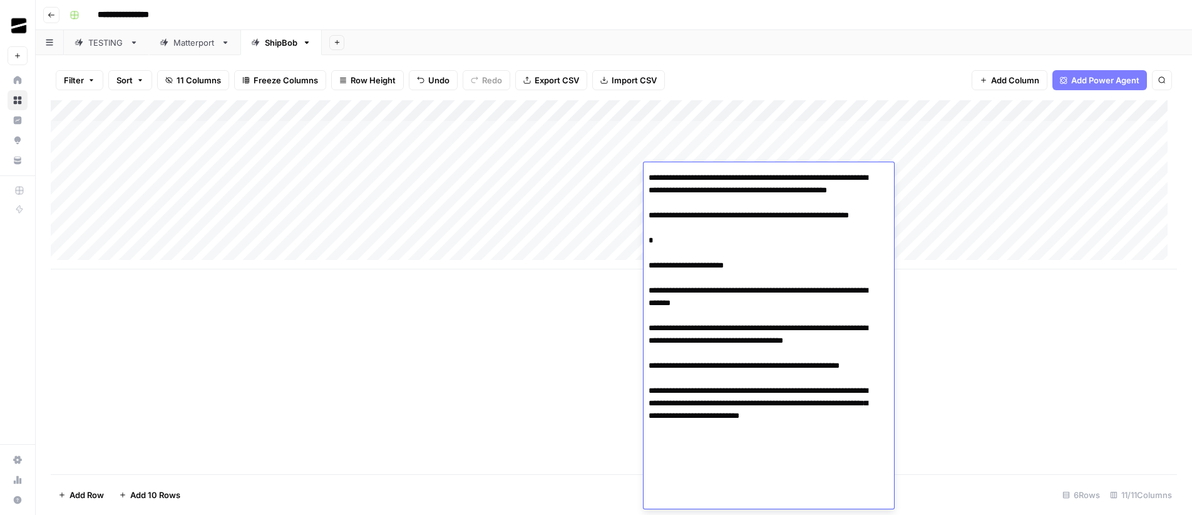
click at [727, 43] on div "Add Sheet" at bounding box center [757, 42] width 870 height 25
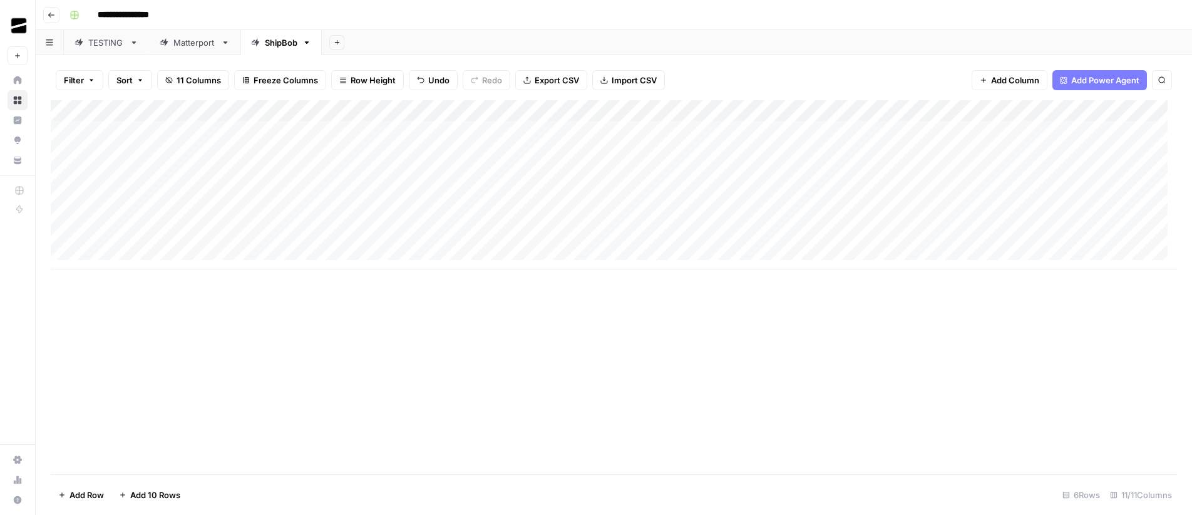
click at [278, 333] on div "Add Column" at bounding box center [614, 287] width 1127 height 374
click at [278, 128] on div "Add Column" at bounding box center [614, 184] width 1127 height 169
click at [344, 135] on div "Add Column" at bounding box center [614, 184] width 1127 height 169
click at [178, 127] on div "Add Column" at bounding box center [614, 184] width 1127 height 169
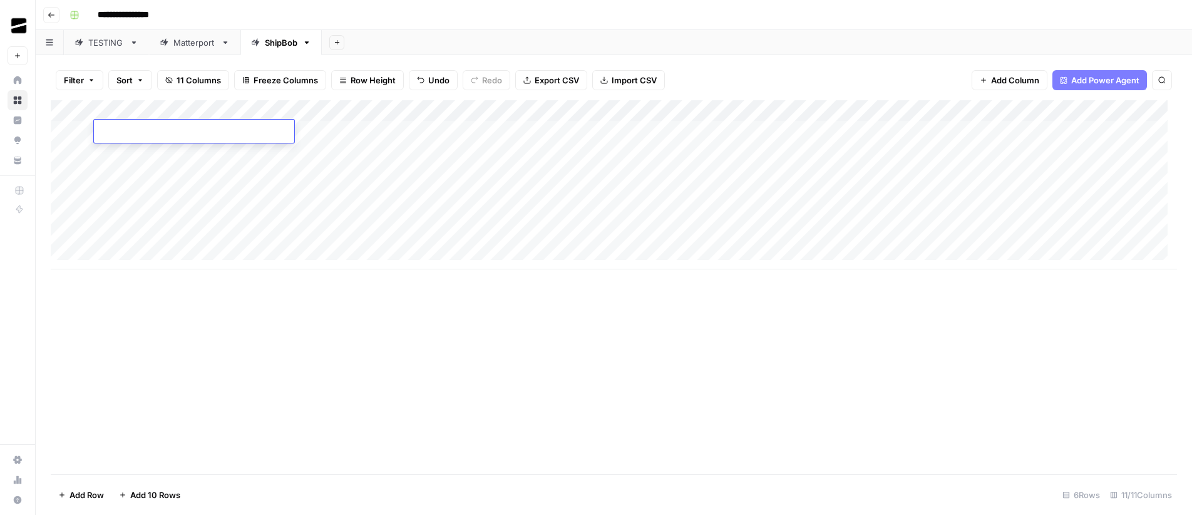
type textarea "**********"
click at [154, 159] on div "Add Column" at bounding box center [614, 184] width 1127 height 169
click at [140, 145] on div "Add Column" at bounding box center [614, 184] width 1127 height 169
click at [140, 145] on textarea at bounding box center [194, 154] width 200 height 18
type textarea "**********"
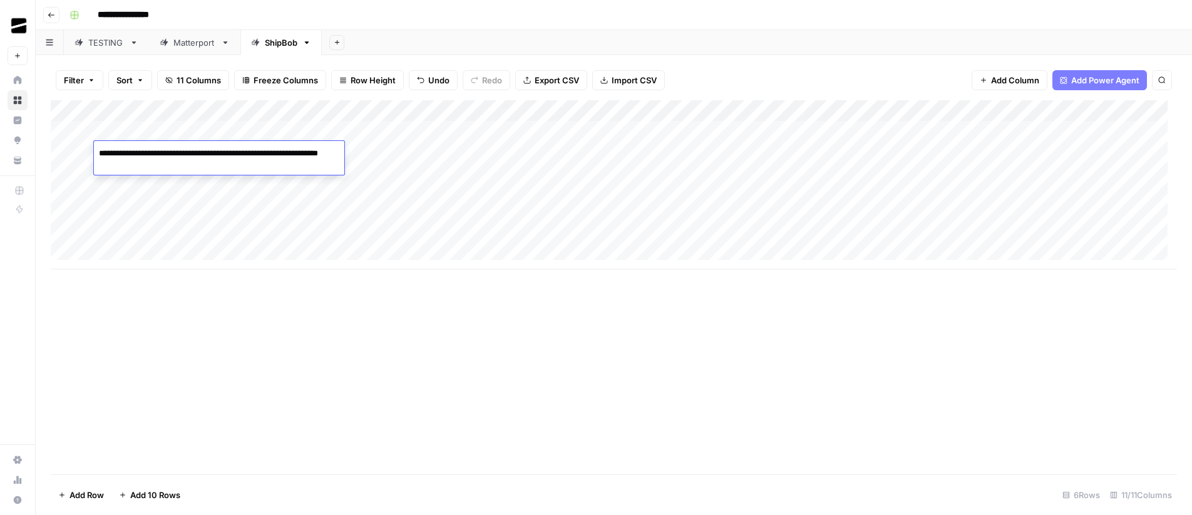
click at [157, 182] on div "Add Column" at bounding box center [614, 184] width 1127 height 169
click at [131, 173] on div "Add Column" at bounding box center [614, 184] width 1127 height 169
type textarea "**********"
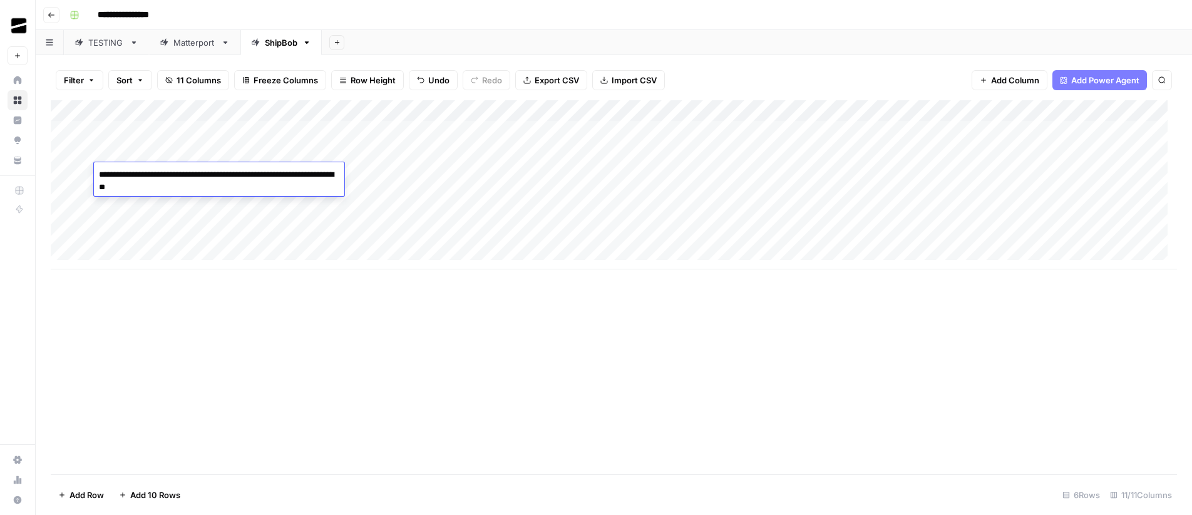
click at [477, 348] on div "Add Column" at bounding box center [614, 287] width 1127 height 374
click at [883, 133] on div "Add Column" at bounding box center [614, 184] width 1127 height 169
click at [728, 318] on div "Add Column" at bounding box center [614, 287] width 1127 height 374
click at [833, 112] on div "Add Column" at bounding box center [614, 184] width 1127 height 169
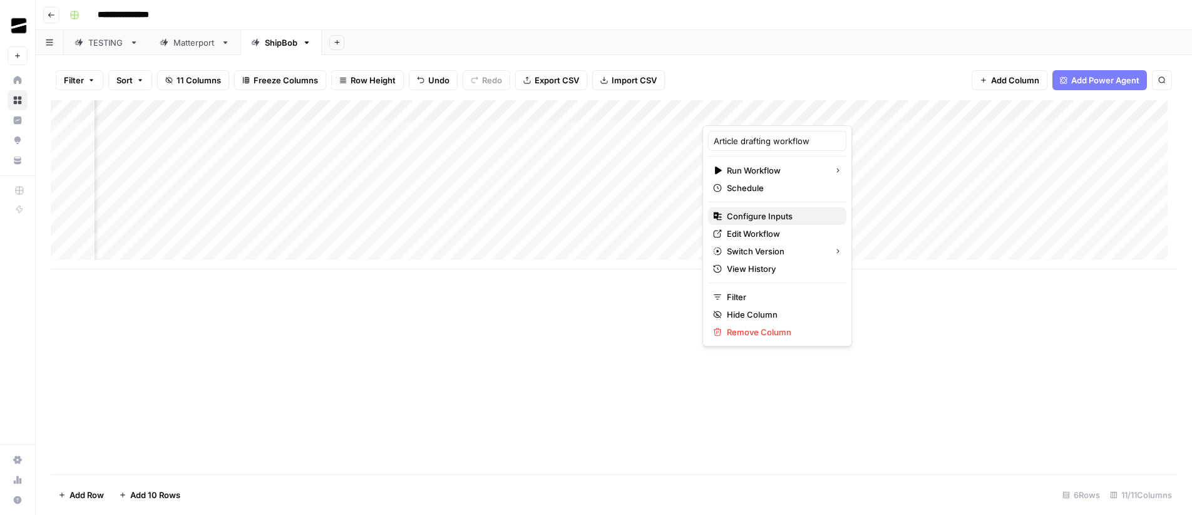
click at [759, 216] on span "Configure Inputs" at bounding box center [782, 216] width 110 height 13
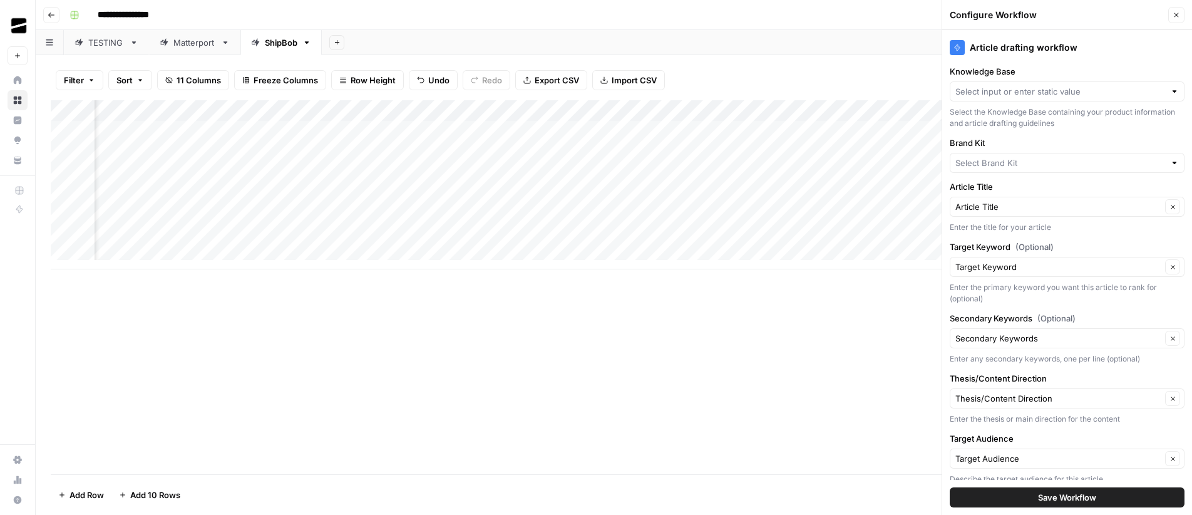
type input "Matterport"
type input "Matterport Knowledge Base V2"
click at [1067, 93] on input "Knowledge Base" at bounding box center [1059, 91] width 206 height 13
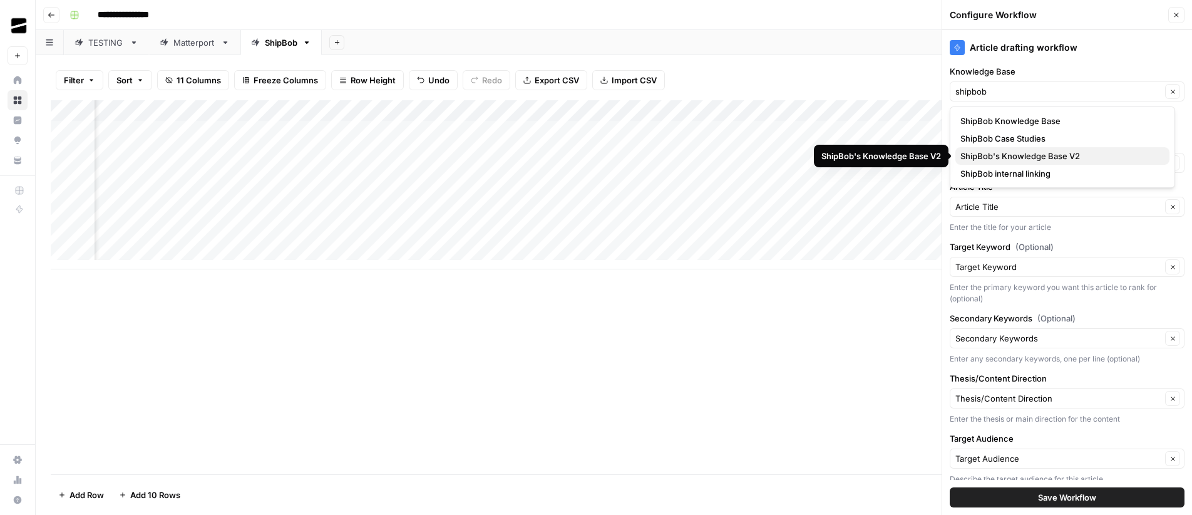
click at [1100, 155] on span "ShipBob's Knowledge Base V2" at bounding box center [1060, 156] width 199 height 13
type input "ShipBob's Knowledge Base V2"
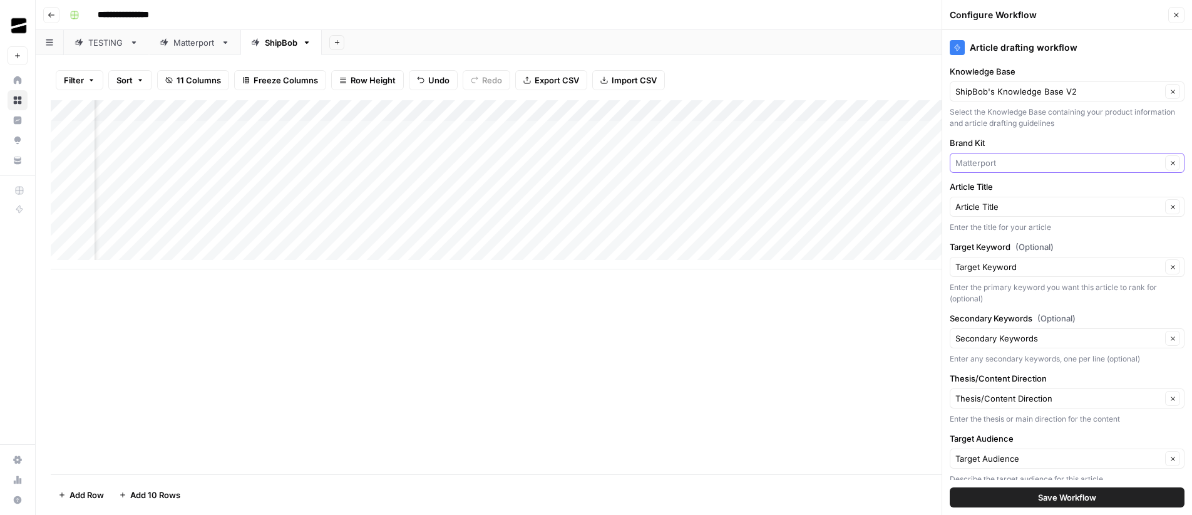
click at [1042, 165] on input "Brand Kit" at bounding box center [1059, 163] width 206 height 13
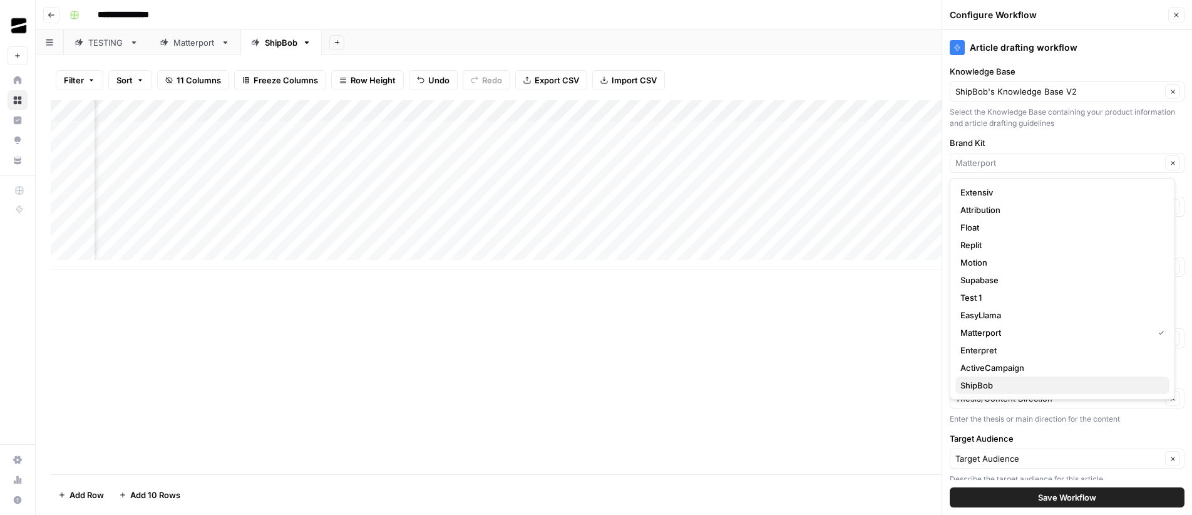
click at [1000, 385] on span "ShipBob" at bounding box center [1060, 385] width 199 height 13
type input "ShipBob"
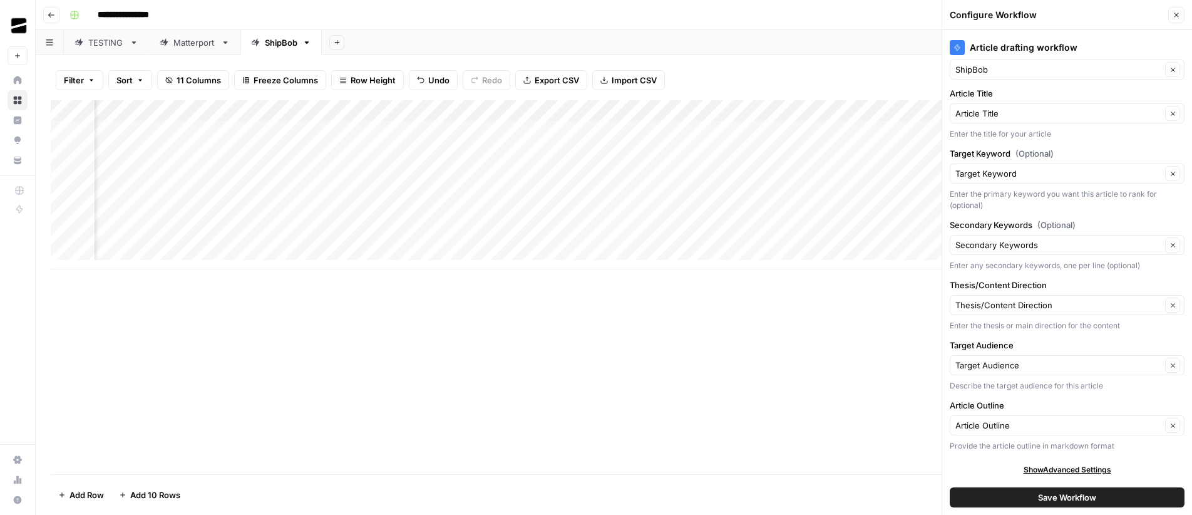
scroll to position [94, 0]
click at [1063, 495] on span "Save Workflow" at bounding box center [1067, 497] width 58 height 13
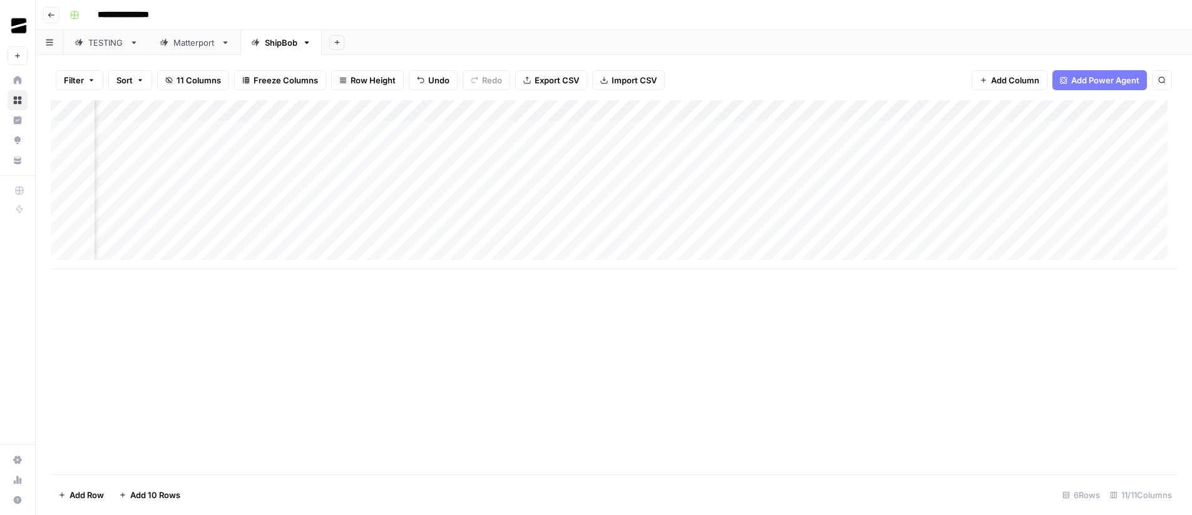
click at [793, 132] on div "Add Column" at bounding box center [614, 184] width 1127 height 169
click at [783, 153] on div "Add Column" at bounding box center [614, 184] width 1127 height 169
click at [778, 173] on div "Add Column" at bounding box center [614, 184] width 1127 height 169
click at [844, 151] on div "Add Column" at bounding box center [614, 184] width 1127 height 169
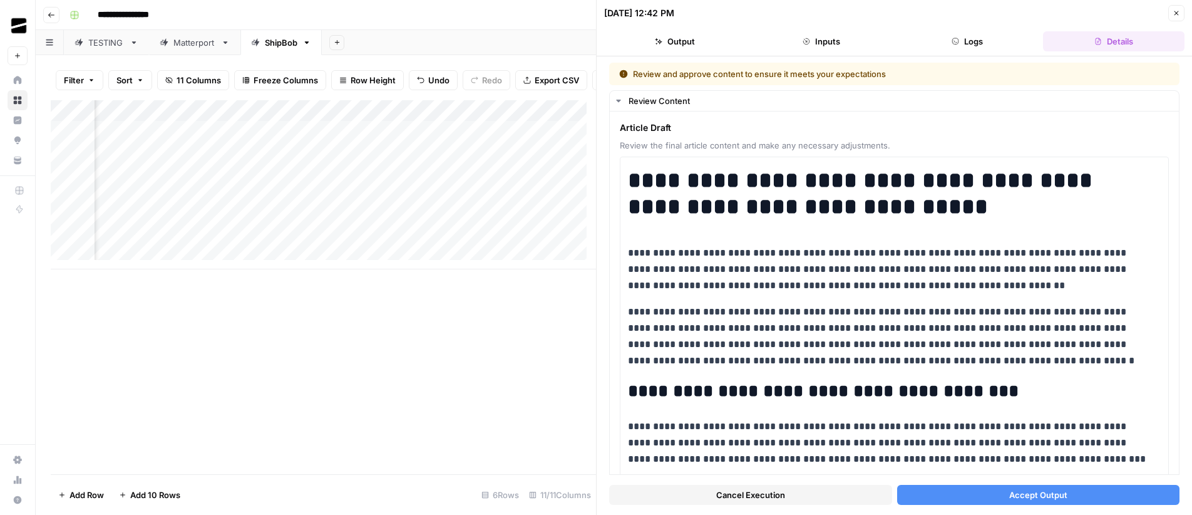
click at [1046, 495] on span "Accept Output" at bounding box center [1038, 494] width 58 height 13
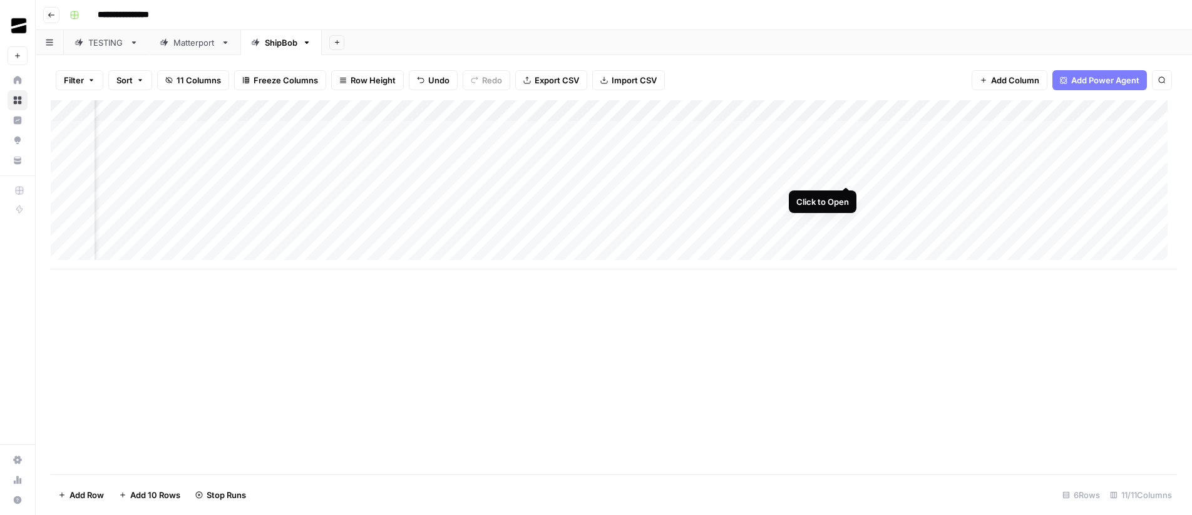
click at [846, 174] on div "Add Column" at bounding box center [614, 184] width 1127 height 169
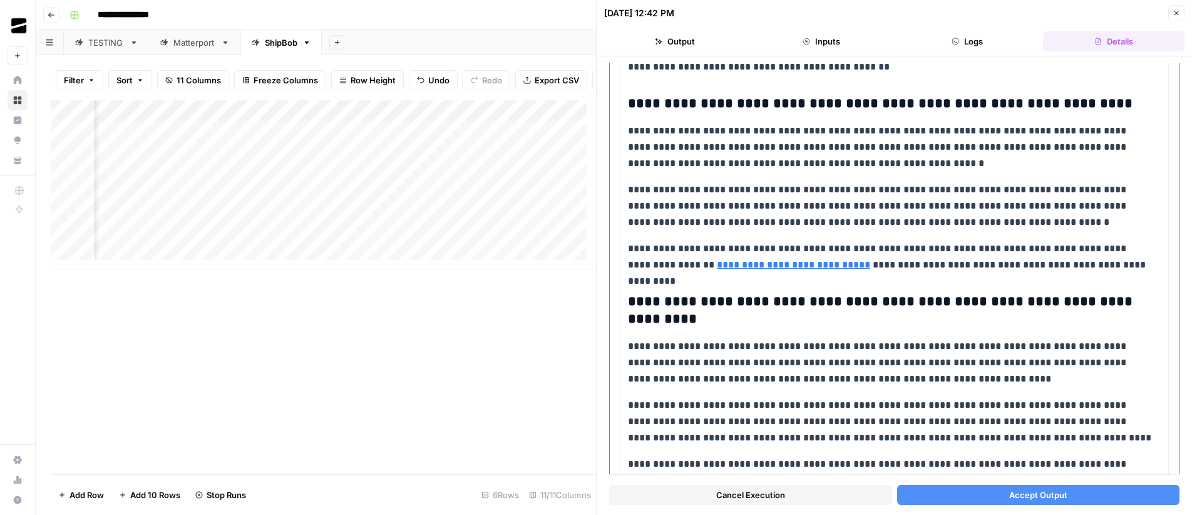
scroll to position [7128, 0]
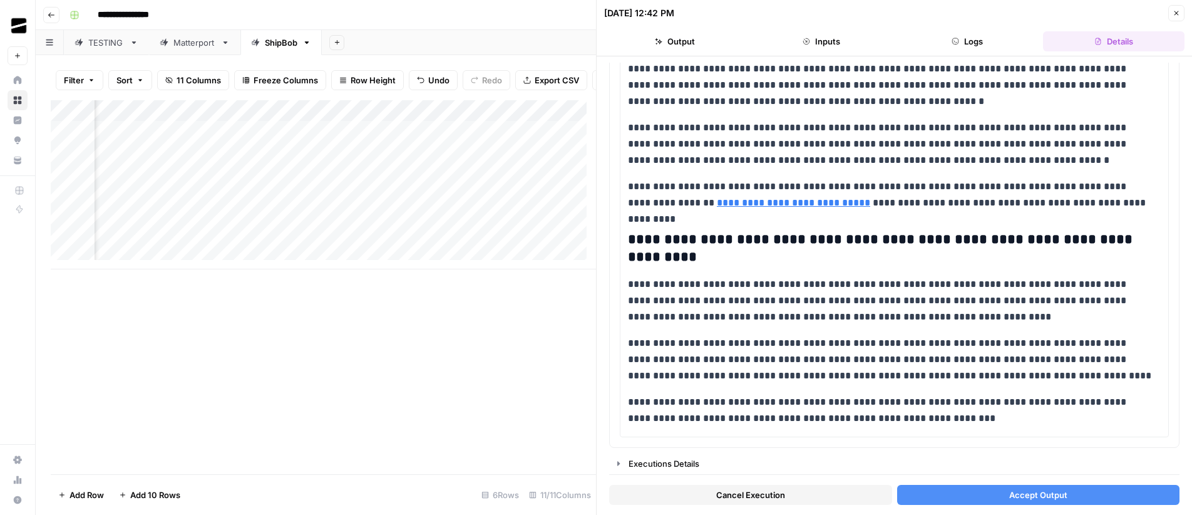
click at [1063, 497] on button "Accept Output" at bounding box center [1038, 495] width 283 height 20
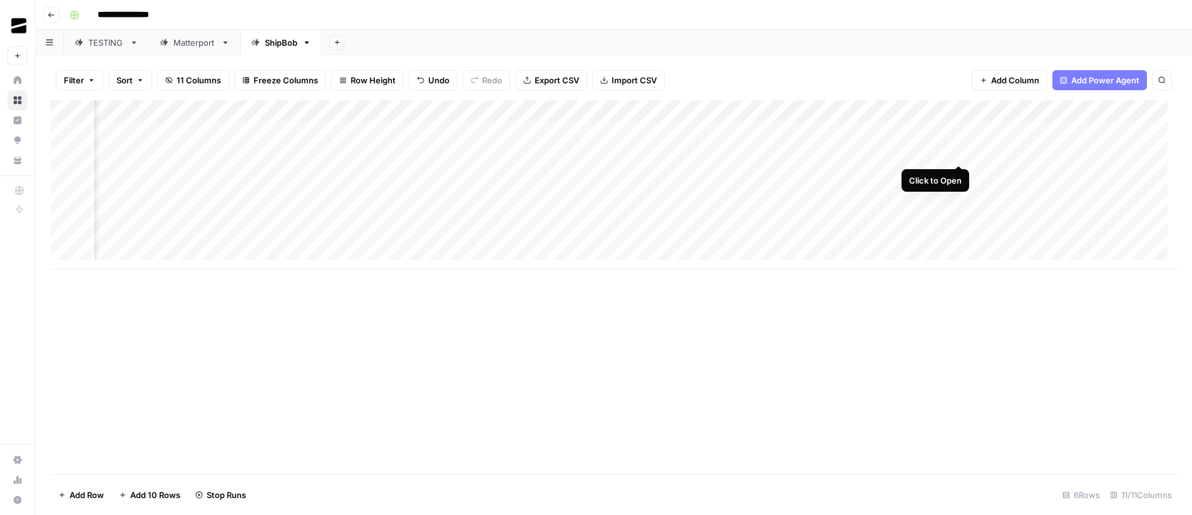
click at [959, 153] on div "Add Column" at bounding box center [614, 184] width 1127 height 169
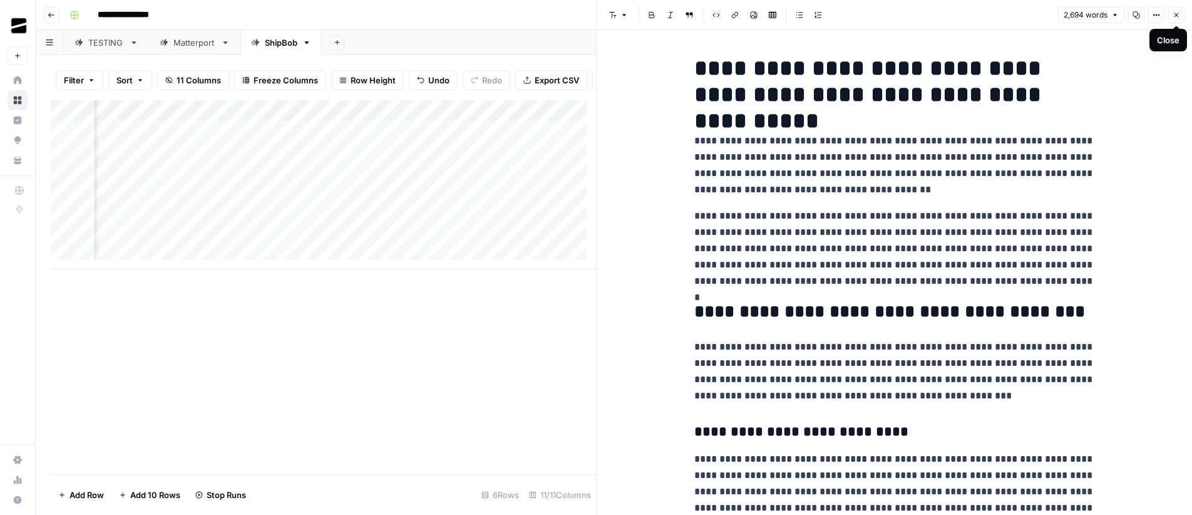
click at [1175, 14] on icon "button" at bounding box center [1177, 15] width 8 height 8
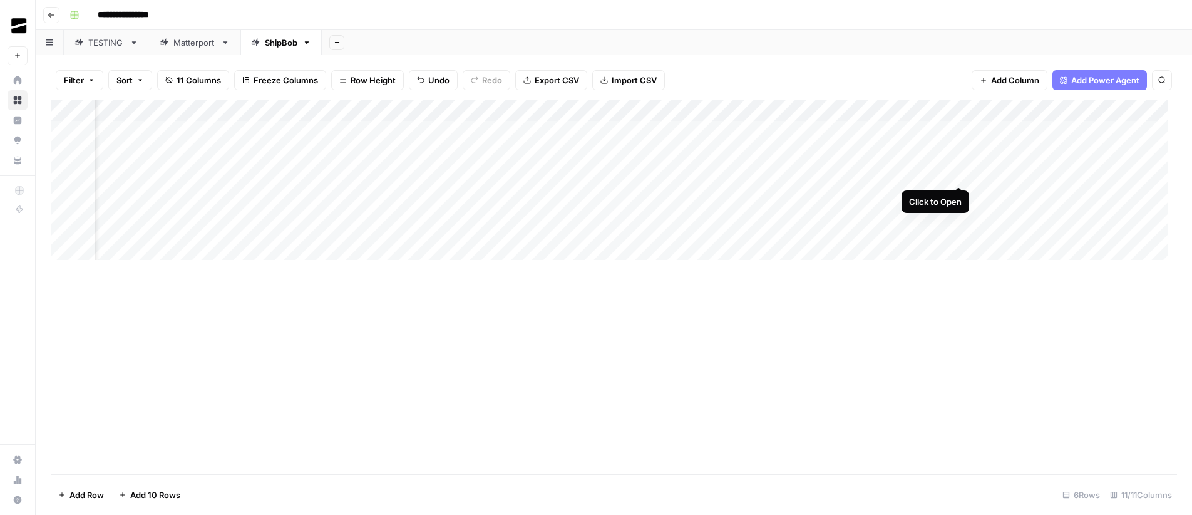
click at [959, 173] on div "Add Column" at bounding box center [614, 184] width 1127 height 169
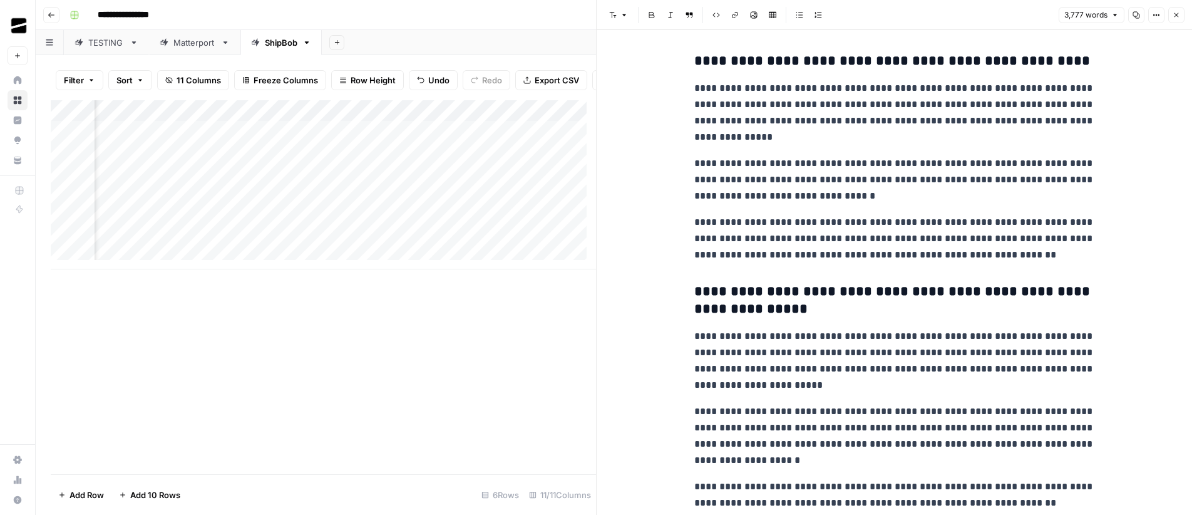
scroll to position [8259, 0]
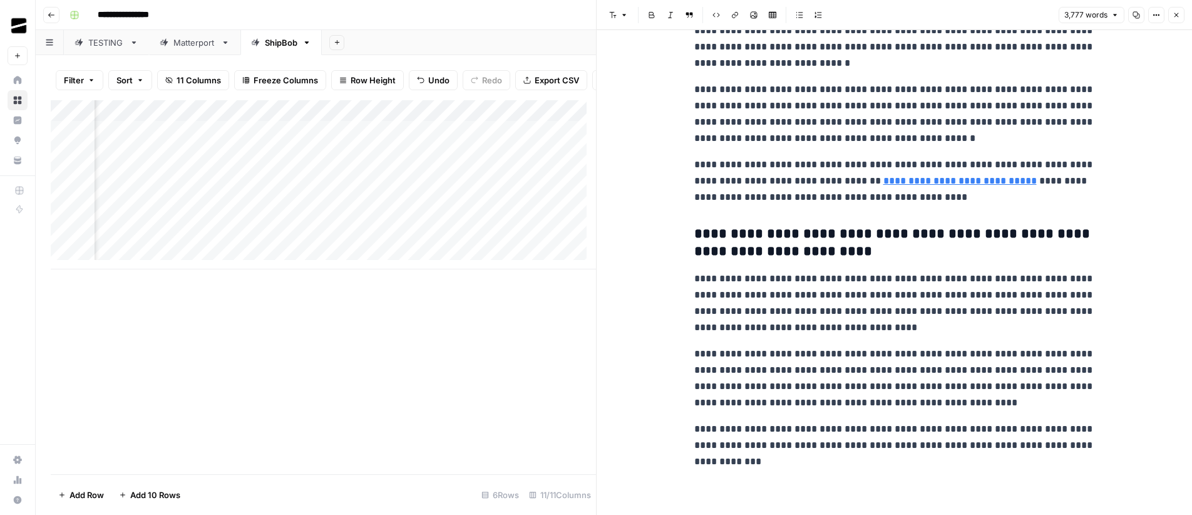
click at [1184, 12] on button "Close" at bounding box center [1177, 15] width 16 height 16
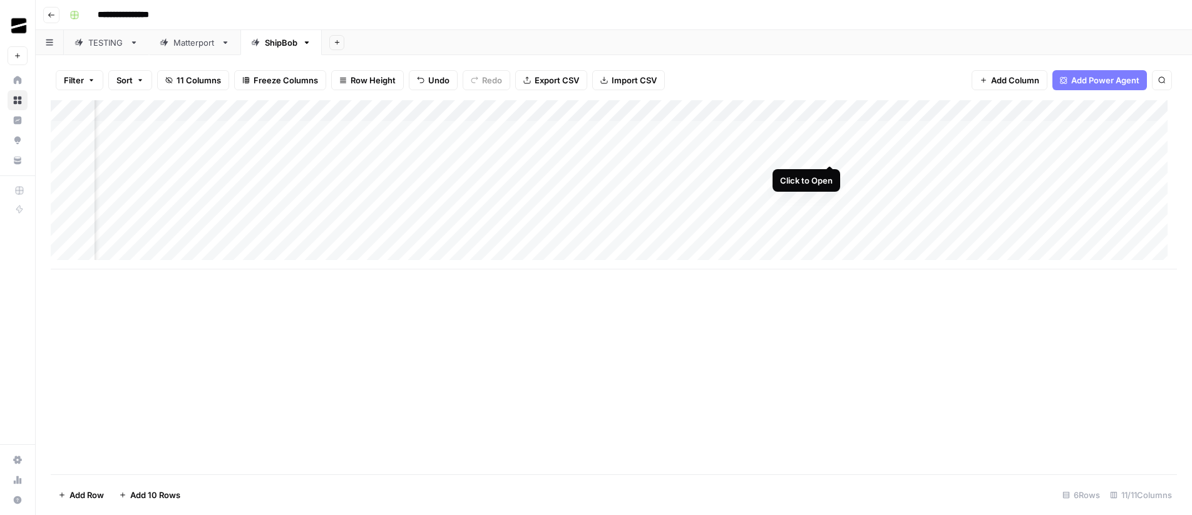
click at [830, 152] on div "Add Column" at bounding box center [614, 184] width 1127 height 169
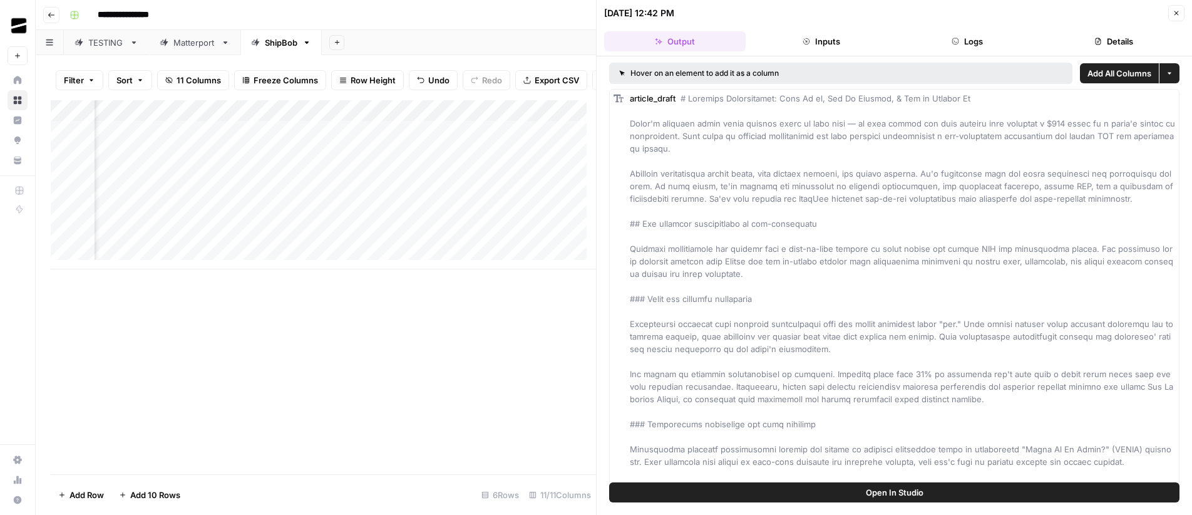
click at [1179, 12] on icon "button" at bounding box center [1177, 13] width 8 height 8
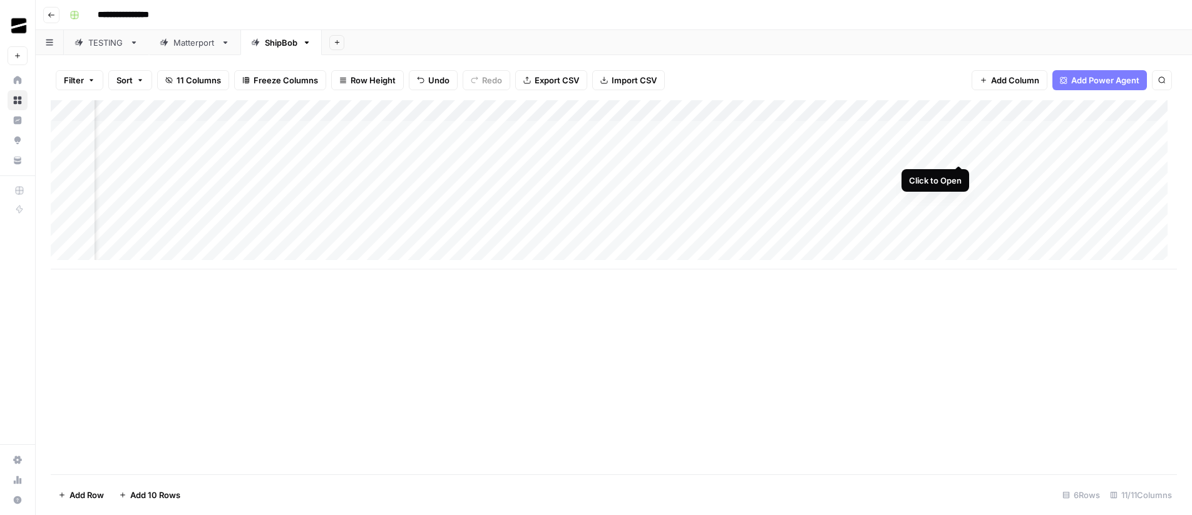
click at [959, 152] on div "Add Column" at bounding box center [614, 184] width 1127 height 169
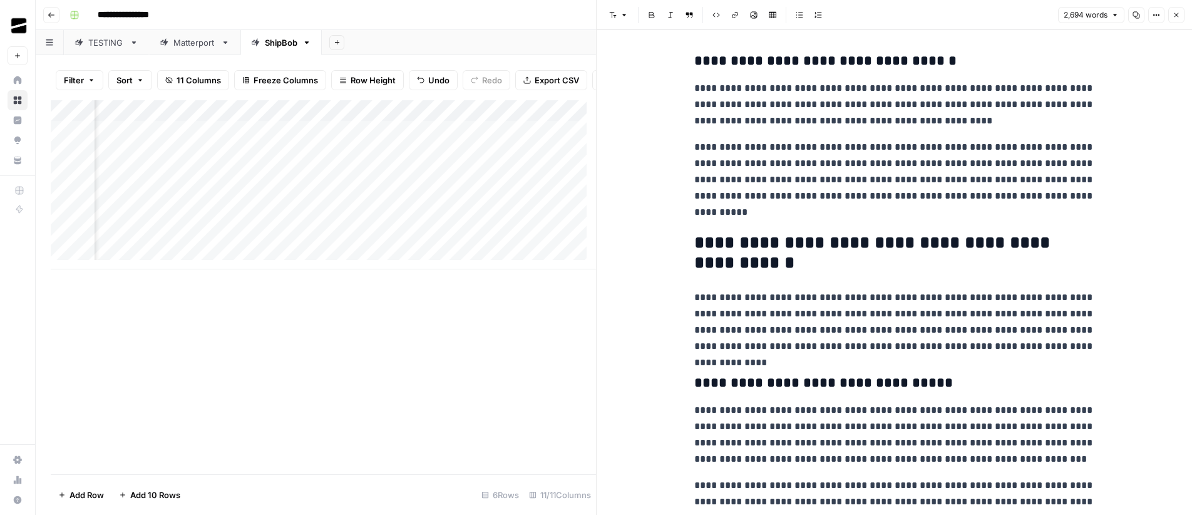
scroll to position [3923, 0]
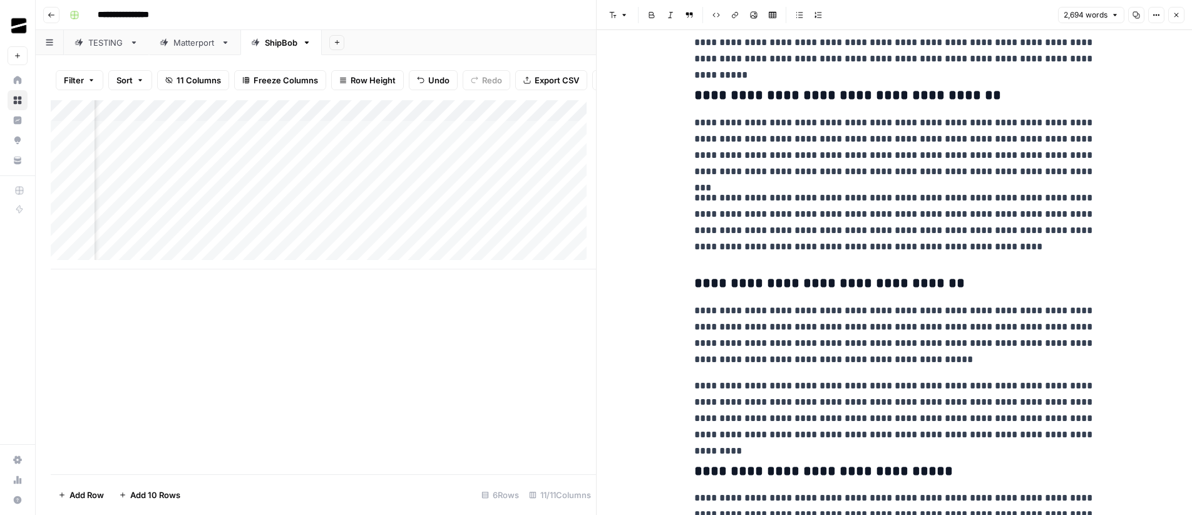
click at [1180, 15] on span "Close" at bounding box center [1180, 15] width 1 height 1
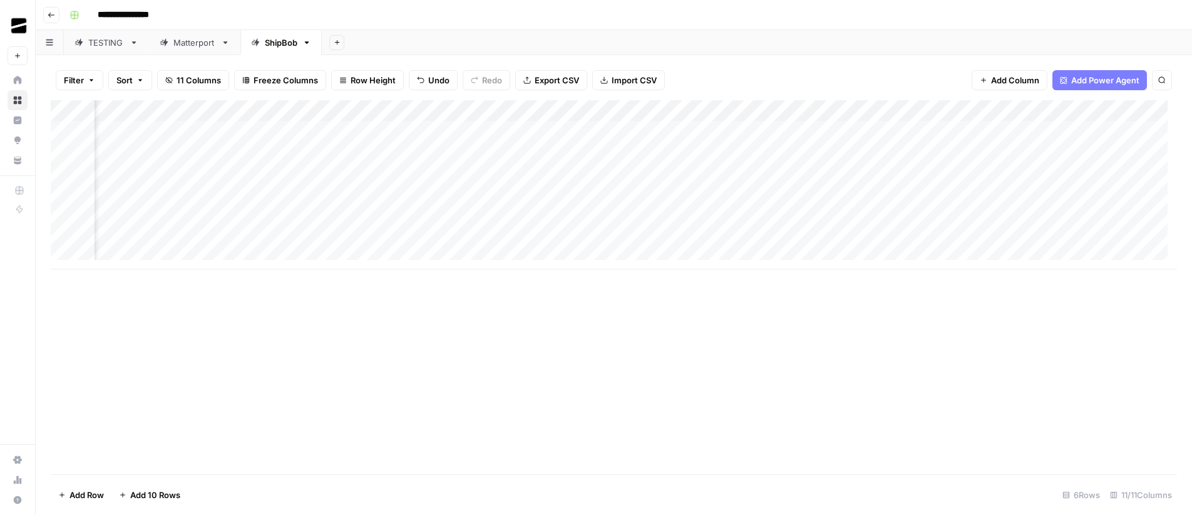
click at [959, 174] on div "Add Column" at bounding box center [614, 184] width 1127 height 169
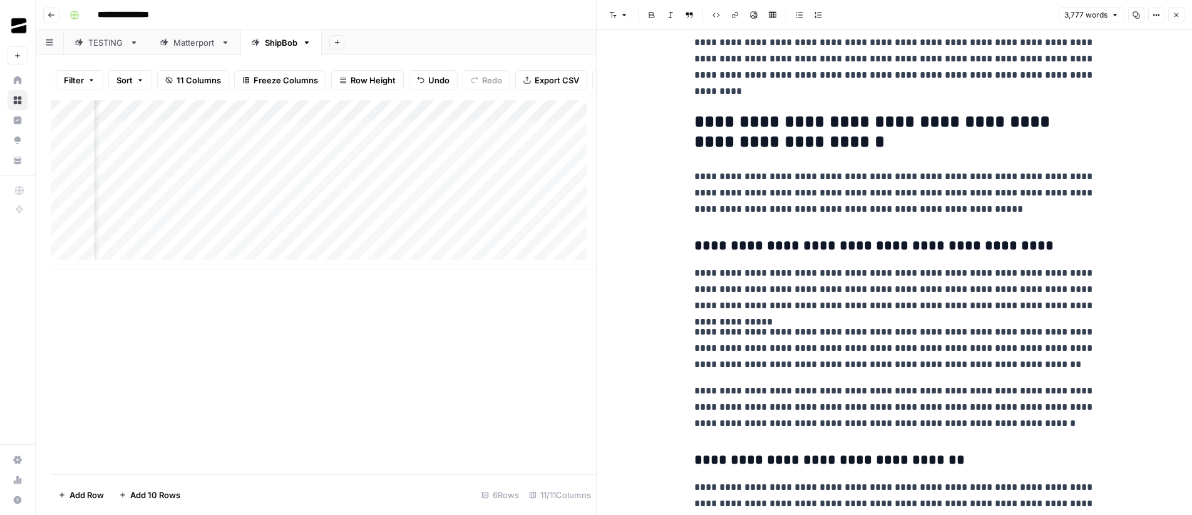
scroll to position [3470, 0]
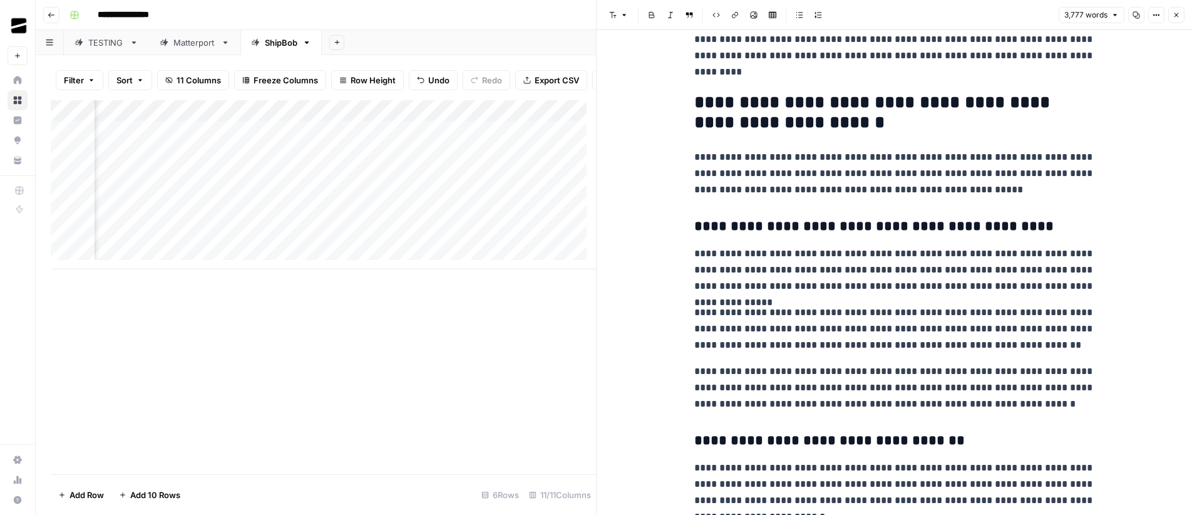
click at [1182, 15] on button "Close" at bounding box center [1177, 15] width 16 height 16
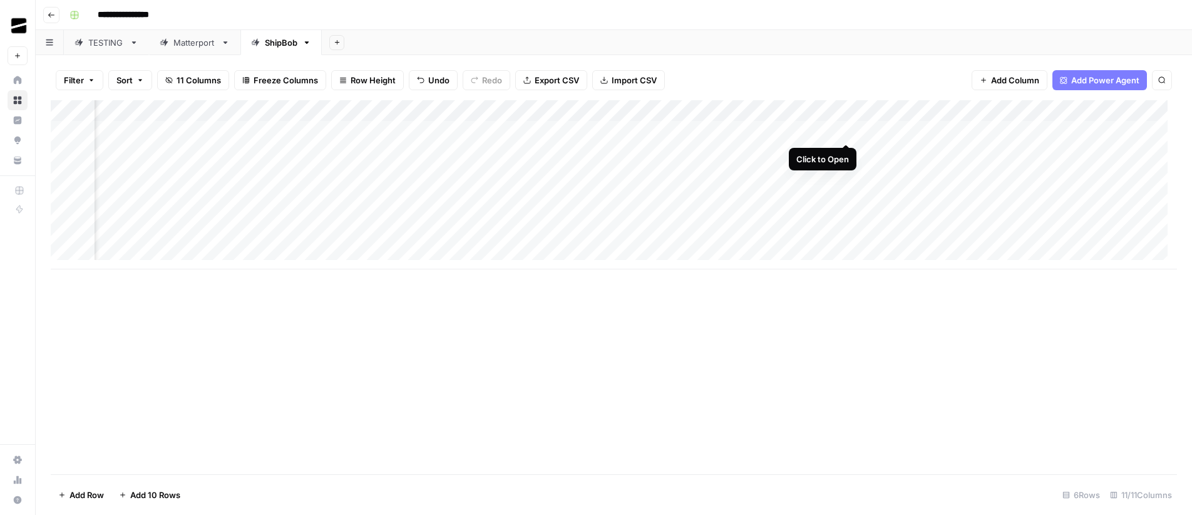
click at [845, 132] on div "Add Column" at bounding box center [614, 184] width 1127 height 169
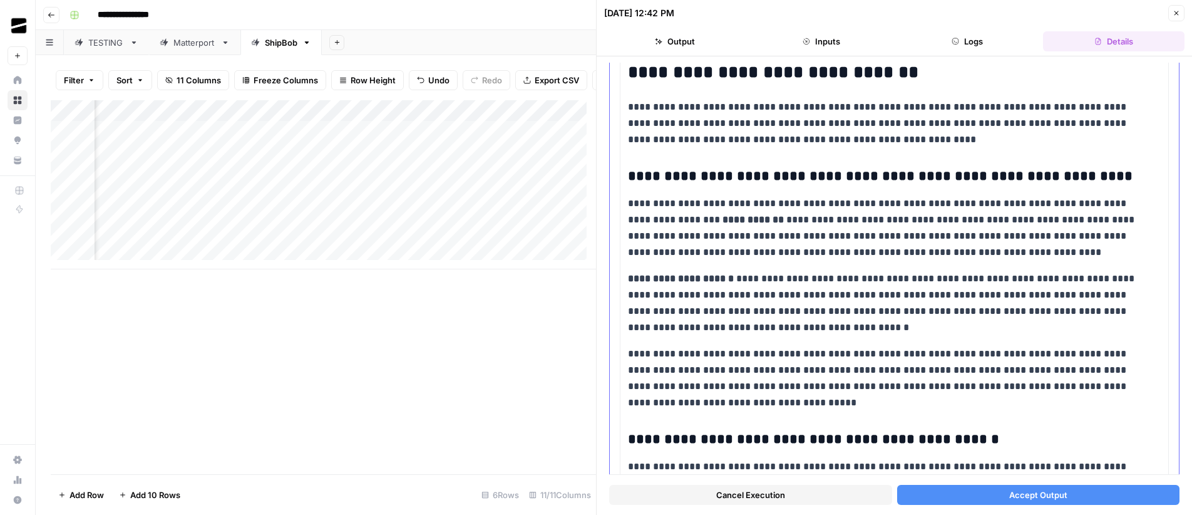
scroll to position [7151, 0]
click at [1065, 491] on button "Accept Output" at bounding box center [1038, 495] width 283 height 20
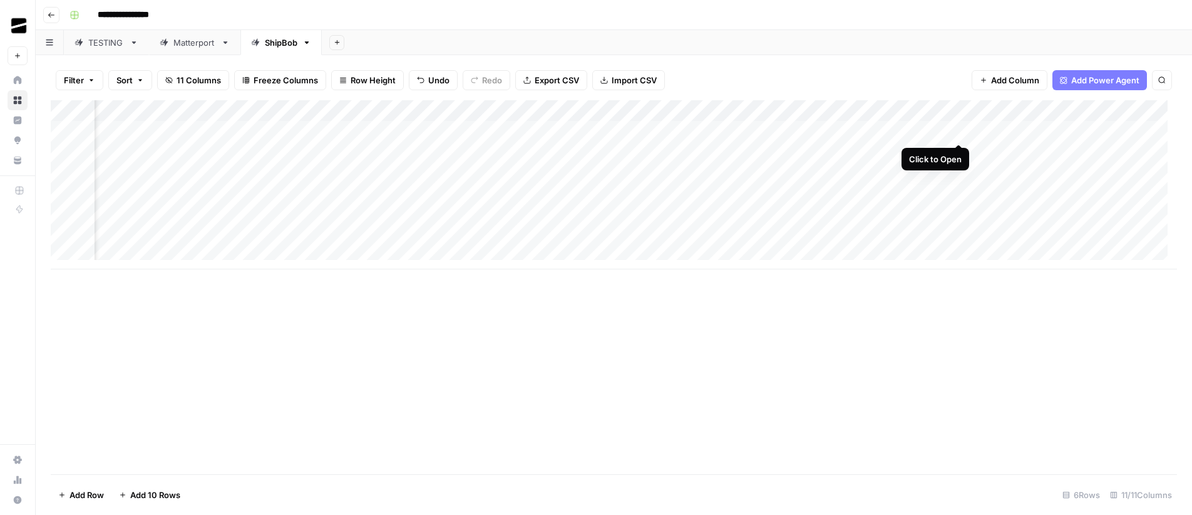
click at [959, 130] on div "Add Column" at bounding box center [614, 184] width 1127 height 169
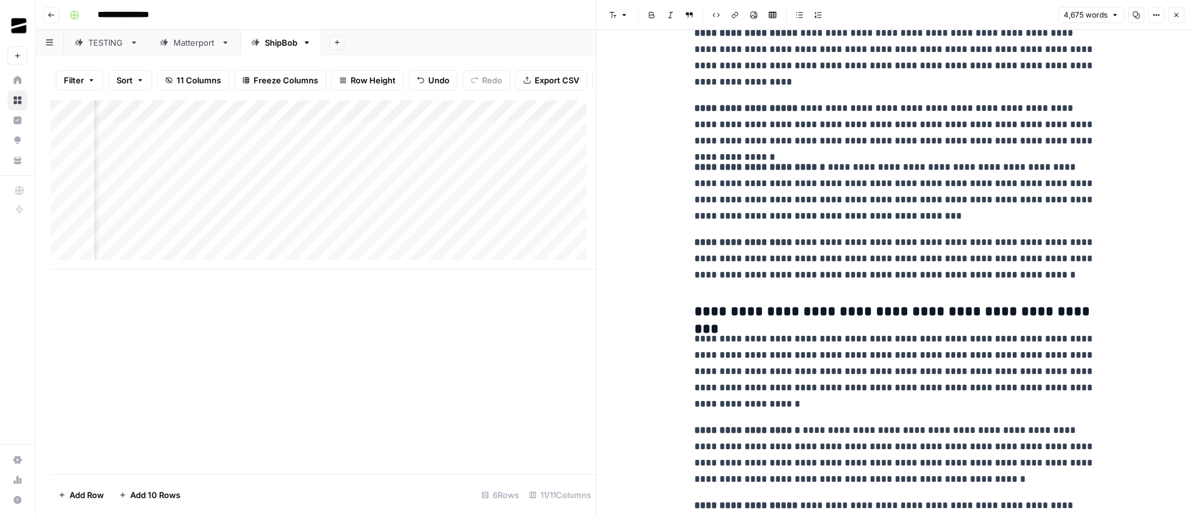
scroll to position [10246, 0]
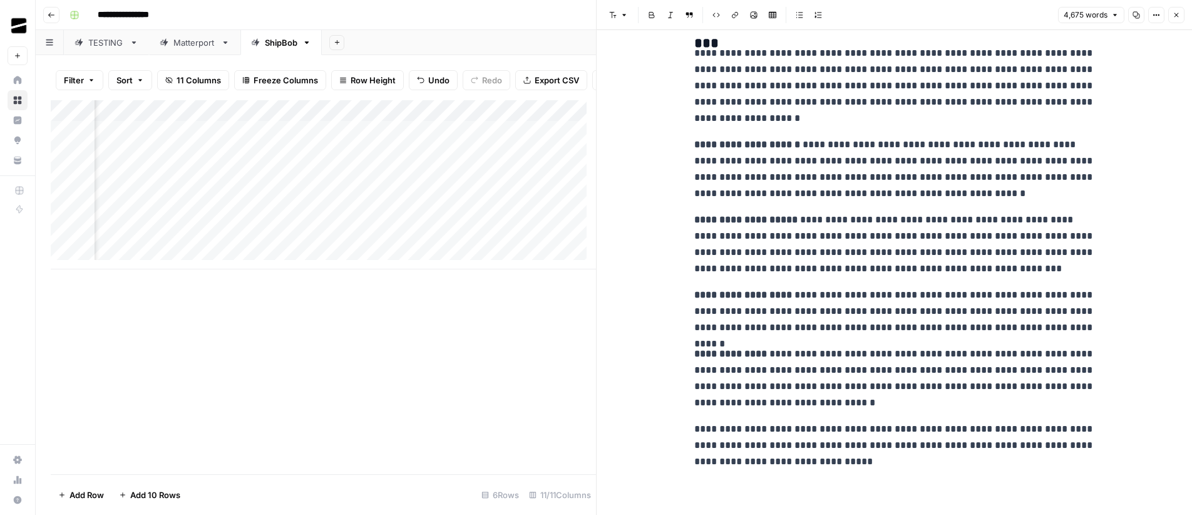
click at [1180, 10] on button "Close" at bounding box center [1177, 15] width 16 height 16
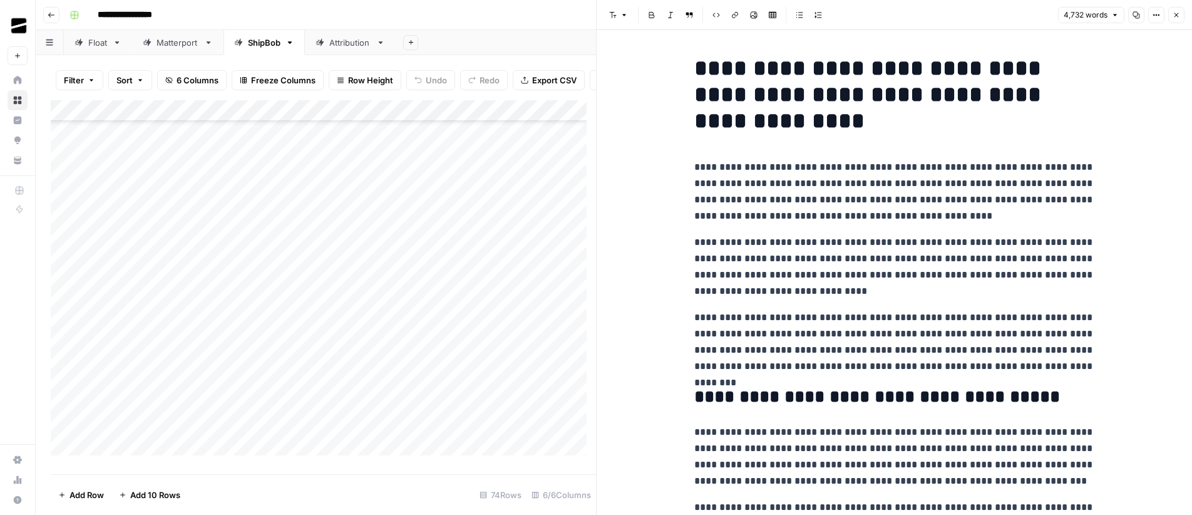
click at [1177, 16] on icon "button" at bounding box center [1177, 15] width 4 height 4
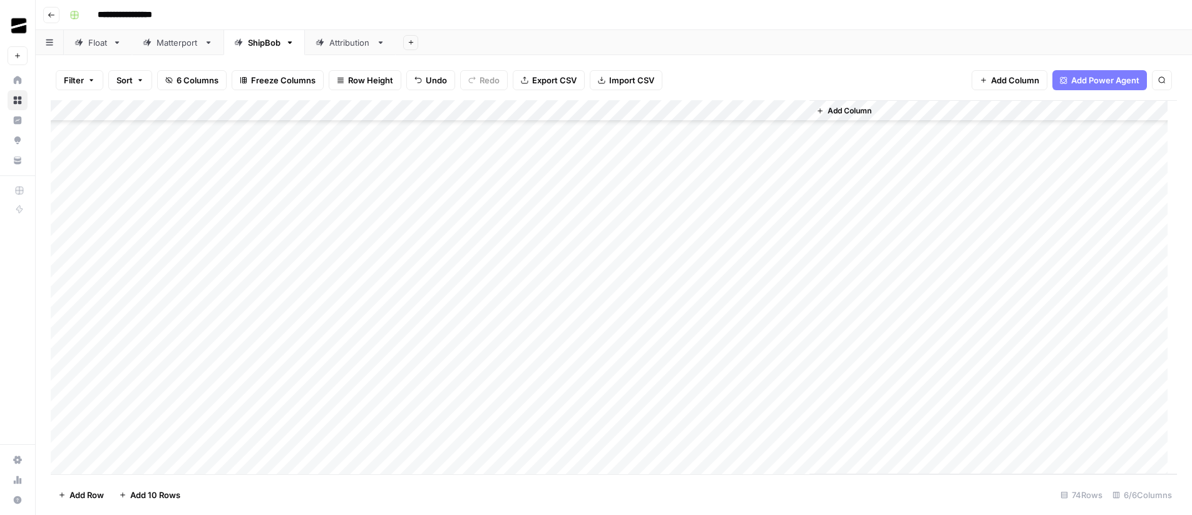
scroll to position [1243, 0]
click at [563, 444] on div "Add Column" at bounding box center [614, 287] width 1127 height 374
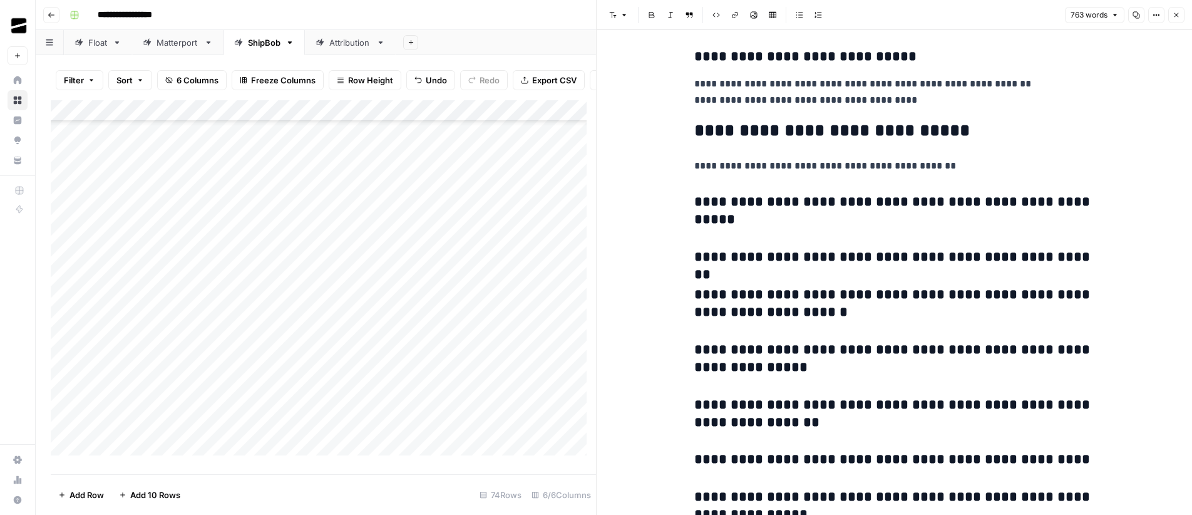
scroll to position [2452, 0]
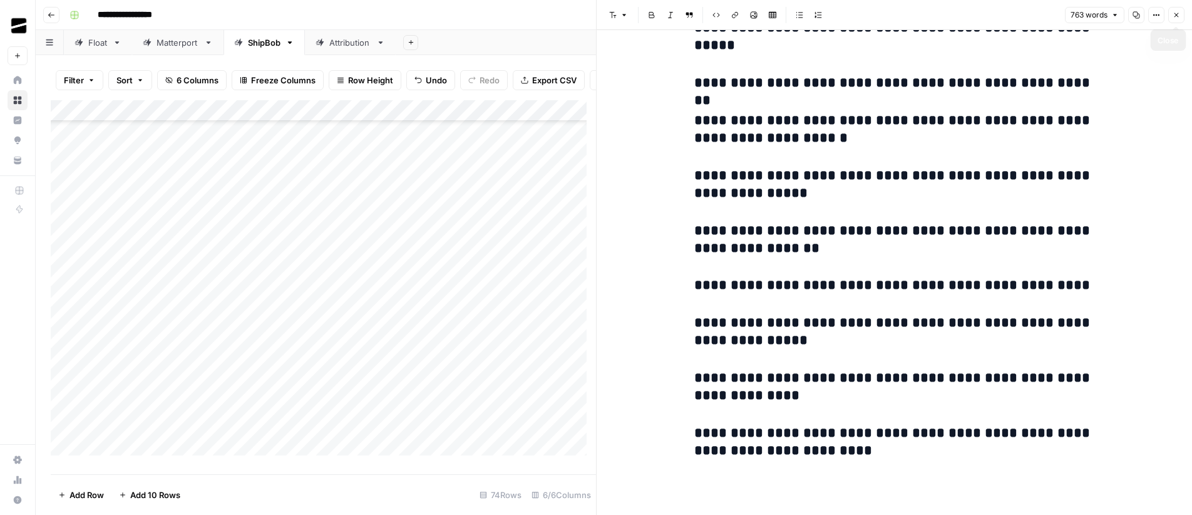
click at [1178, 18] on icon "button" at bounding box center [1177, 15] width 8 height 8
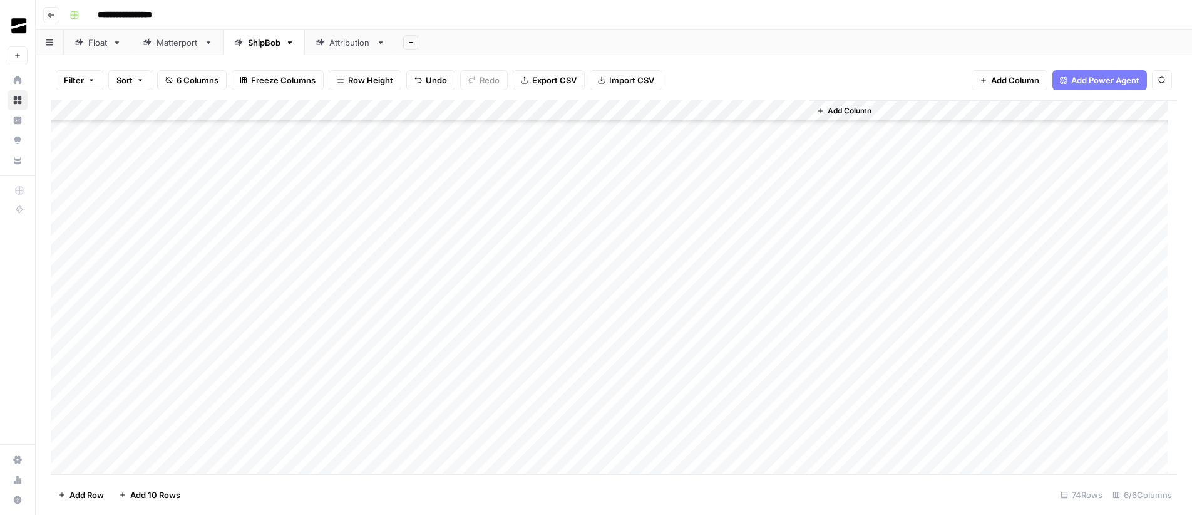
click at [425, 441] on div "Add Column" at bounding box center [614, 287] width 1127 height 374
click at [854, 492] on footer "Add Row Add 10 Rows 74 Rows 6/6 Columns" at bounding box center [614, 494] width 1127 height 41
drag, startPoint x: 190, startPoint y: 396, endPoint x: 177, endPoint y: 442, distance: 48.2
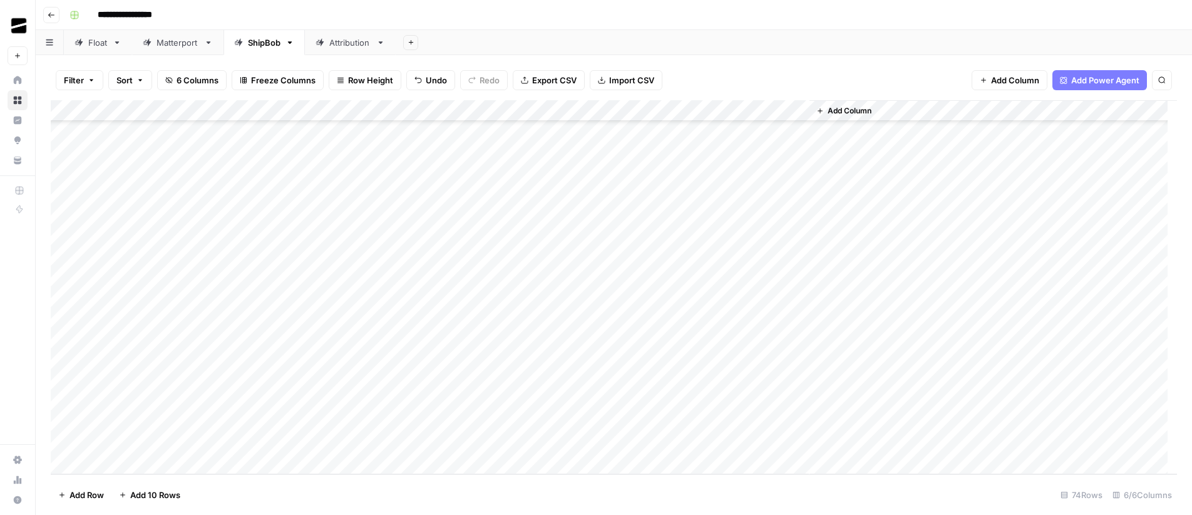
click at [177, 442] on div "Add Column" at bounding box center [614, 287] width 1127 height 374
click at [281, 397] on div "Add Column" at bounding box center [614, 287] width 1127 height 374
click at [286, 423] on div "Add Column" at bounding box center [614, 287] width 1127 height 374
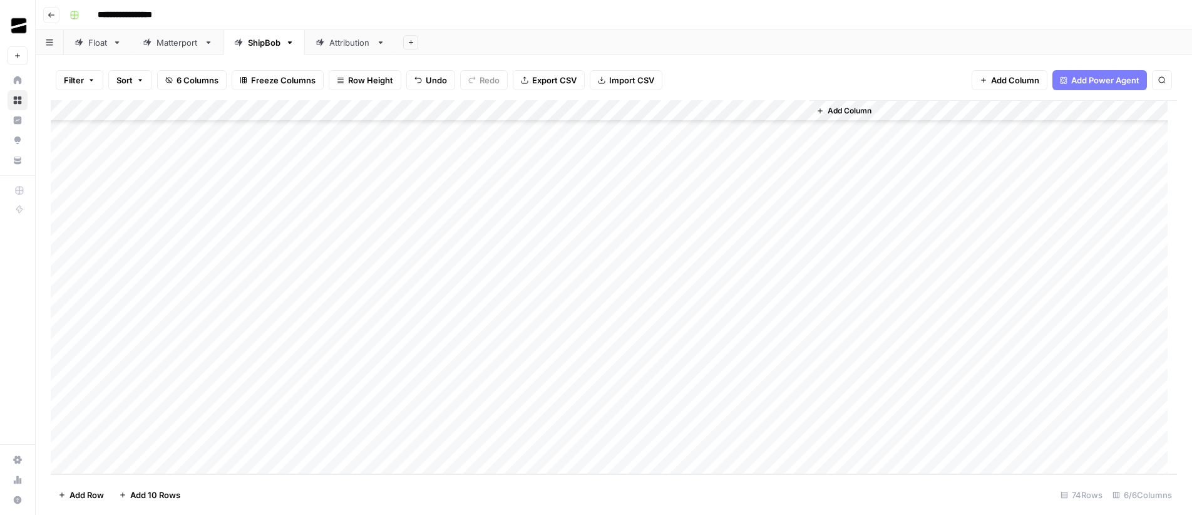
click at [288, 443] on div "Add Column" at bounding box center [614, 287] width 1127 height 374
drag, startPoint x: 271, startPoint y: 401, endPoint x: 274, endPoint y: 446, distance: 45.2
click at [274, 446] on div "Add Column" at bounding box center [614, 287] width 1127 height 374
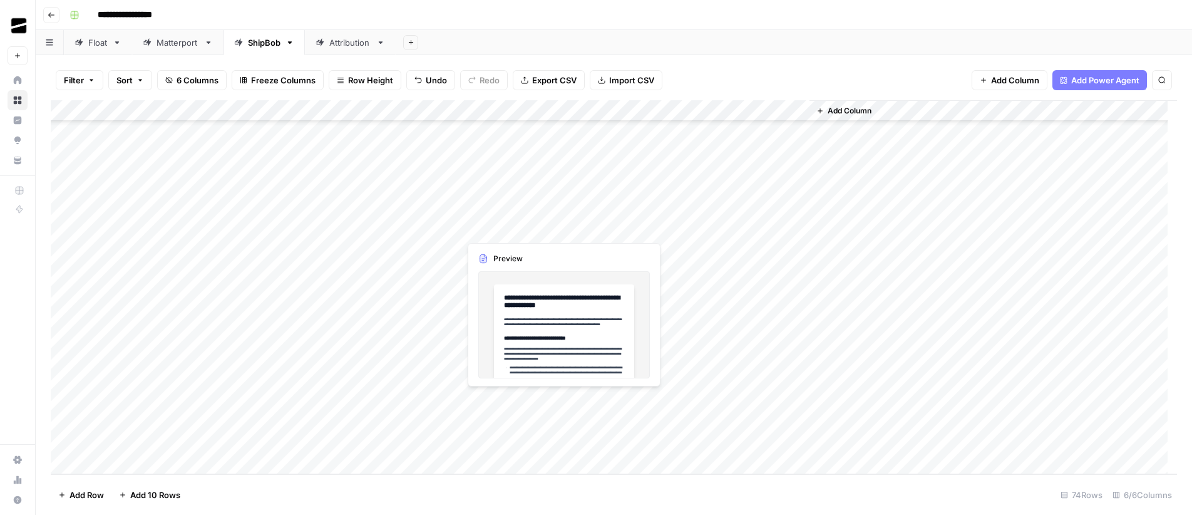
click at [493, 397] on div "Add Column" at bounding box center [614, 287] width 1127 height 374
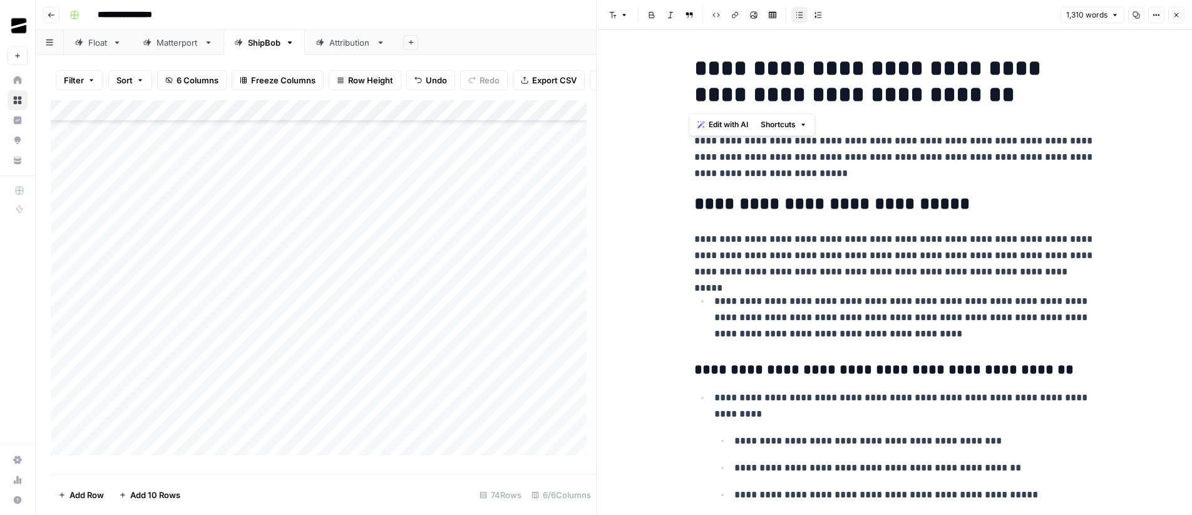
drag, startPoint x: 835, startPoint y: 90, endPoint x: 671, endPoint y: 66, distance: 166.4
click at [1177, 11] on icon "button" at bounding box center [1177, 15] width 8 height 8
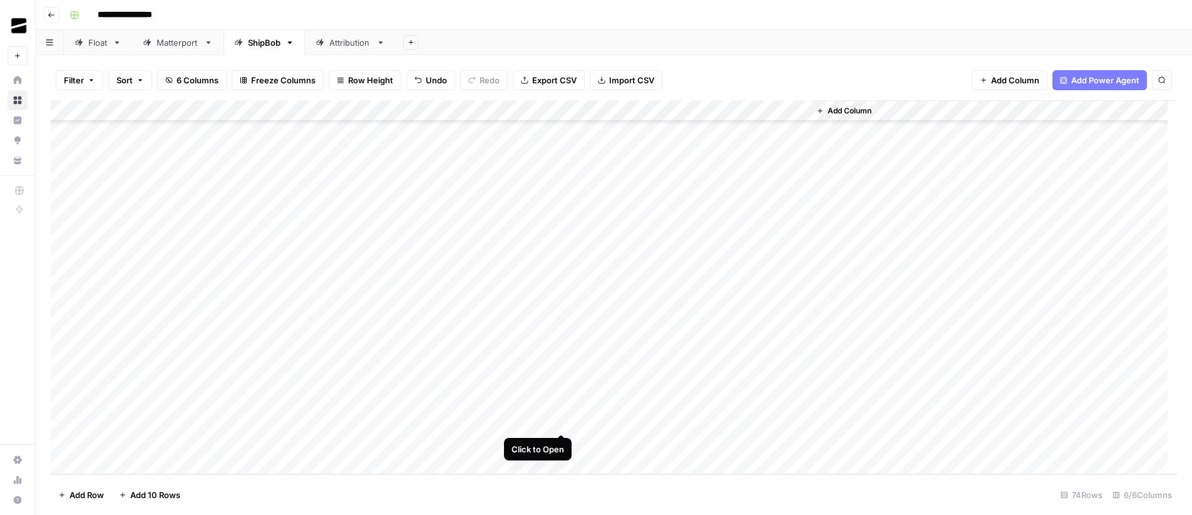
click at [564, 421] on div "Add Column" at bounding box center [614, 287] width 1127 height 374
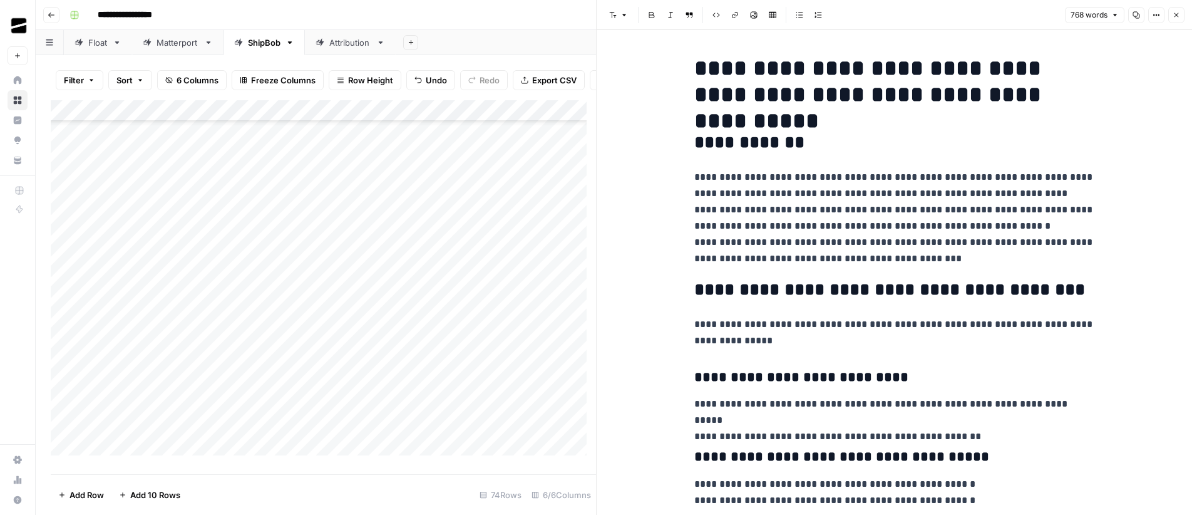
click at [874, 106] on h1 "**********" at bounding box center [894, 81] width 401 height 53
copy h1 "**********"
click at [1180, 12] on icon "button" at bounding box center [1177, 15] width 8 height 8
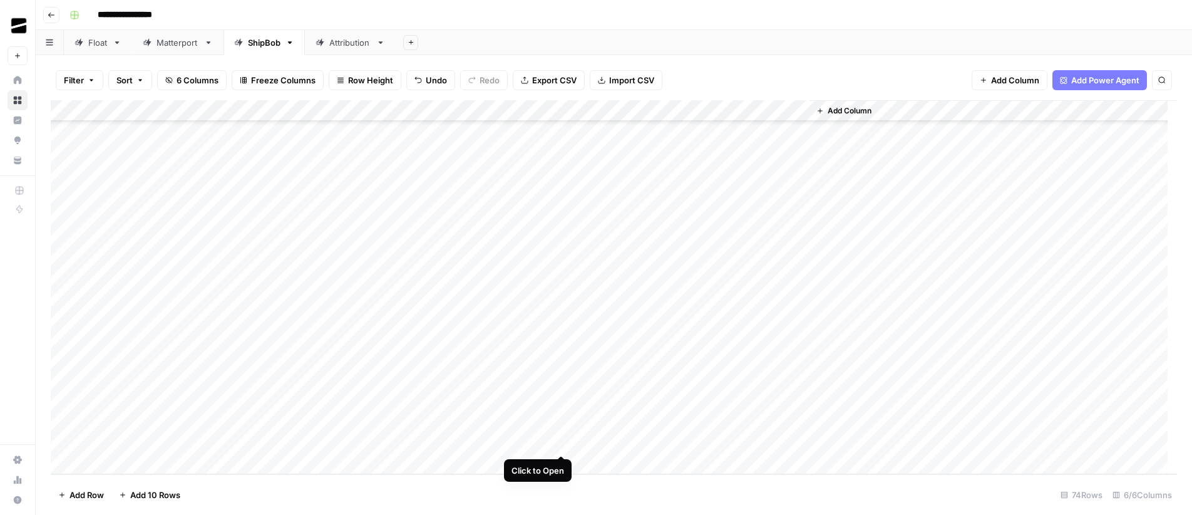
click at [565, 444] on div "Add Column" at bounding box center [614, 287] width 1127 height 374
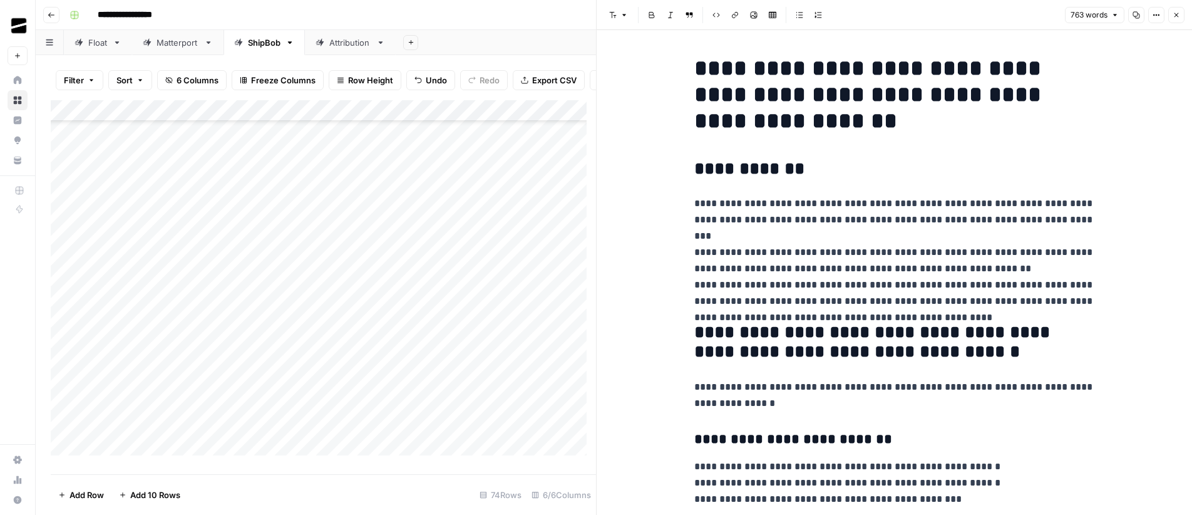
click at [899, 94] on h1 "**********" at bounding box center [894, 94] width 401 height 79
click at [899, 93] on h1 "**********" at bounding box center [894, 94] width 401 height 79
copy h1 "**********"
click at [1175, 14] on icon "button" at bounding box center [1177, 15] width 8 height 8
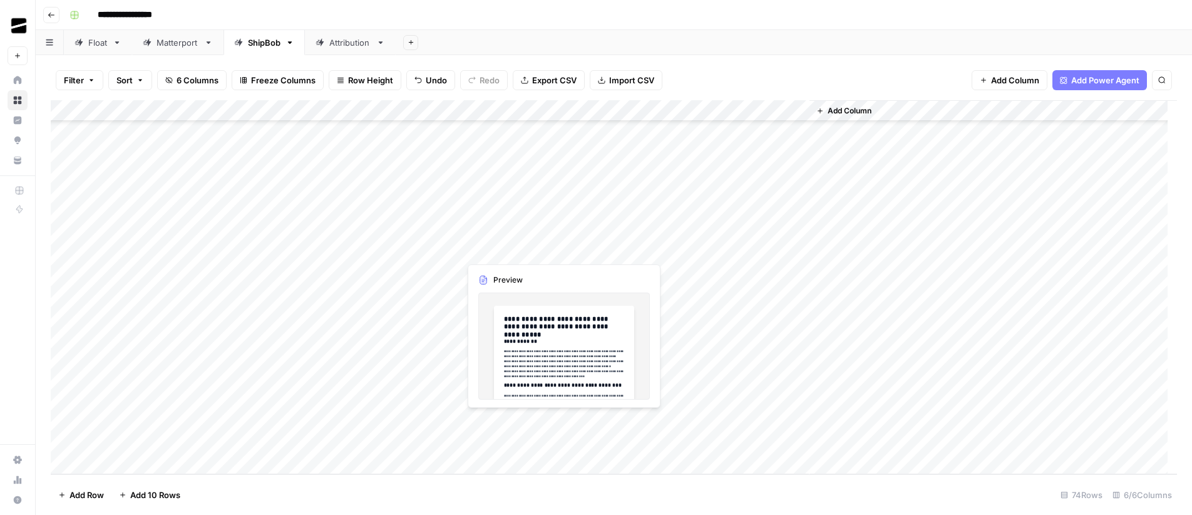
drag, startPoint x: 488, startPoint y: 400, endPoint x: 497, endPoint y: 436, distance: 38.0
click at [497, 436] on div "Add Column" at bounding box center [614, 287] width 1127 height 374
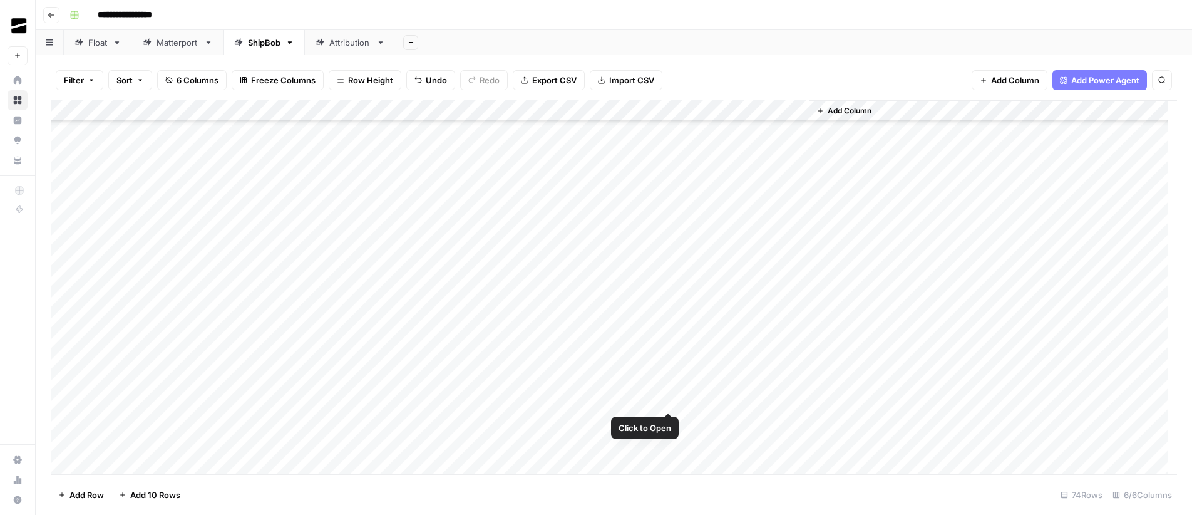
click at [669, 400] on div "Add Column" at bounding box center [614, 287] width 1127 height 374
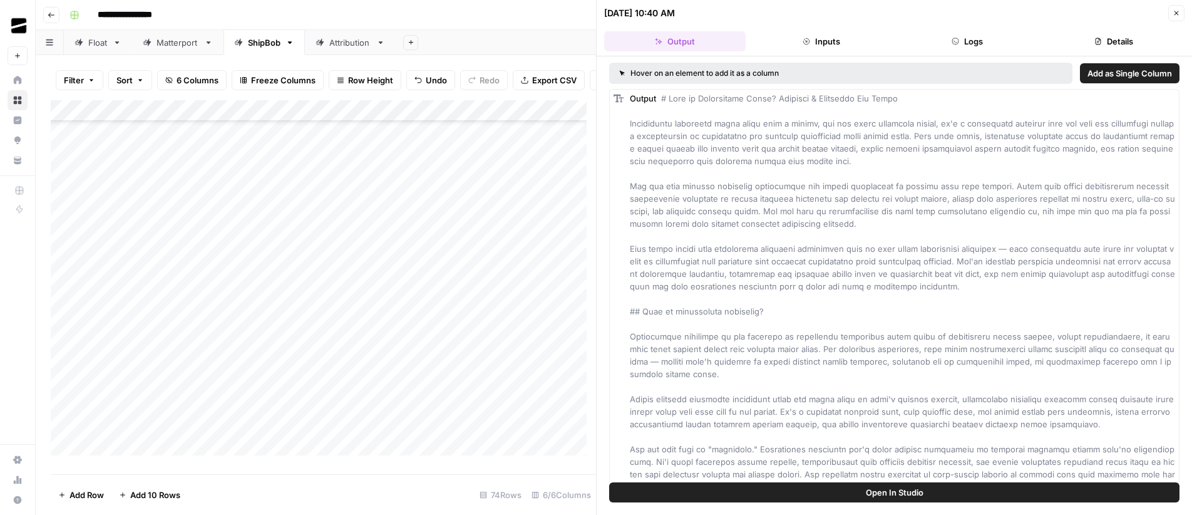
click at [1182, 12] on button "Close" at bounding box center [1177, 13] width 16 height 16
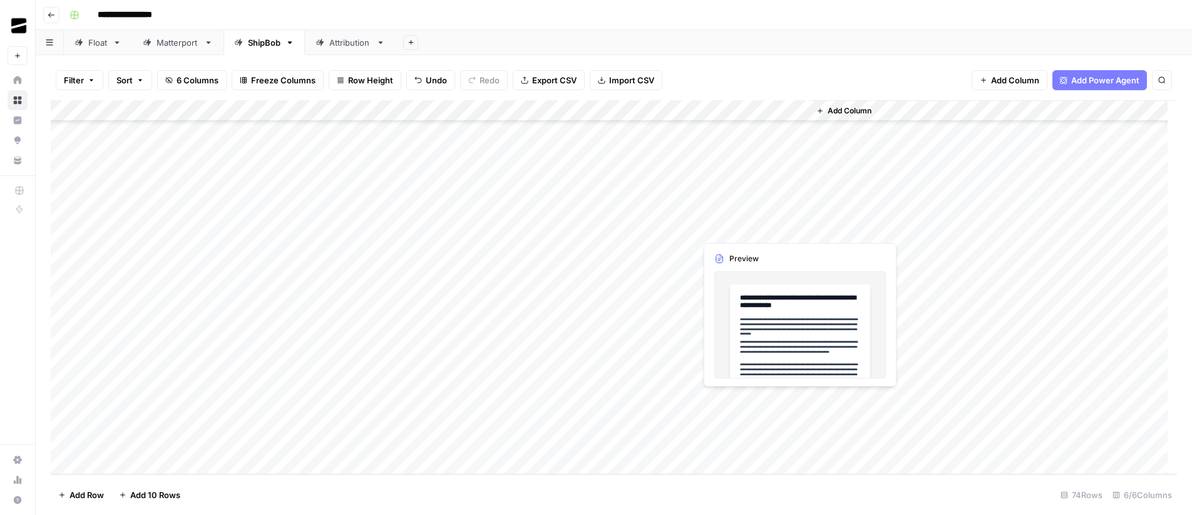
click at [781, 401] on div "Add Column" at bounding box center [614, 287] width 1127 height 374
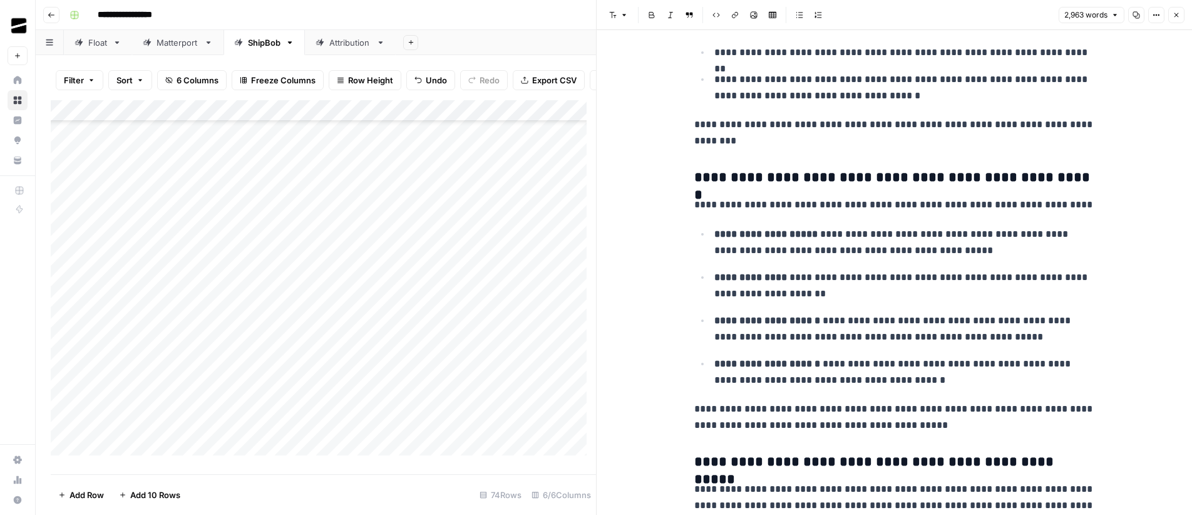
scroll to position [5370, 0]
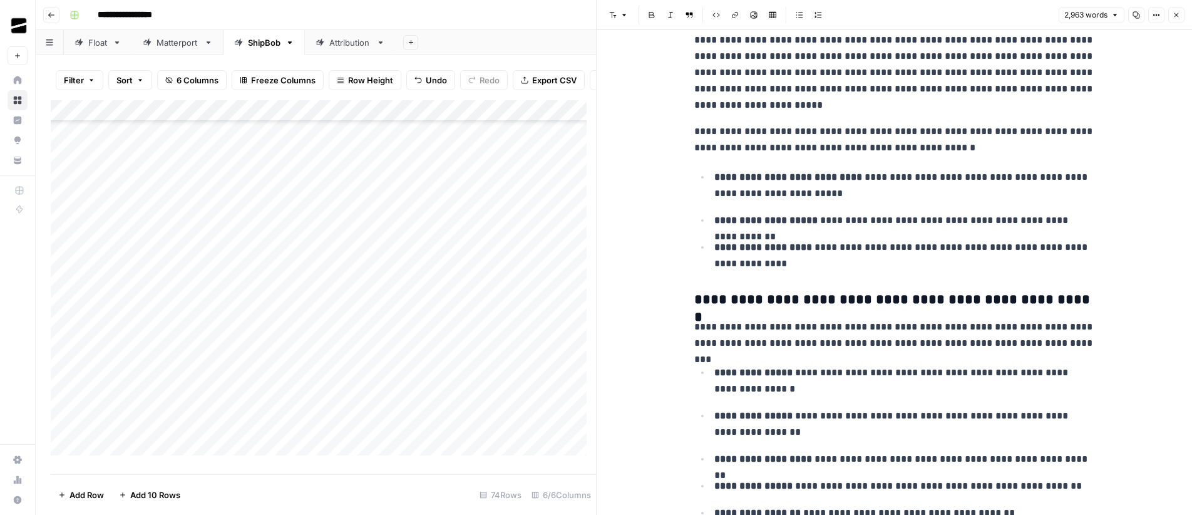
click at [1178, 15] on icon "button" at bounding box center [1177, 15] width 8 height 8
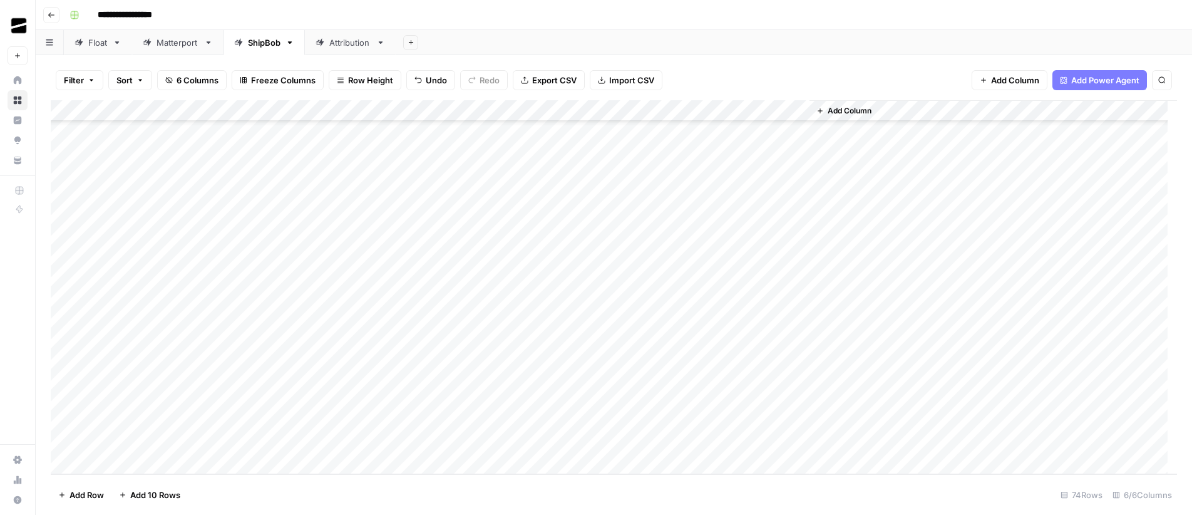
click at [780, 423] on div "Add Column" at bounding box center [614, 287] width 1127 height 374
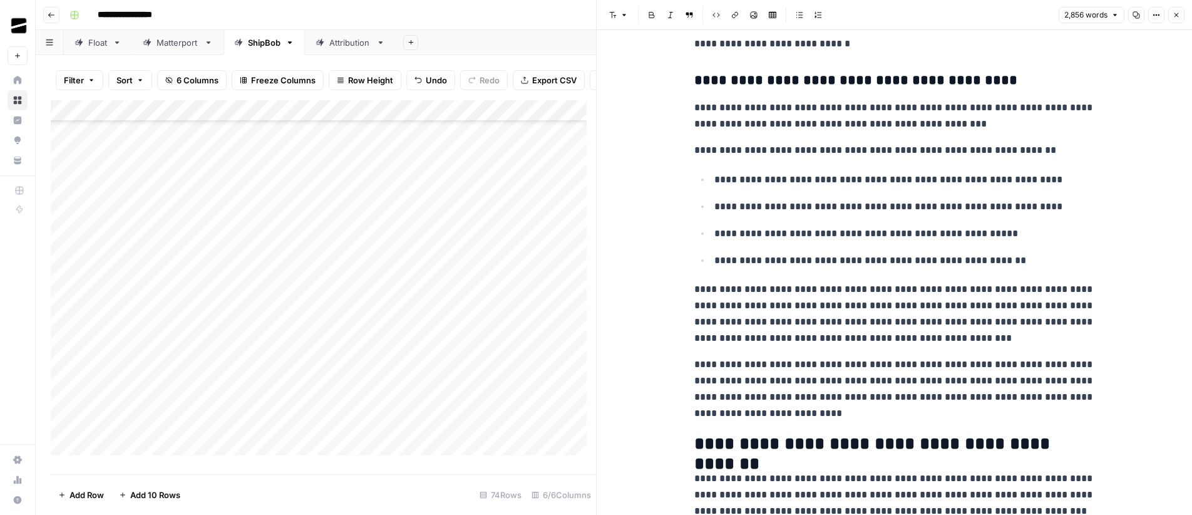
scroll to position [4389, 0]
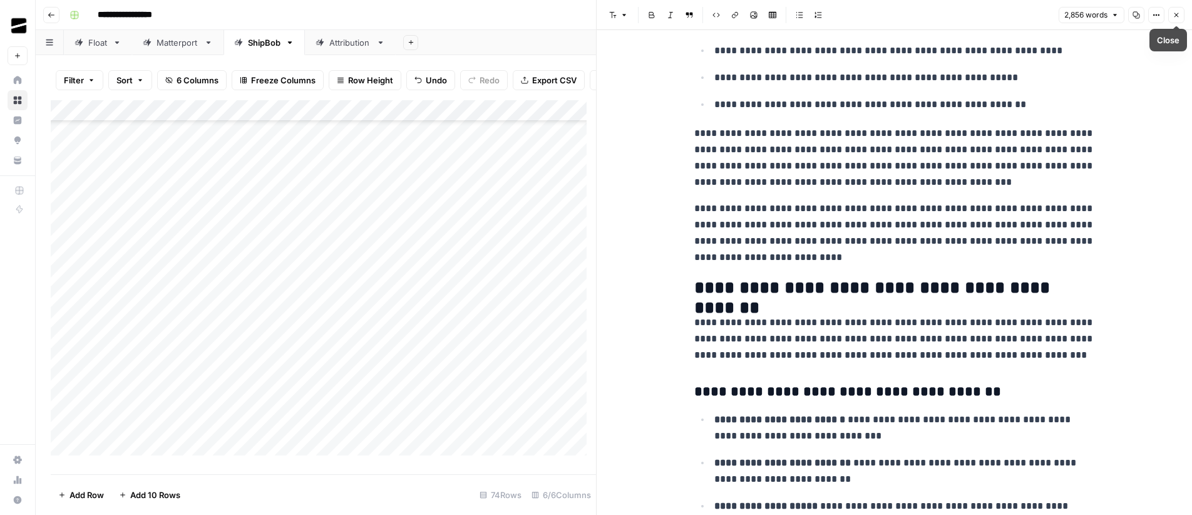
click at [1179, 18] on icon "button" at bounding box center [1177, 15] width 8 height 8
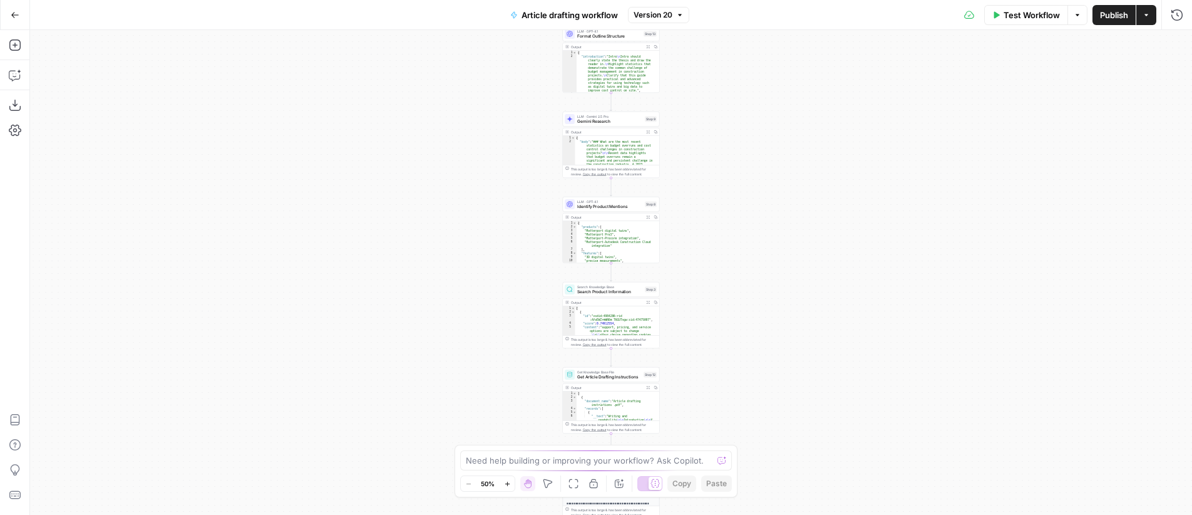
click at [732, 163] on div "Workflow Set Inputs Inputs LLM · GPT-4.1 Generate Research Questions Step 1 Out…" at bounding box center [611, 272] width 1162 height 485
click at [760, 195] on div "Workflow Set Inputs Inputs LLM · GPT-4.1 Generate Research Questions Step 1 Out…" at bounding box center [611, 272] width 1162 height 485
click at [765, 173] on div "Workflow Set Inputs Inputs LLM · GPT-4.1 Generate Research Questions Step 1 Out…" at bounding box center [611, 272] width 1162 height 485
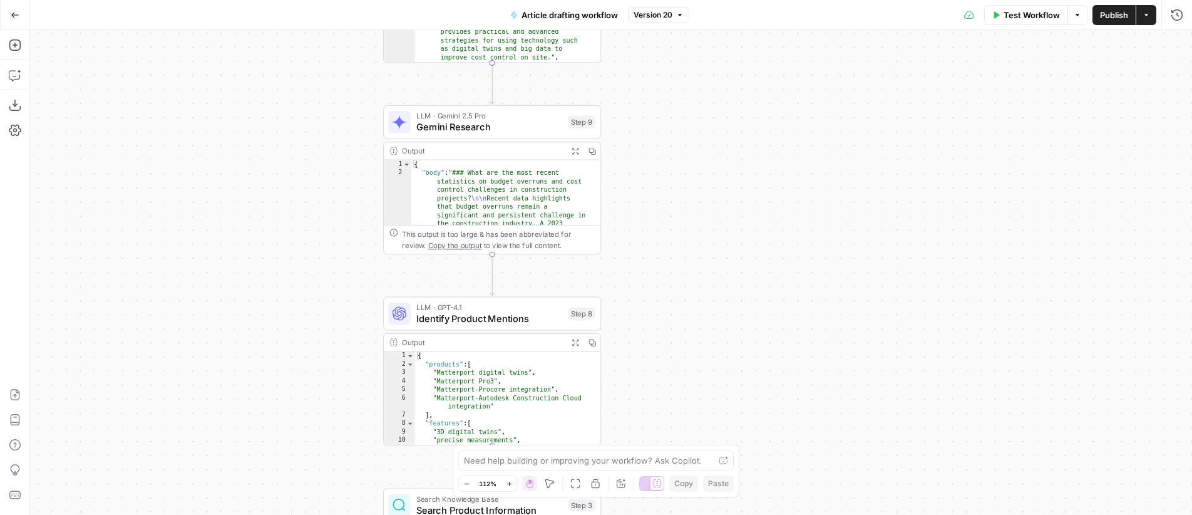
drag, startPoint x: 628, startPoint y: 204, endPoint x: 731, endPoint y: 186, distance: 104.2
click at [731, 186] on div "Workflow Set Inputs Inputs LLM · GPT-4.1 Generate Research Questions Step 1 Out…" at bounding box center [611, 272] width 1162 height 485
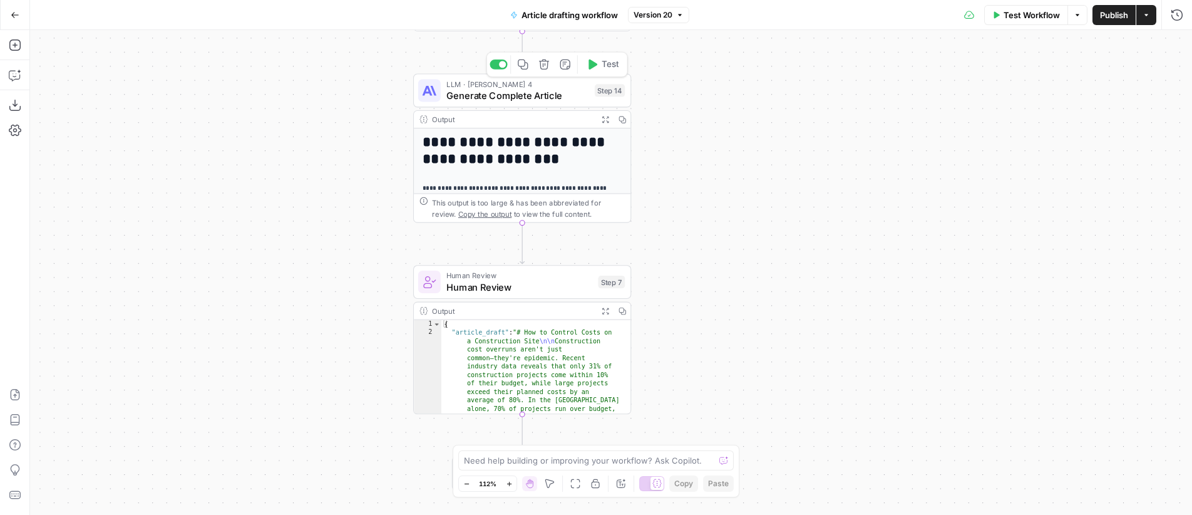
click at [553, 93] on span "Generate Complete Article" at bounding box center [518, 95] width 143 height 14
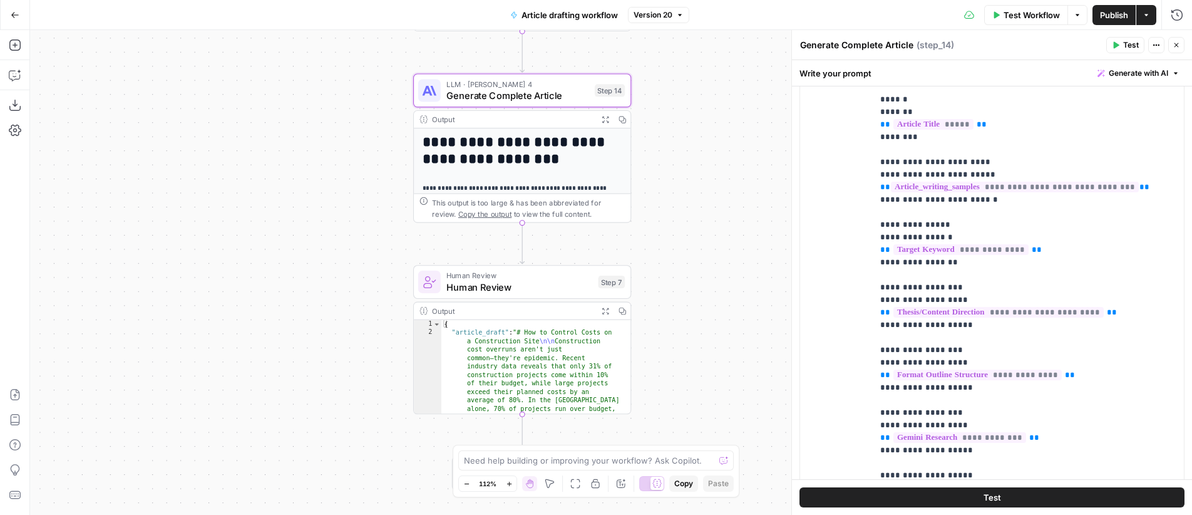
scroll to position [289, 0]
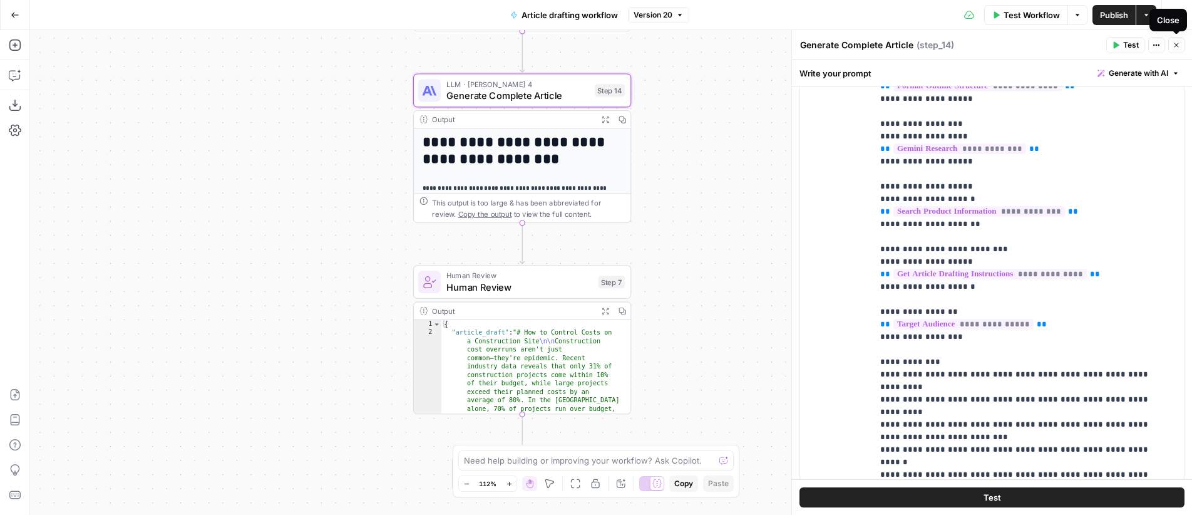
click at [1178, 46] on icon "button" at bounding box center [1177, 45] width 8 height 8
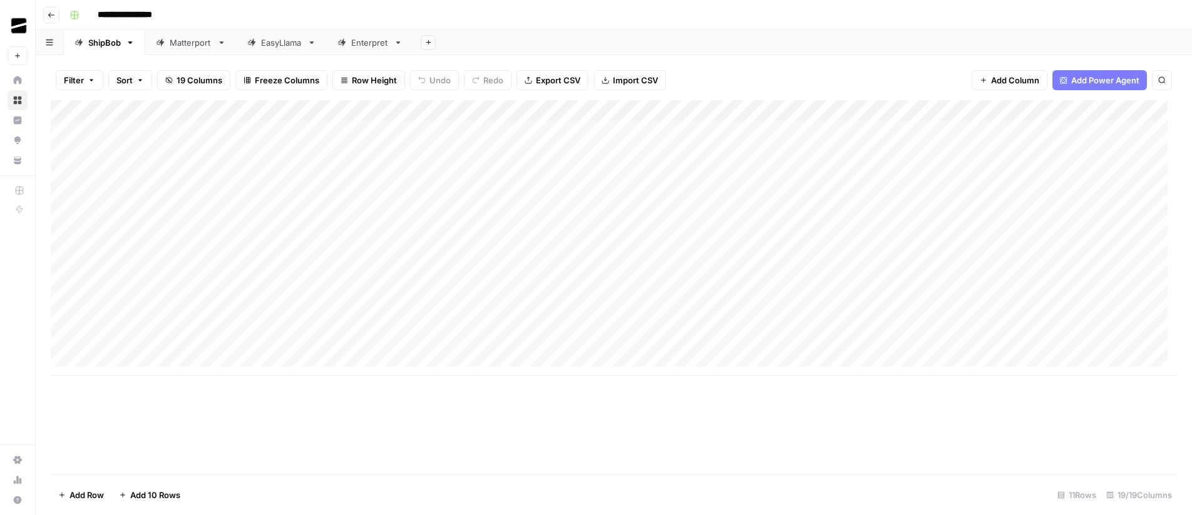
click at [704, 130] on div "Add Column" at bounding box center [614, 238] width 1127 height 276
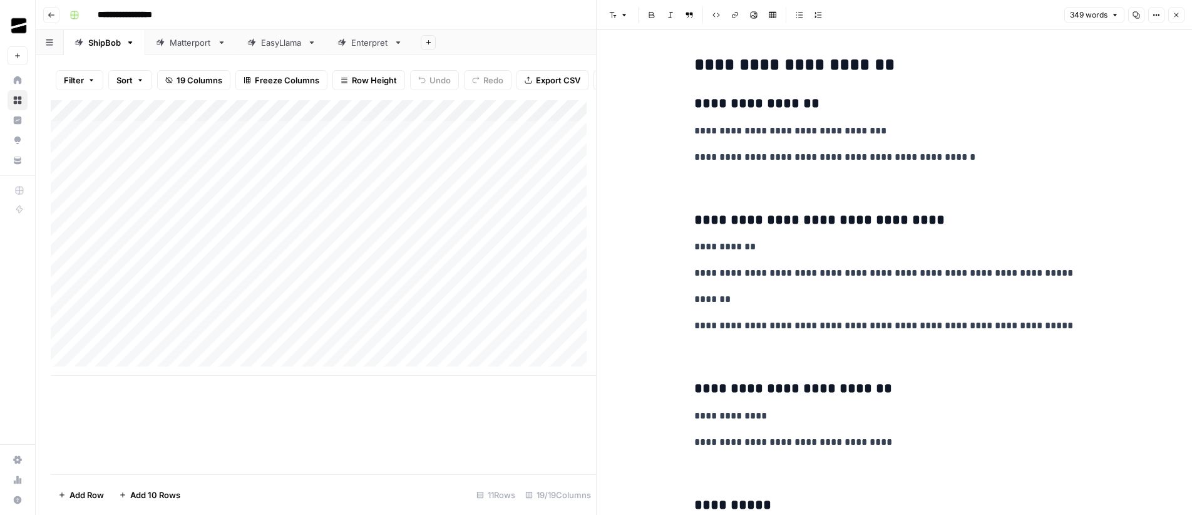
click at [1138, 16] on icon "button" at bounding box center [1137, 15] width 8 height 8
click at [1174, 15] on icon "button" at bounding box center [1177, 15] width 8 height 8
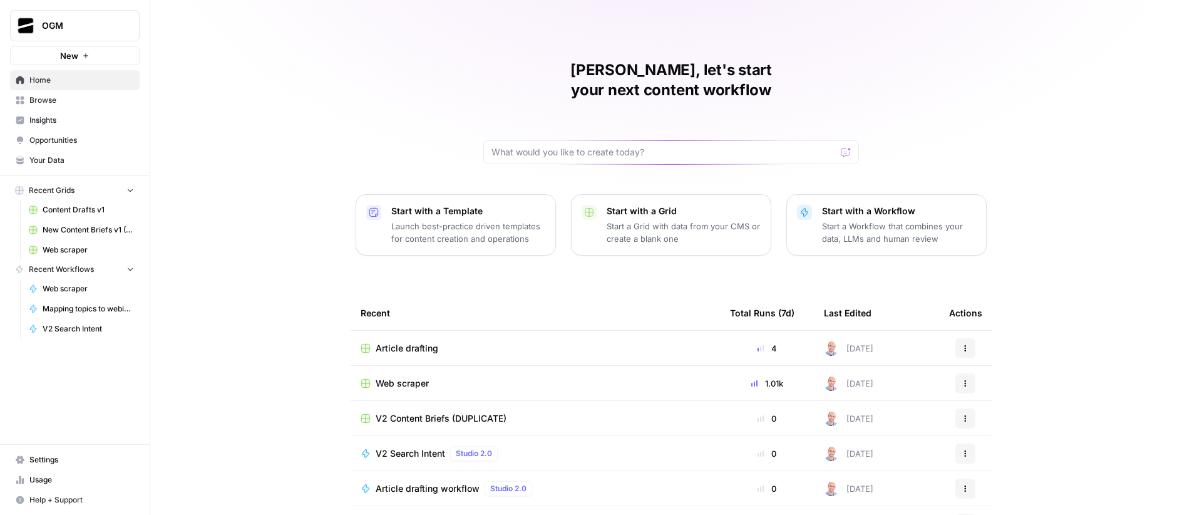
click at [68, 478] on span "Usage" at bounding box center [81, 479] width 105 height 11
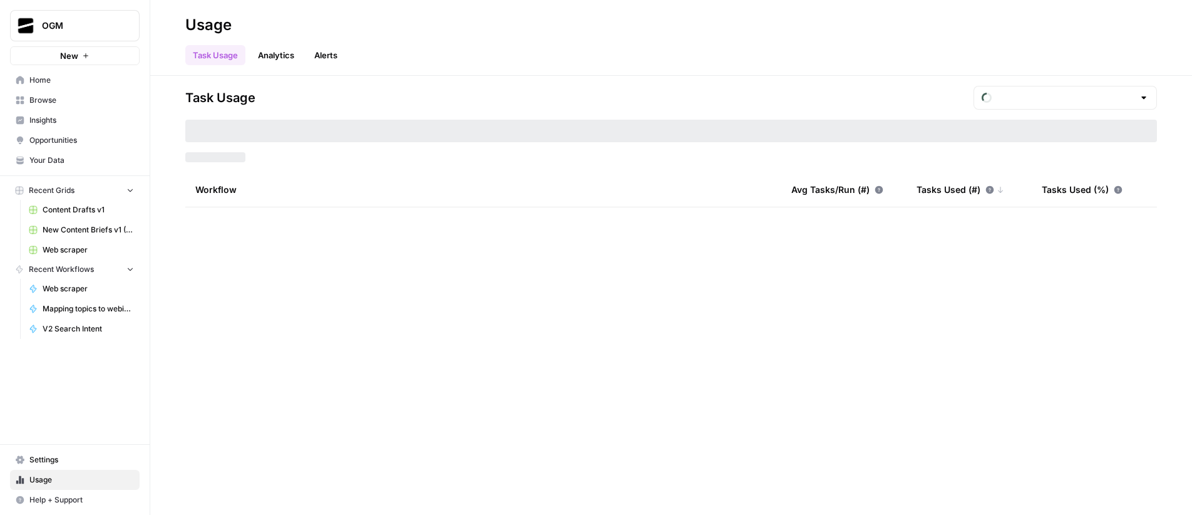
type input "September Tasks"
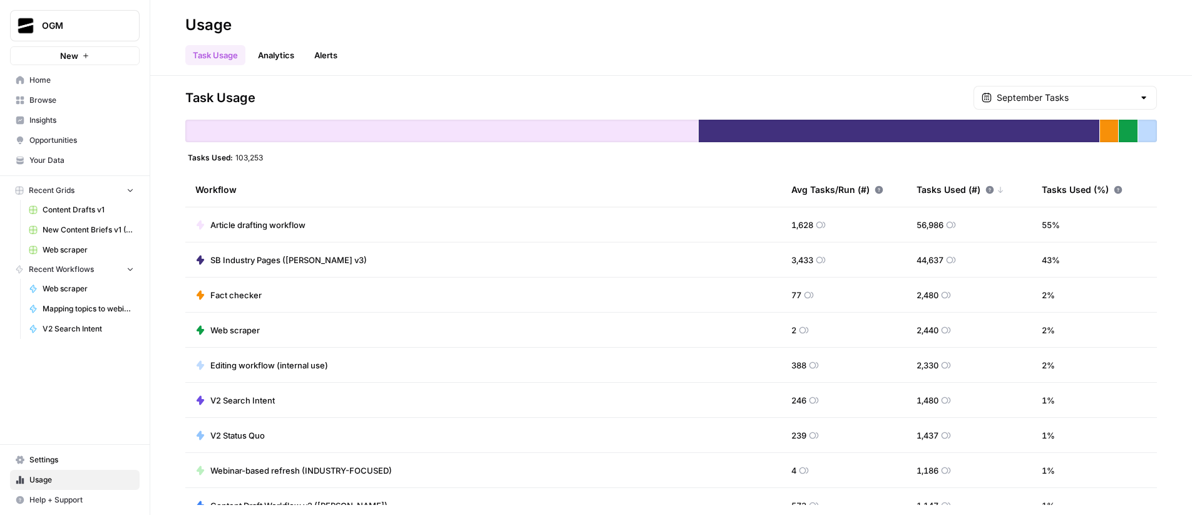
click at [280, 54] on link "Analytics" at bounding box center [275, 55] width 51 height 20
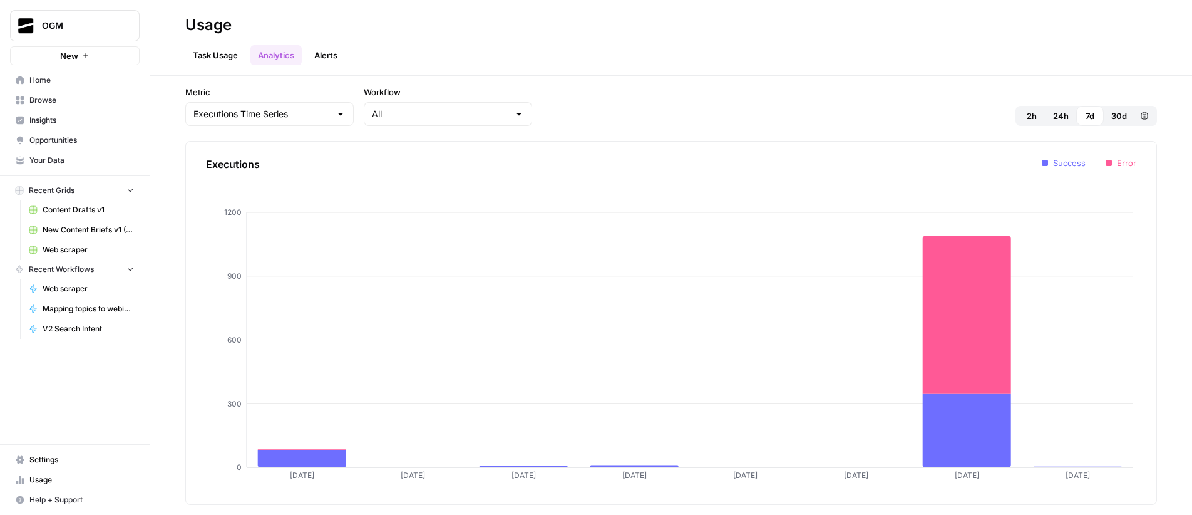
click at [336, 54] on link "Alerts" at bounding box center [326, 55] width 38 height 20
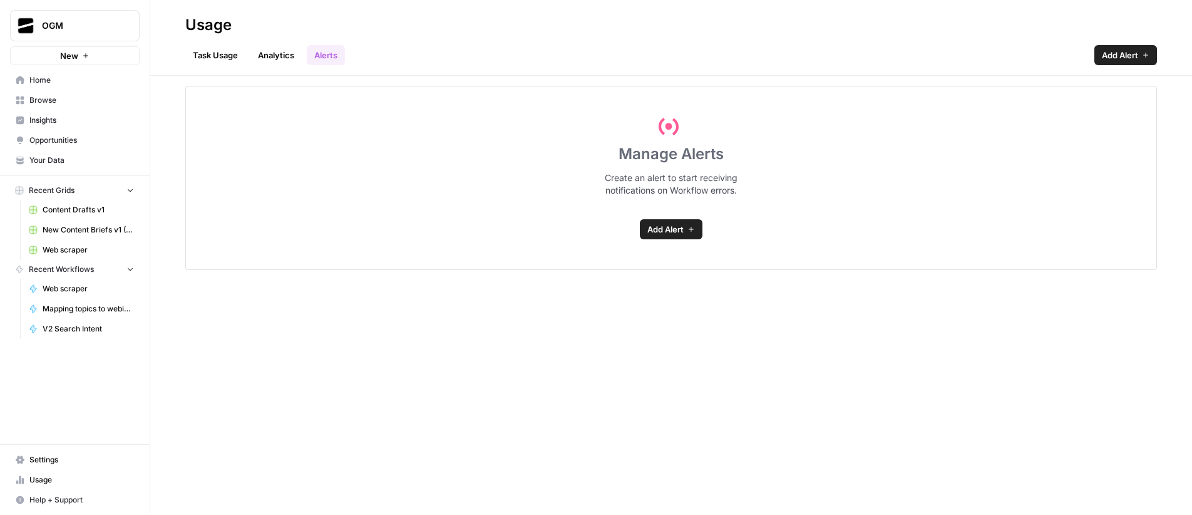
click at [269, 57] on link "Analytics" at bounding box center [275, 55] width 51 height 20
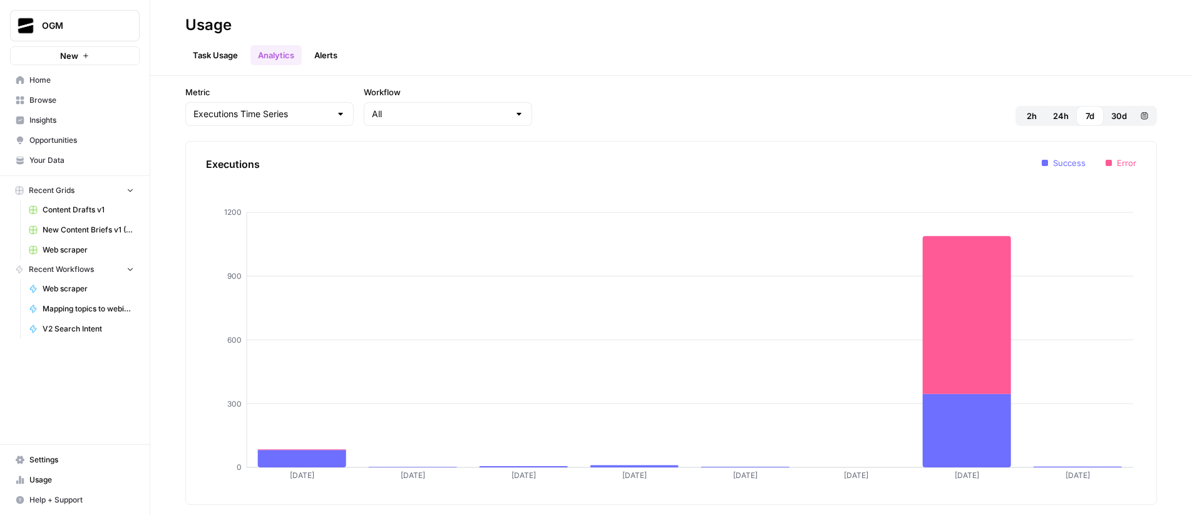
click at [220, 56] on link "Task Usage" at bounding box center [215, 55] width 60 height 20
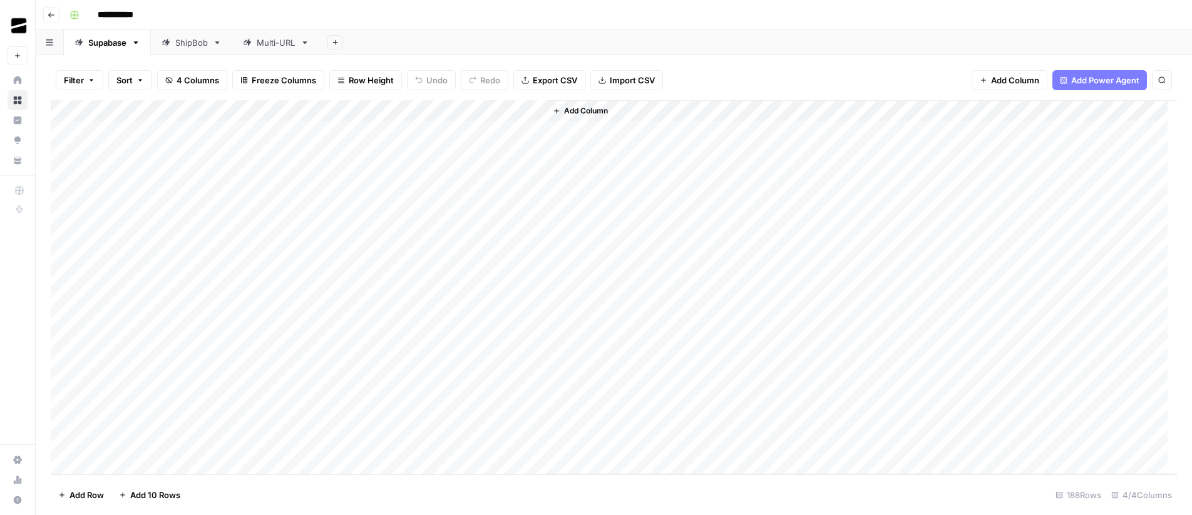
click at [281, 45] on div "Multi-URL" at bounding box center [276, 42] width 39 height 13
click at [153, 337] on div "Add Column" at bounding box center [614, 287] width 1127 height 374
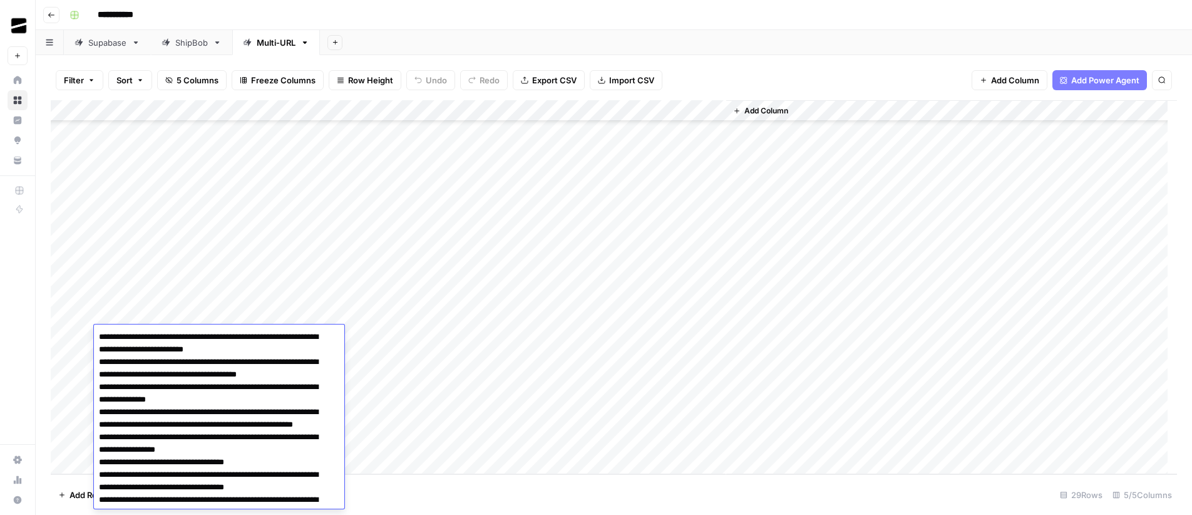
click at [800, 335] on div "Add Column" at bounding box center [951, 287] width 451 height 374
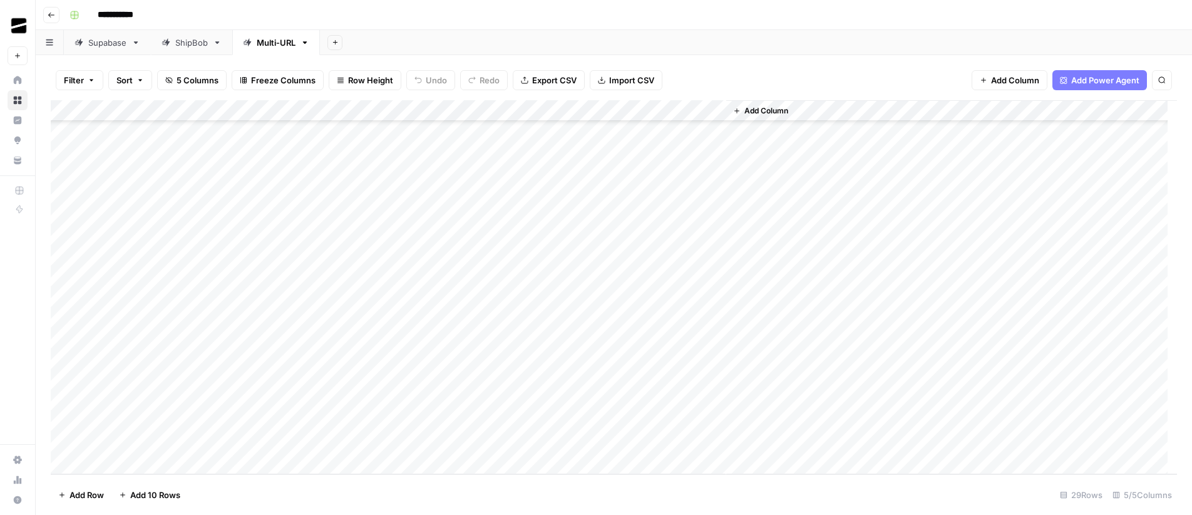
click at [634, 333] on div "Add Column" at bounding box center [614, 287] width 1127 height 374
click at [421, 338] on div "Add Column" at bounding box center [614, 287] width 1127 height 374
click at [143, 333] on div "Add Column" at bounding box center [614, 287] width 1127 height 374
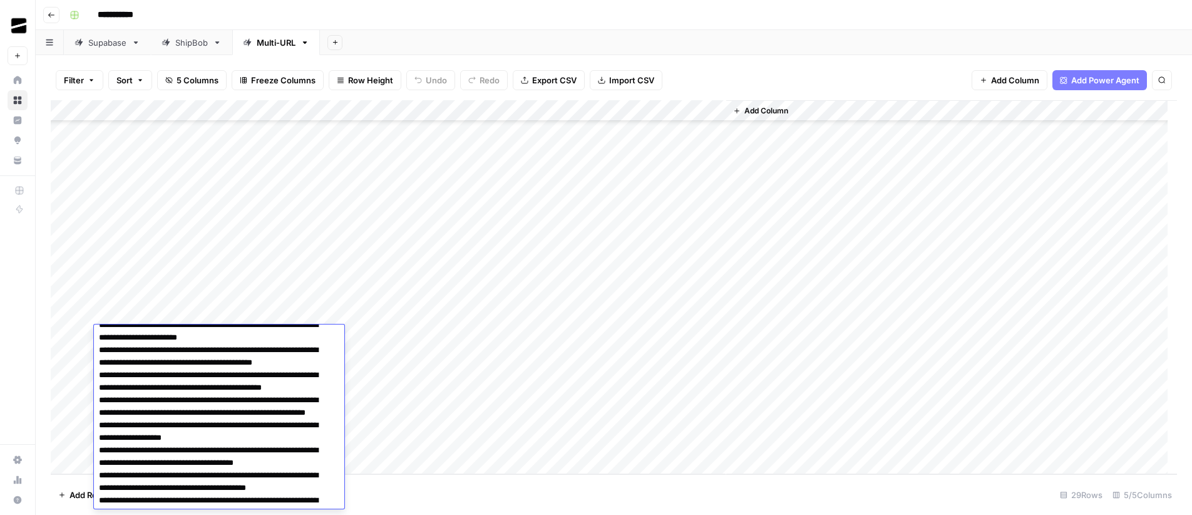
scroll to position [8868, 0]
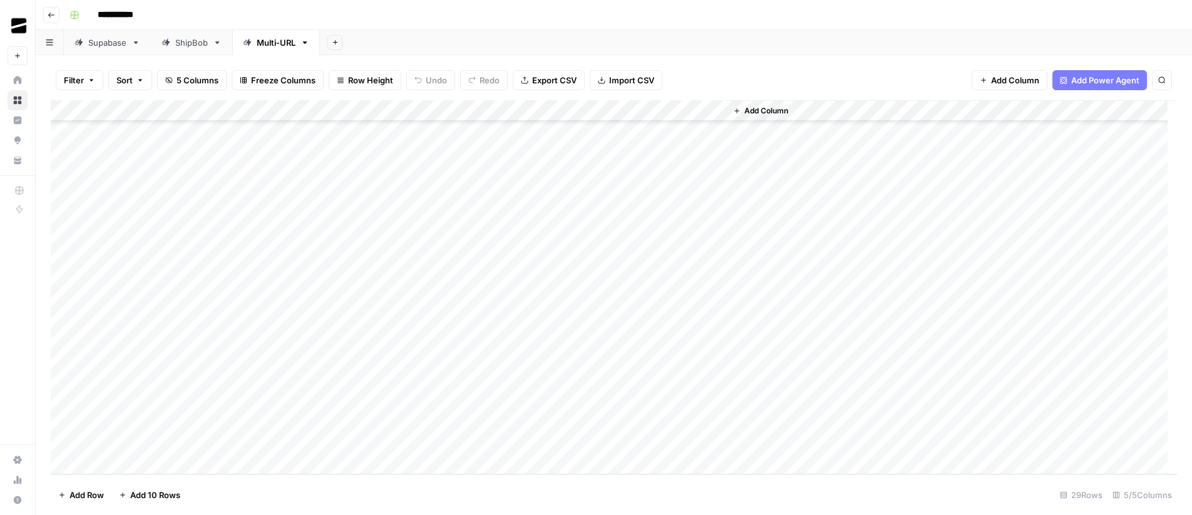
click at [764, 335] on div "Add Column" at bounding box center [951, 287] width 451 height 374
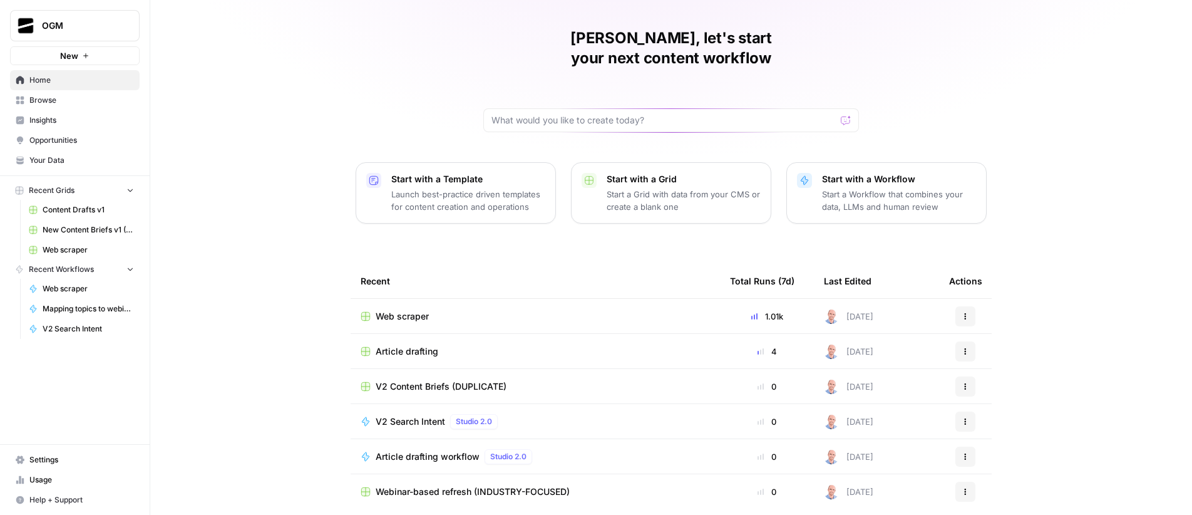
scroll to position [58, 0]
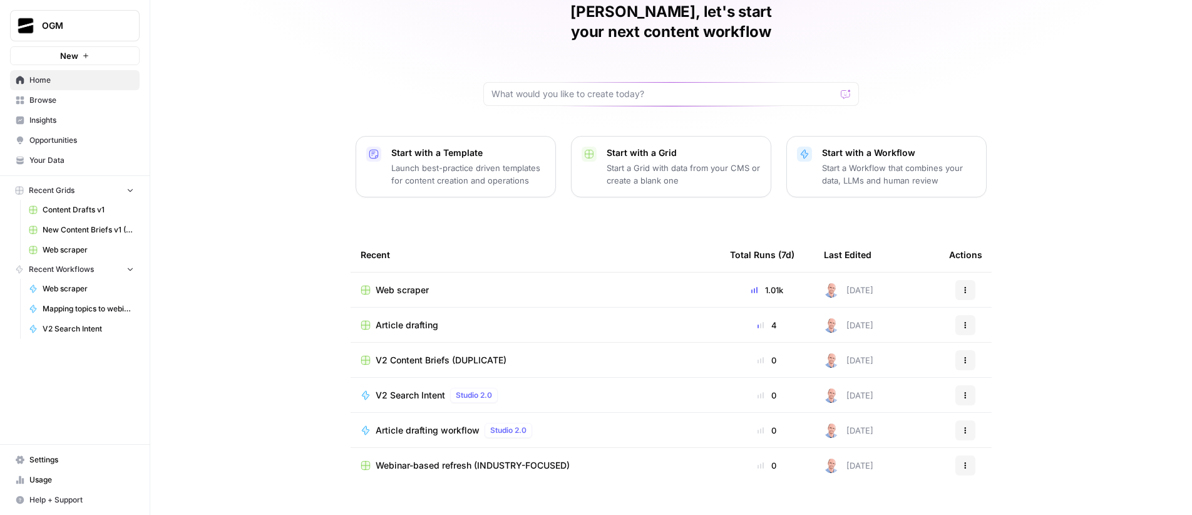
click at [397, 389] on span "V2 Search Intent" at bounding box center [411, 395] width 70 height 13
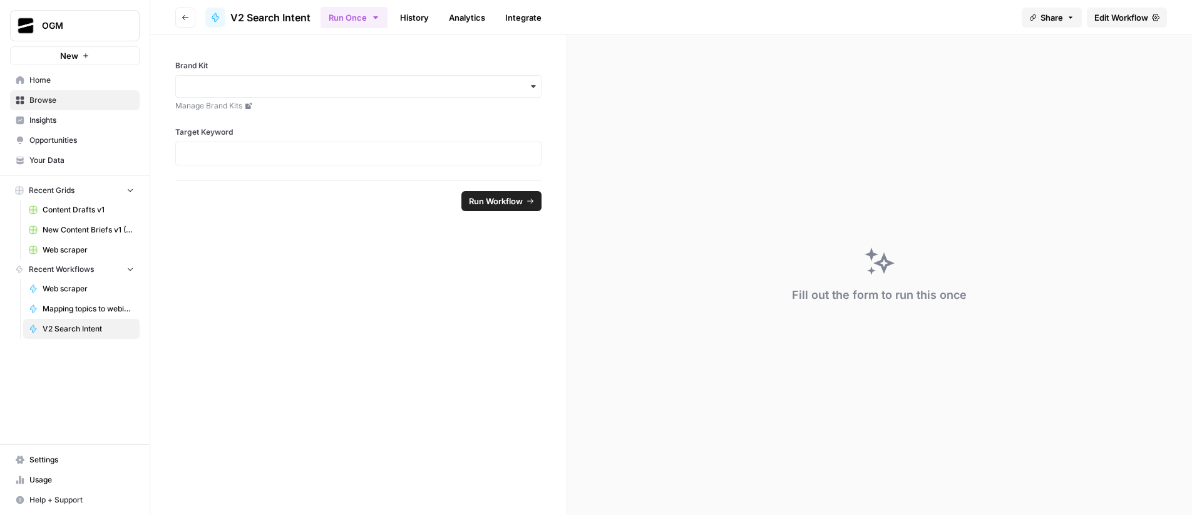
click at [1123, 17] on span "Edit Workflow" at bounding box center [1122, 17] width 54 height 13
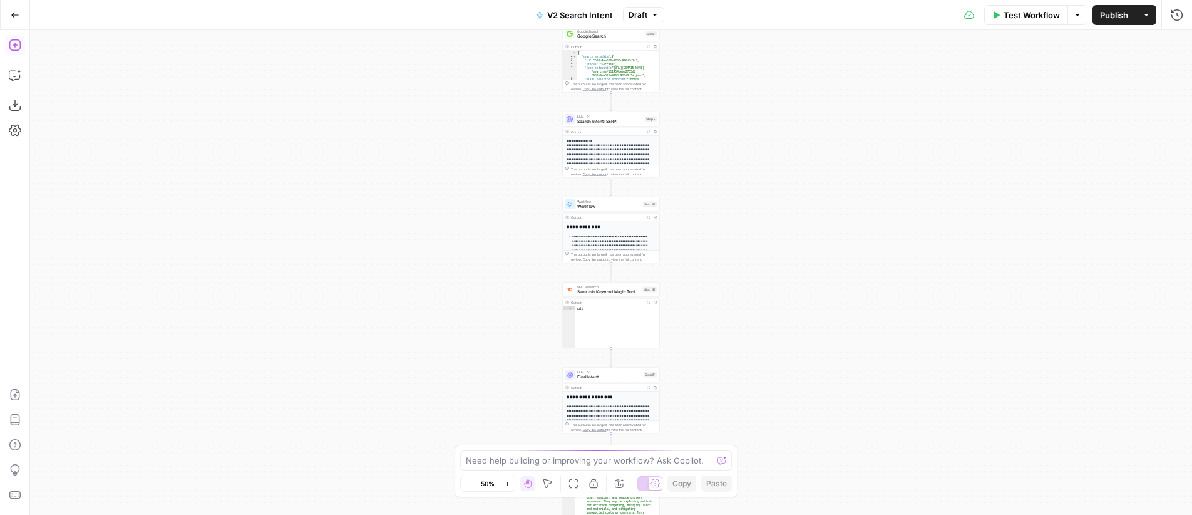
click at [18, 44] on icon "button" at bounding box center [15, 45] width 13 height 13
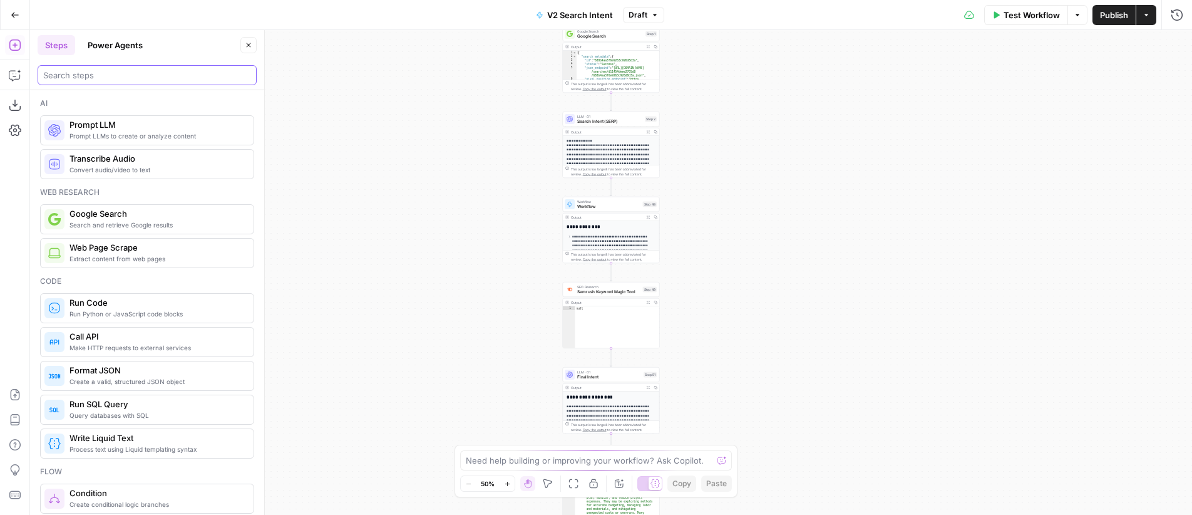
click at [135, 75] on input "search" at bounding box center [147, 75] width 208 height 13
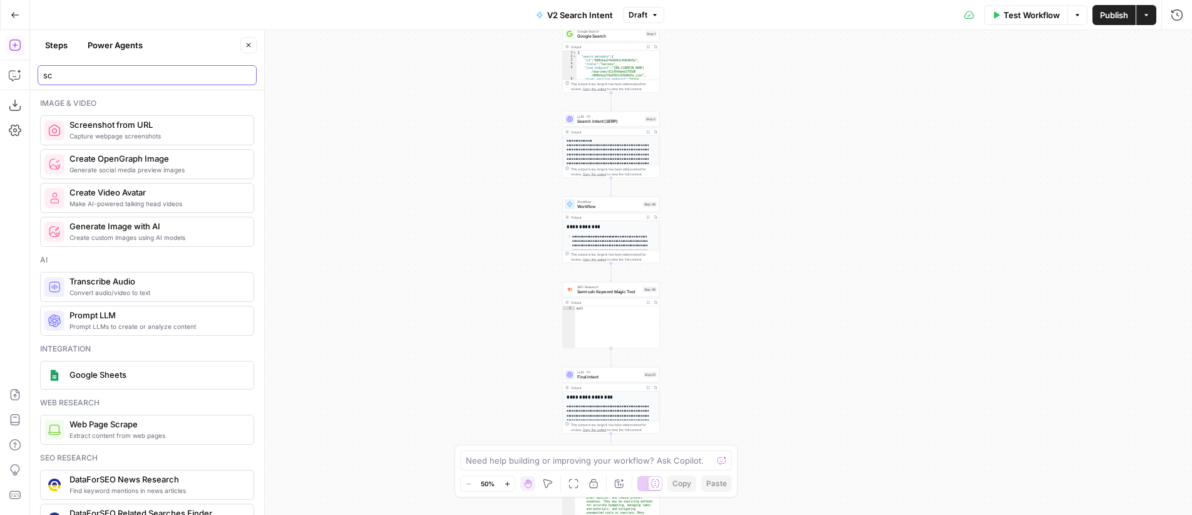
type input "s"
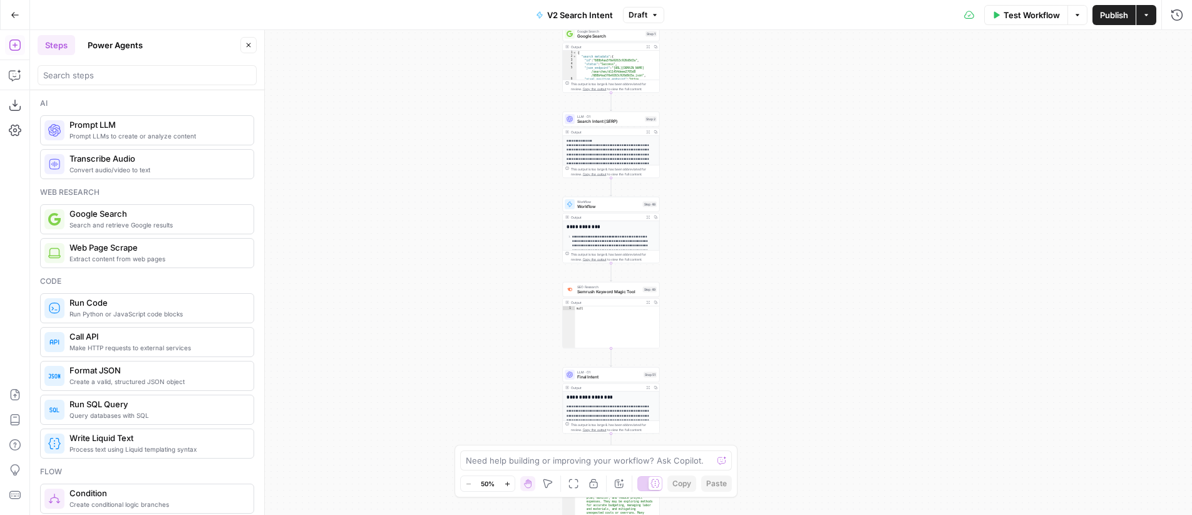
click at [249, 47] on icon "button" at bounding box center [249, 45] width 8 height 8
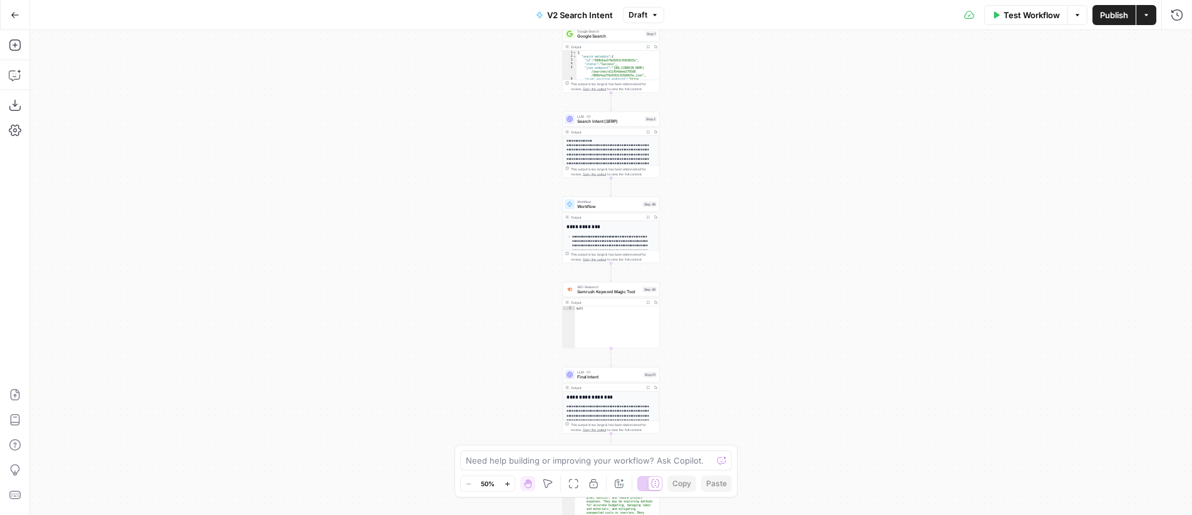
click at [13, 13] on icon "button" at bounding box center [15, 15] width 8 height 6
